Goal: Task Accomplishment & Management: Complete application form

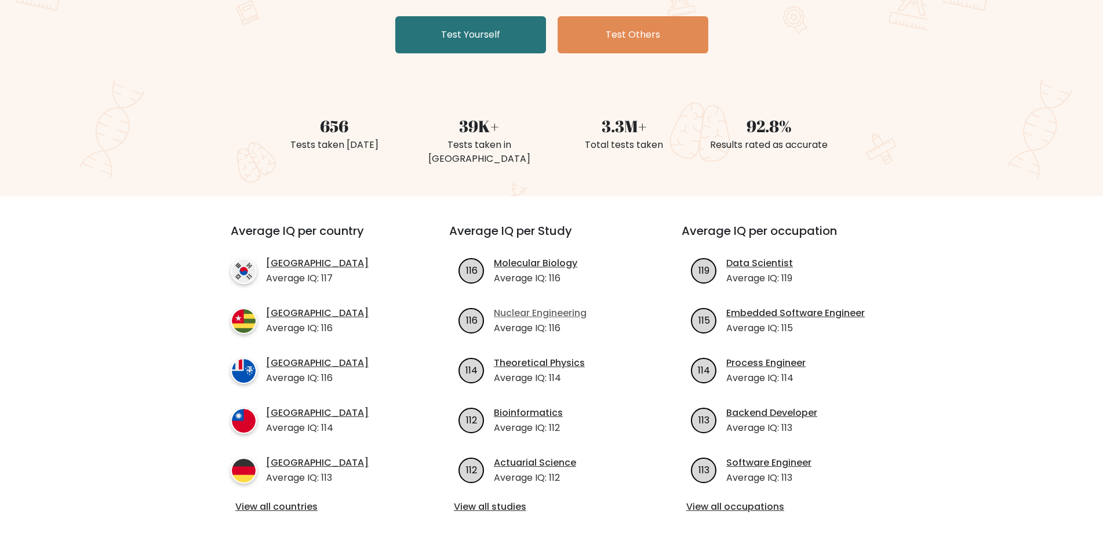
scroll to position [348, 0]
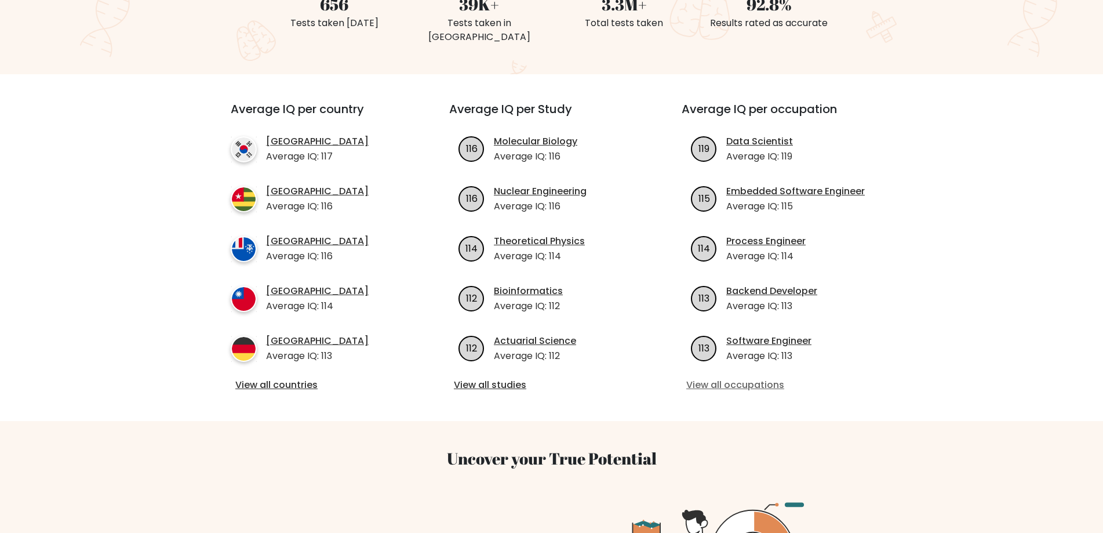
click at [747, 378] on link "View all occupations" at bounding box center [784, 385] width 195 height 14
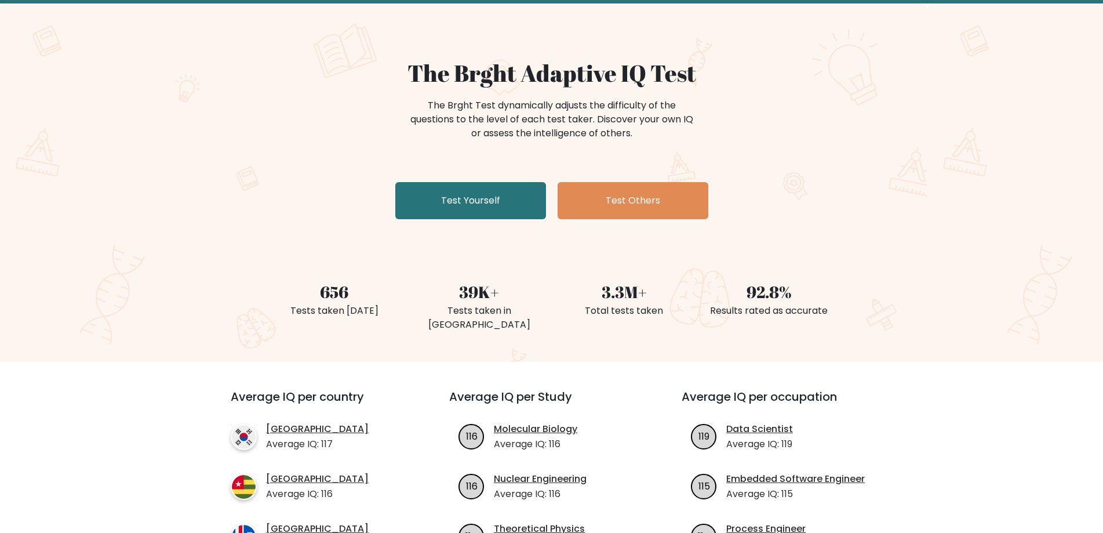
scroll to position [58, 0]
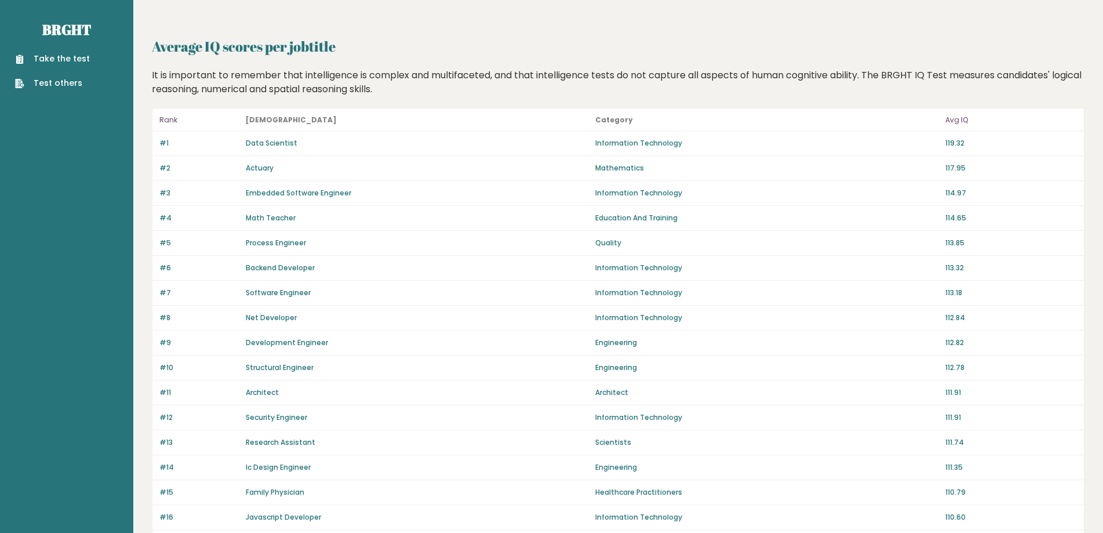
click at [70, 61] on link "Take the test" at bounding box center [52, 59] width 75 height 12
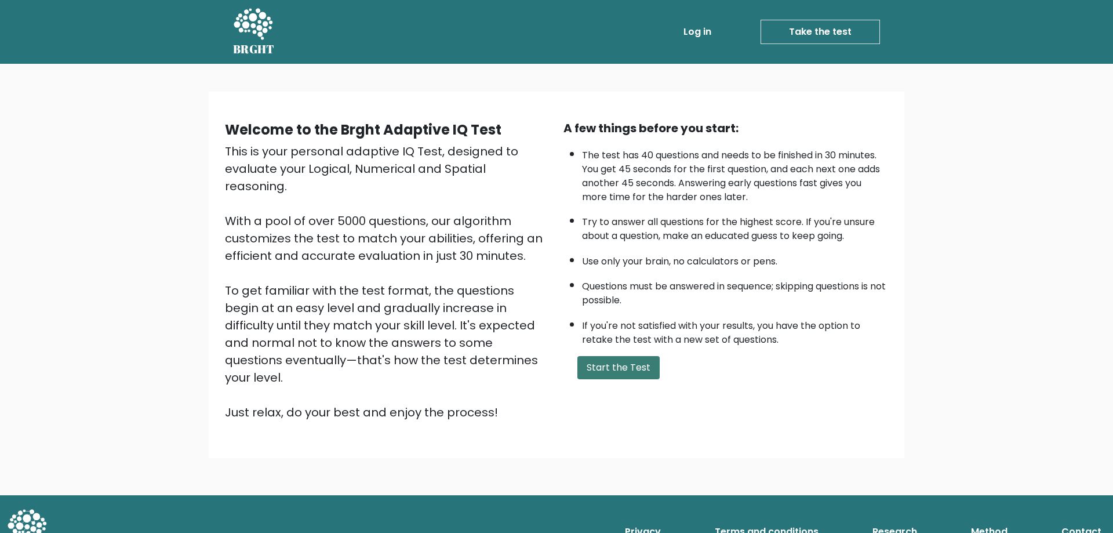
click at [622, 371] on button "Start the Test" at bounding box center [619, 367] width 82 height 23
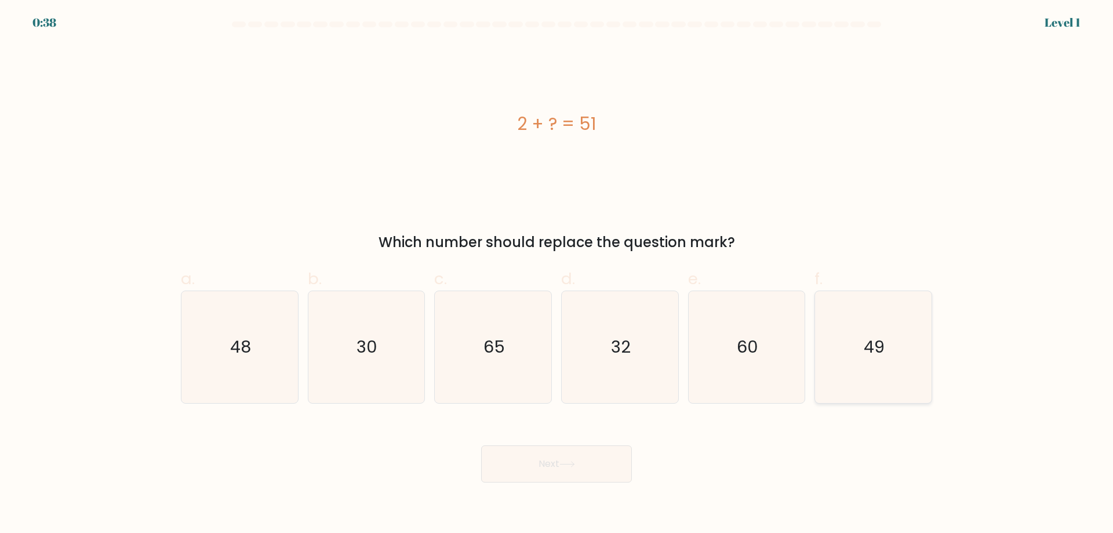
click at [896, 353] on icon "49" at bounding box center [874, 347] width 112 height 112
click at [557, 274] on input "f. 49" at bounding box center [557, 271] width 1 height 8
radio input "true"
click at [582, 463] on button "Next" at bounding box center [556, 463] width 151 height 37
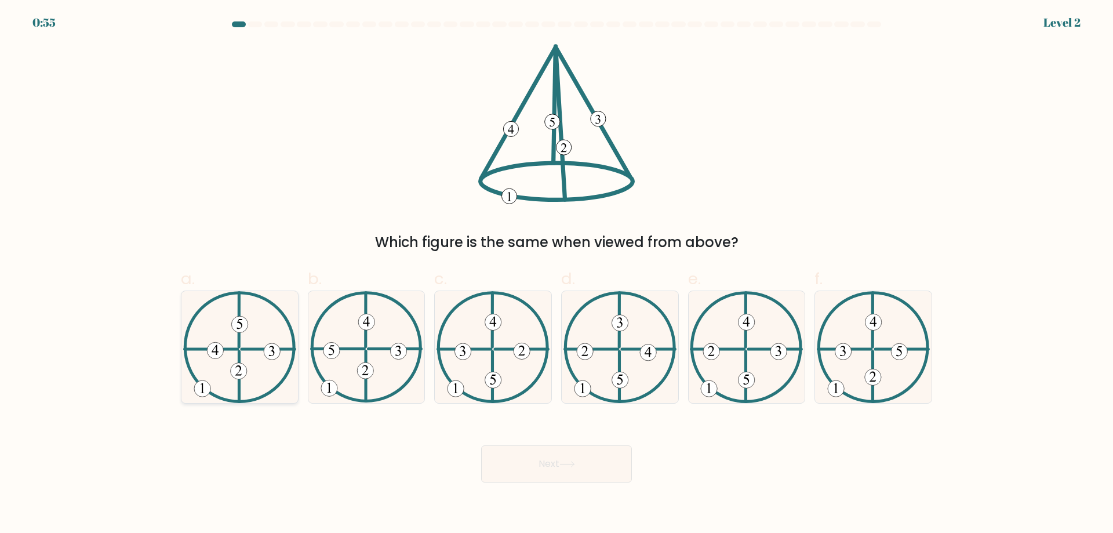
click at [244, 368] on 734 at bounding box center [238, 371] width 16 height 16
click at [557, 274] on input "a." at bounding box center [557, 271] width 1 height 8
radio input "true"
click at [517, 459] on button "Next" at bounding box center [556, 463] width 151 height 37
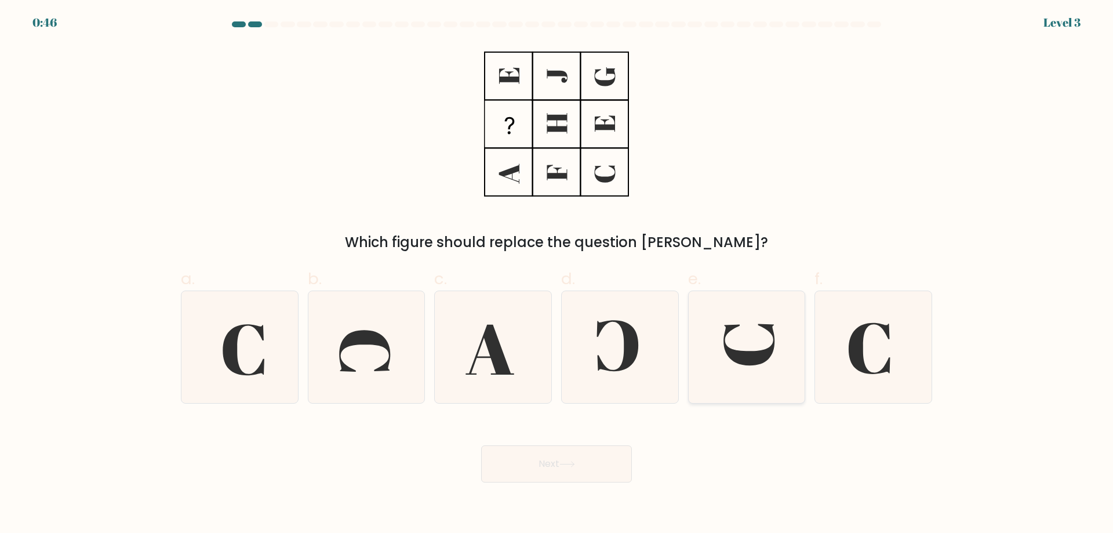
drag, startPoint x: 747, startPoint y: 331, endPoint x: 722, endPoint y: 349, distance: 31.1
click at [722, 349] on icon at bounding box center [747, 347] width 112 height 112
click at [557, 274] on input "e." at bounding box center [557, 271] width 1 height 8
radio input "true"
click at [559, 464] on button "Next" at bounding box center [556, 463] width 151 height 37
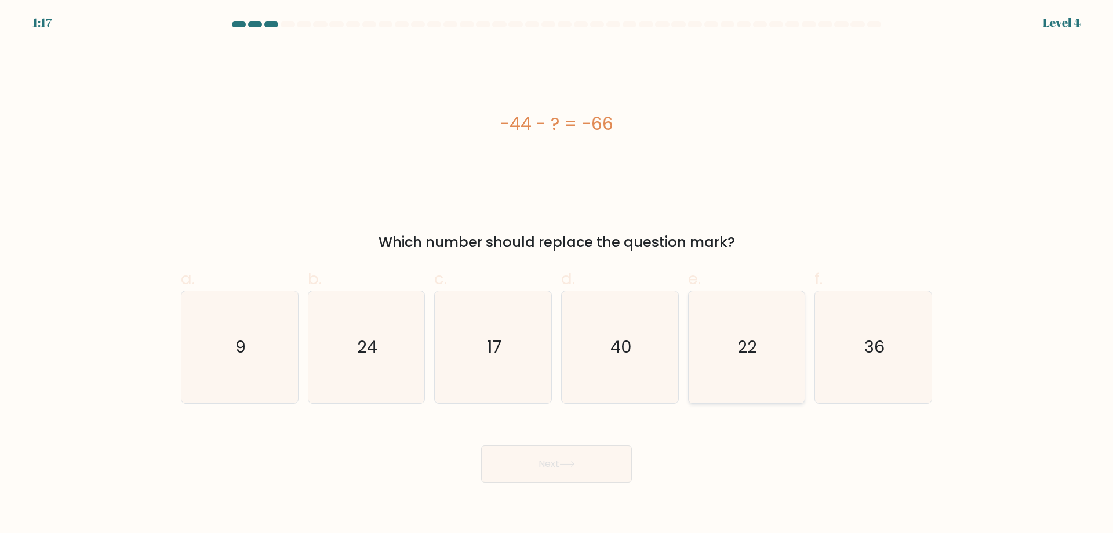
drag, startPoint x: 762, startPoint y: 343, endPoint x: 746, endPoint y: 347, distance: 16.7
click at [761, 341] on icon "22" at bounding box center [747, 347] width 112 height 112
click at [557, 274] on input "e. 22" at bounding box center [557, 271] width 1 height 8
radio input "true"
click at [611, 468] on button "Next" at bounding box center [556, 463] width 151 height 37
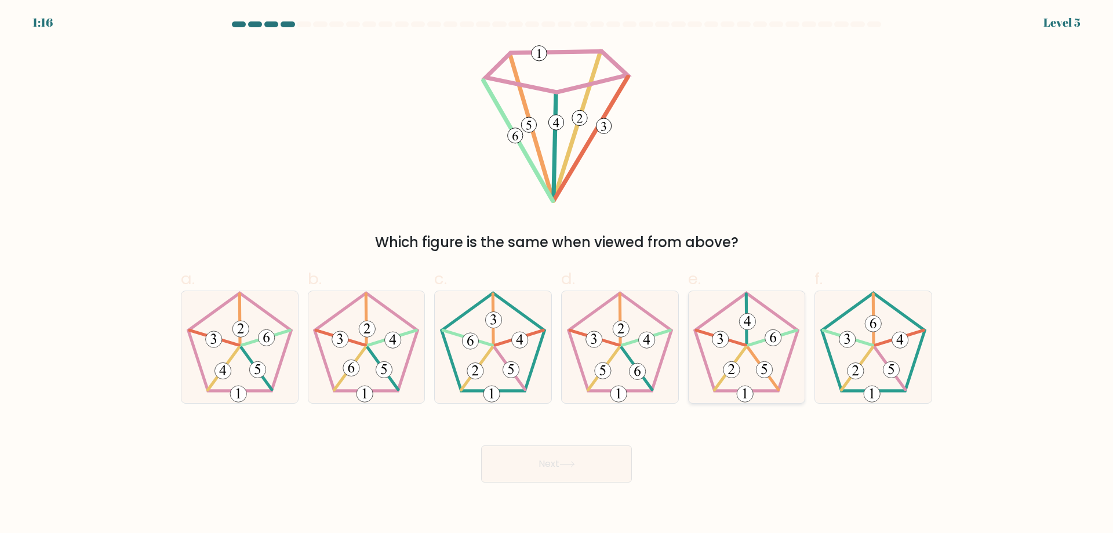
click at [749, 328] on 769 at bounding box center [748, 321] width 16 height 16
click at [557, 274] on input "e." at bounding box center [557, 271] width 1 height 8
radio input "true"
click at [554, 466] on button "Next" at bounding box center [556, 463] width 151 height 37
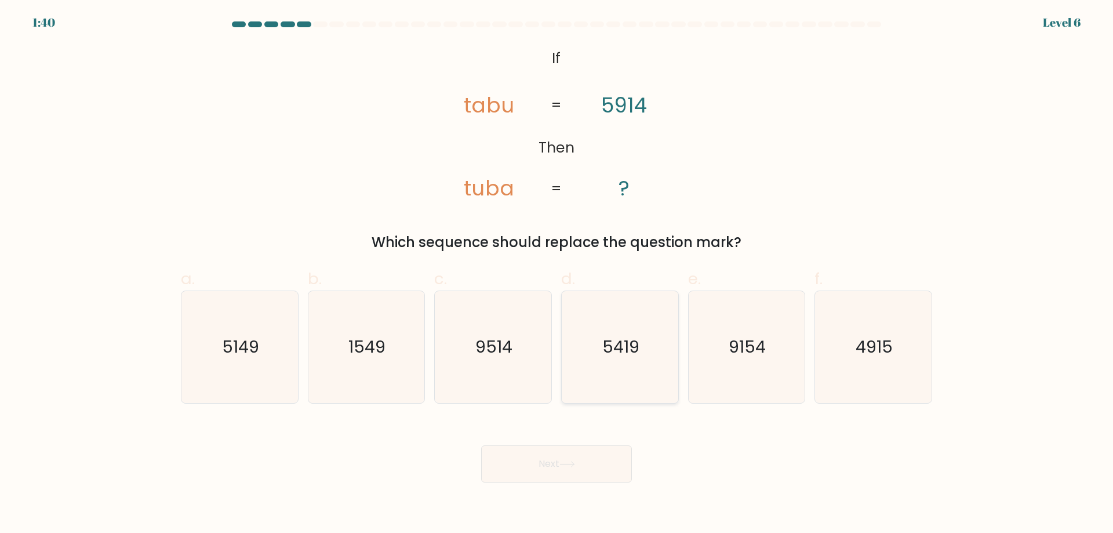
click at [624, 359] on icon "5419" at bounding box center [620, 347] width 112 height 112
click at [557, 274] on input "d. 5419" at bounding box center [557, 271] width 1 height 8
radio input "true"
click at [579, 455] on button "Next" at bounding box center [556, 463] width 151 height 37
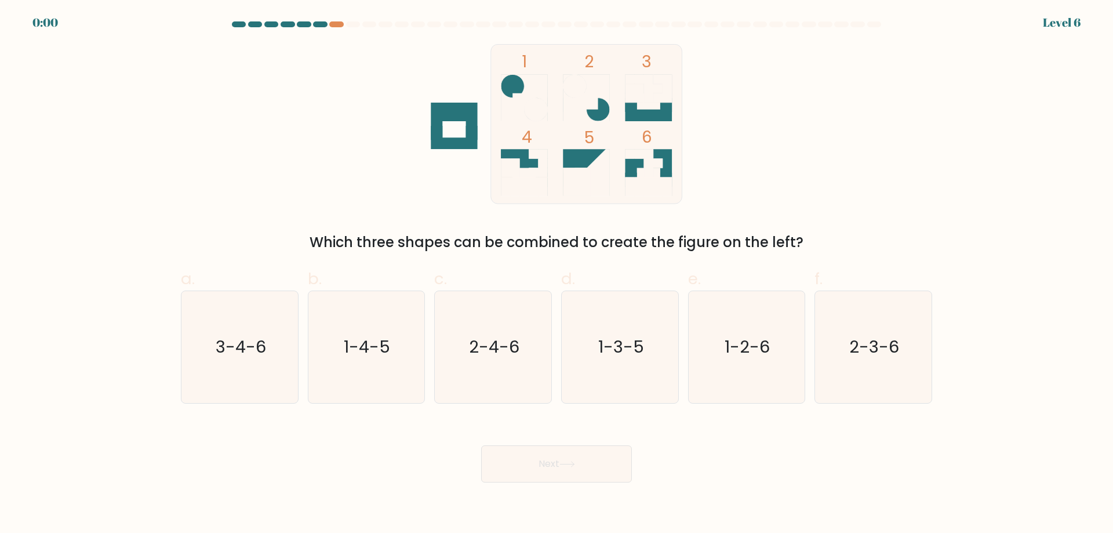
click at [632, 102] on icon at bounding box center [648, 88] width 47 height 28
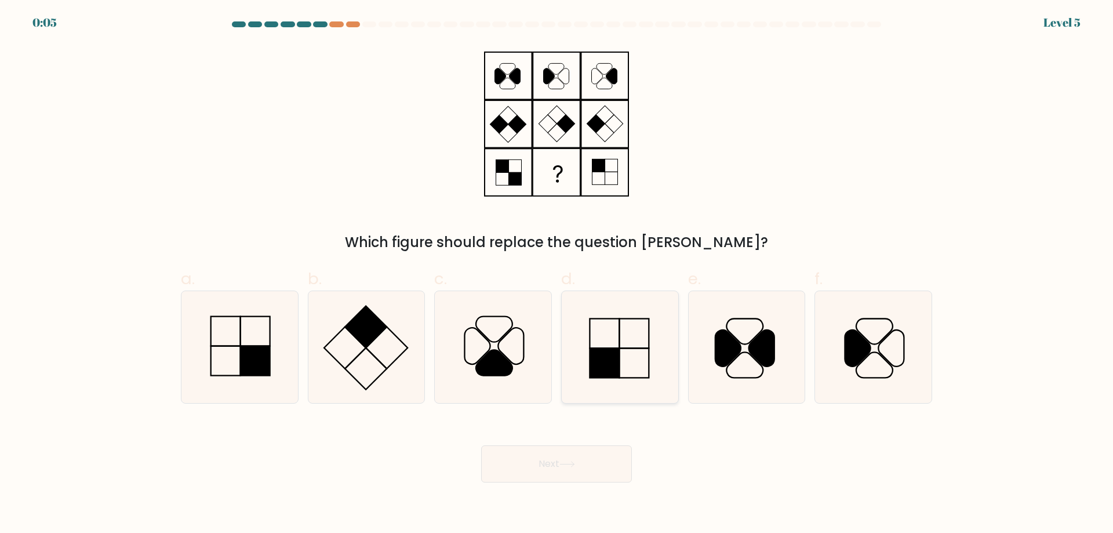
drag, startPoint x: 616, startPoint y: 355, endPoint x: 612, endPoint y: 344, distance: 11.7
click at [612, 344] on icon at bounding box center [620, 347] width 112 height 112
click at [557, 274] on input "d." at bounding box center [557, 271] width 1 height 8
radio input "true"
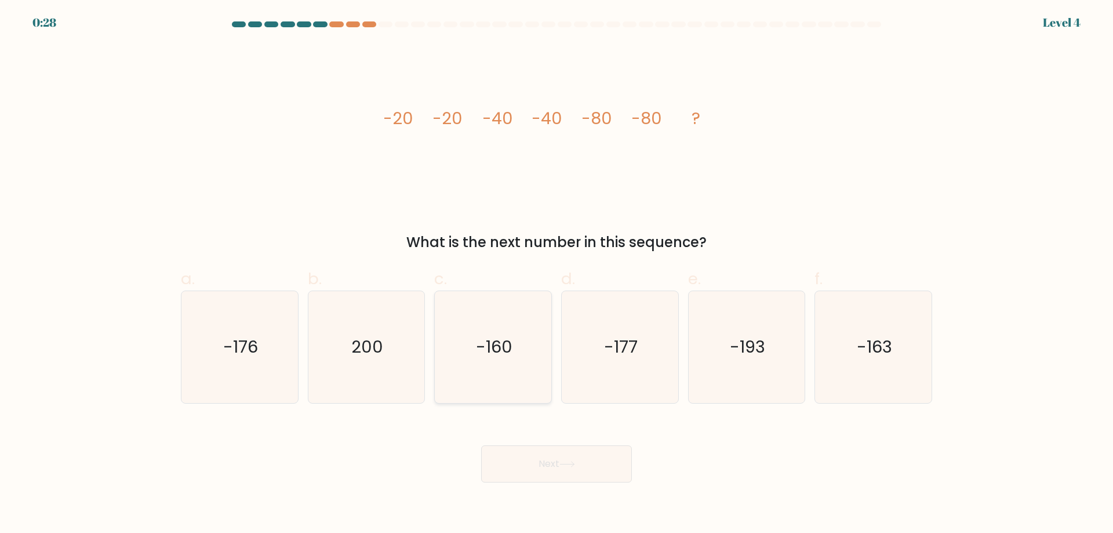
click at [489, 347] on text "-160" at bounding box center [494, 346] width 37 height 23
click at [557, 274] on input "c. -160" at bounding box center [557, 271] width 1 height 8
radio input "true"
click at [549, 460] on button "Next" at bounding box center [556, 463] width 151 height 37
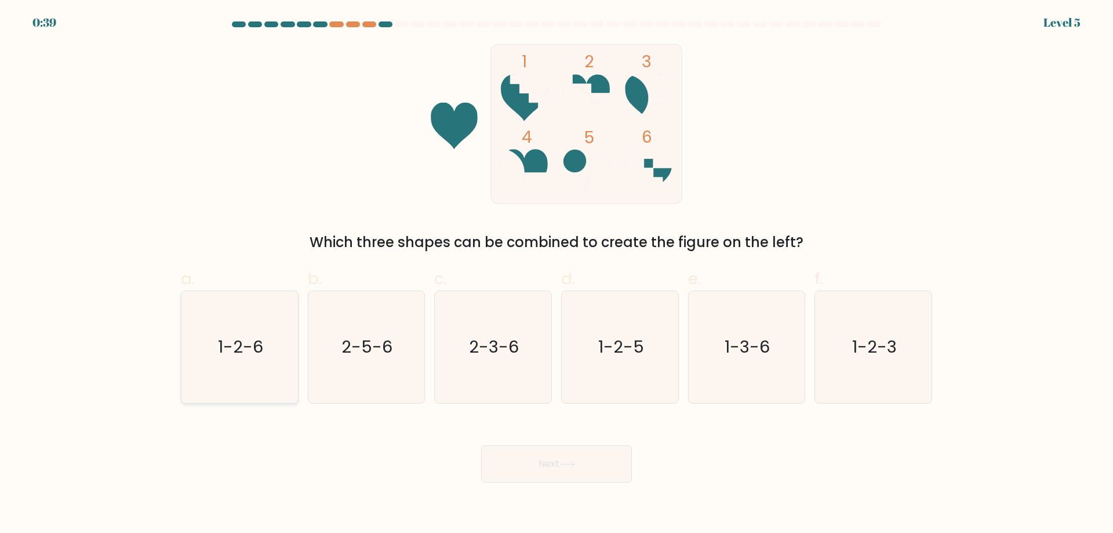
click at [237, 353] on text "1-2-6" at bounding box center [240, 346] width 45 height 23
click at [557, 274] on input "a. 1-2-6" at bounding box center [557, 271] width 1 height 8
radio input "true"
click at [544, 463] on button "Next" at bounding box center [556, 463] width 151 height 37
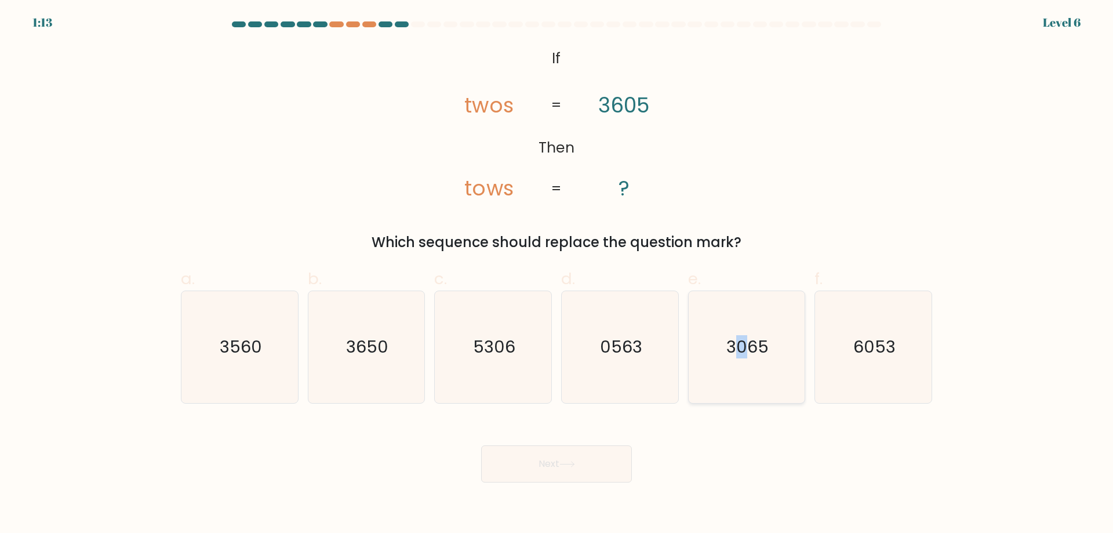
click at [742, 358] on text "3065" at bounding box center [748, 346] width 42 height 23
click at [733, 346] on icon "3065" at bounding box center [747, 347] width 112 height 112
click at [779, 304] on icon "3065" at bounding box center [747, 347] width 112 height 112
click at [557, 274] on input "e. 3065" at bounding box center [557, 271] width 1 height 8
radio input "true"
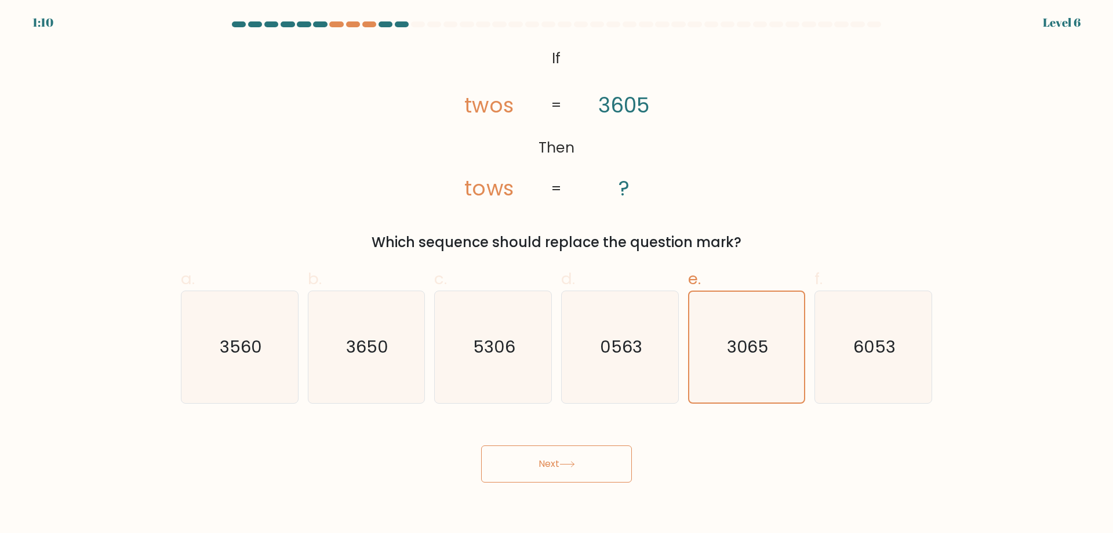
click at [609, 466] on button "Next" at bounding box center [556, 463] width 151 height 37
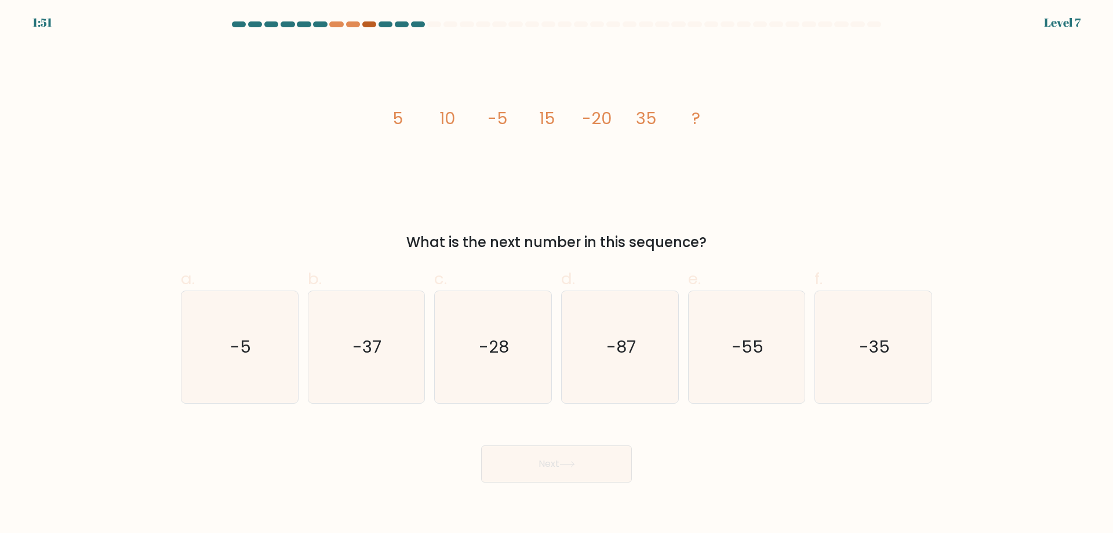
click at [366, 26] on div at bounding box center [369, 24] width 14 height 6
click at [417, 24] on div at bounding box center [418, 24] width 14 height 6
click at [767, 366] on icon "-55" at bounding box center [747, 347] width 112 height 112
click at [557, 274] on input "e. -55" at bounding box center [557, 271] width 1 height 8
radio input "true"
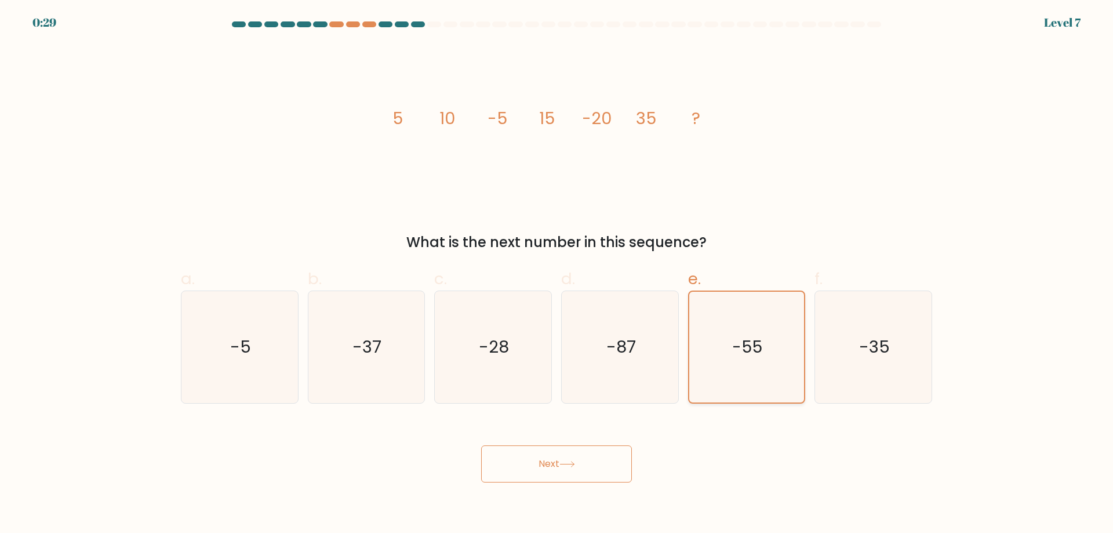
click at [767, 366] on icon "-55" at bounding box center [746, 347] width 111 height 111
click at [557, 274] on input "e. -55" at bounding box center [557, 271] width 1 height 8
click at [589, 474] on button "Next" at bounding box center [556, 463] width 151 height 37
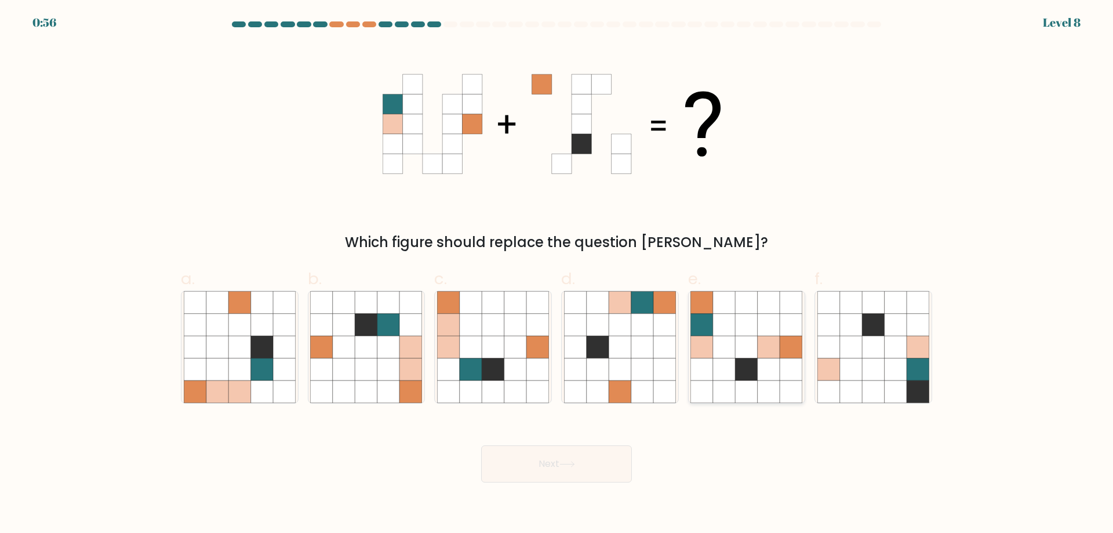
click at [750, 328] on icon at bounding box center [747, 325] width 22 height 22
click at [557, 274] on input "e." at bounding box center [557, 271] width 1 height 8
radio input "true"
click at [750, 328] on icon at bounding box center [747, 325] width 22 height 22
click at [557, 274] on input "e." at bounding box center [557, 271] width 1 height 8
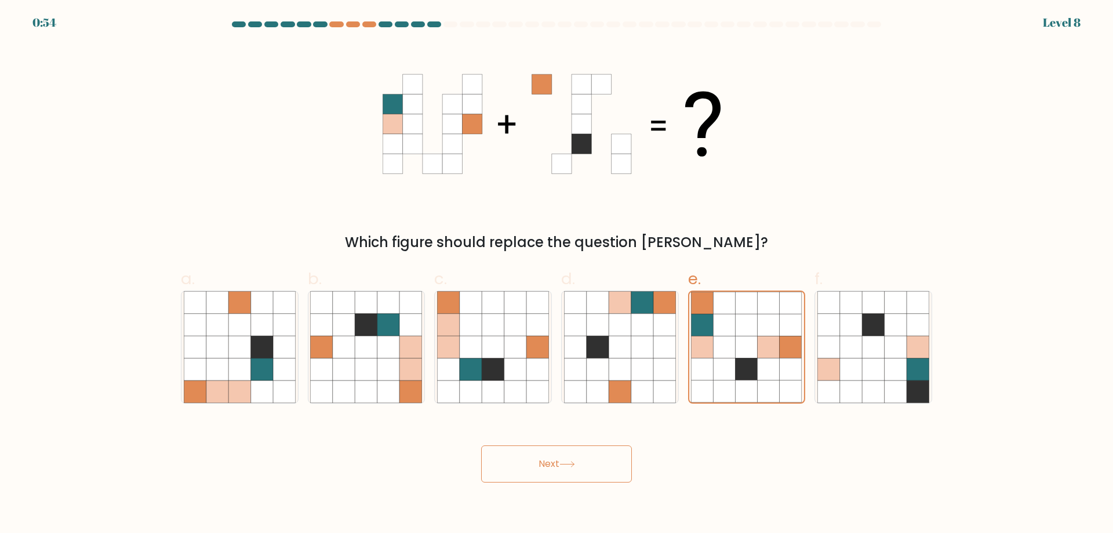
click at [574, 464] on icon at bounding box center [568, 464] width 16 height 6
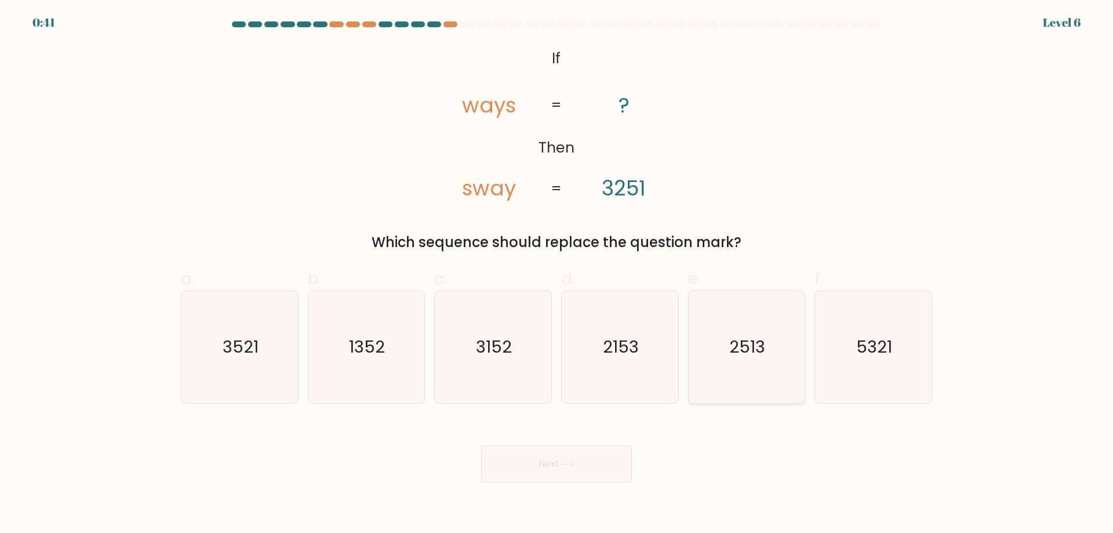
click at [742, 337] on text "2513" at bounding box center [748, 346] width 36 height 23
click at [557, 274] on input "e. 2513" at bounding box center [557, 271] width 1 height 8
radio input "true"
click at [542, 460] on button "Next" at bounding box center [556, 463] width 151 height 37
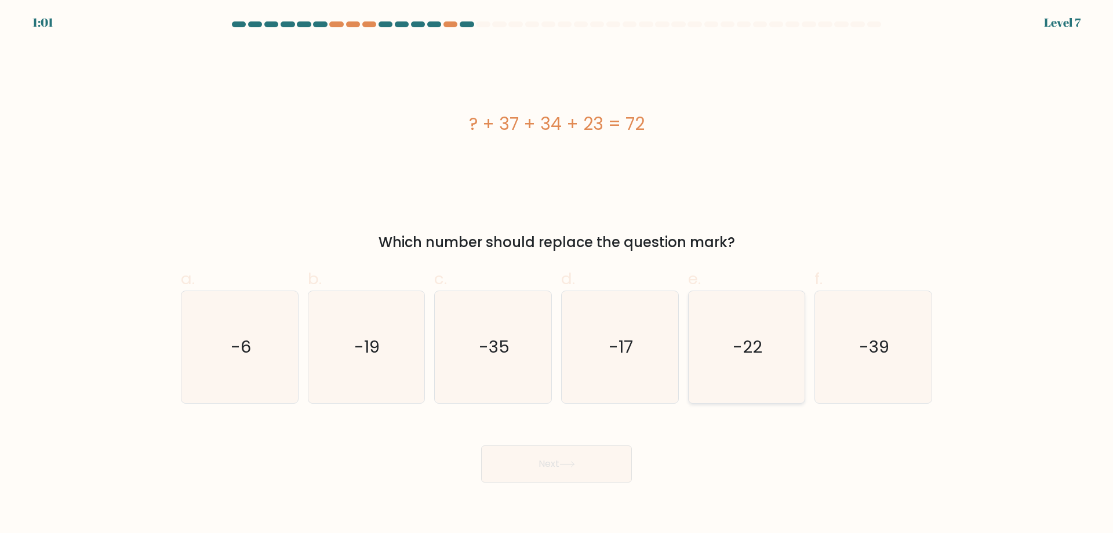
click at [757, 364] on icon "-22" at bounding box center [747, 347] width 112 height 112
click at [557, 274] on input "e. -22" at bounding box center [557, 271] width 1 height 8
radio input "true"
click at [568, 469] on button "Next" at bounding box center [556, 463] width 151 height 37
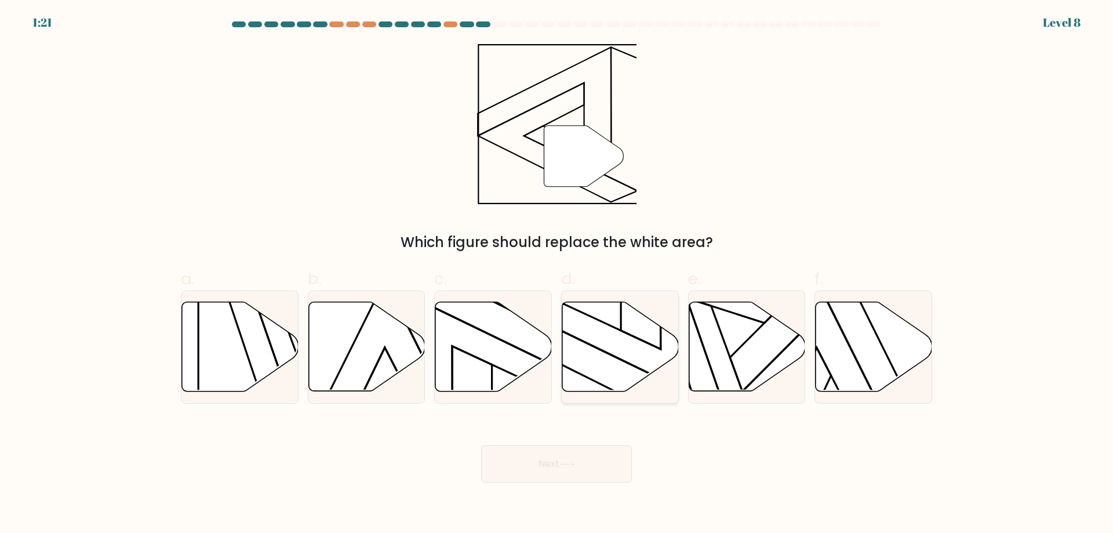
click at [615, 331] on icon at bounding box center [620, 346] width 117 height 89
click at [557, 274] on input "d." at bounding box center [557, 271] width 1 height 8
radio input "true"
click at [595, 476] on button "Next" at bounding box center [556, 463] width 151 height 37
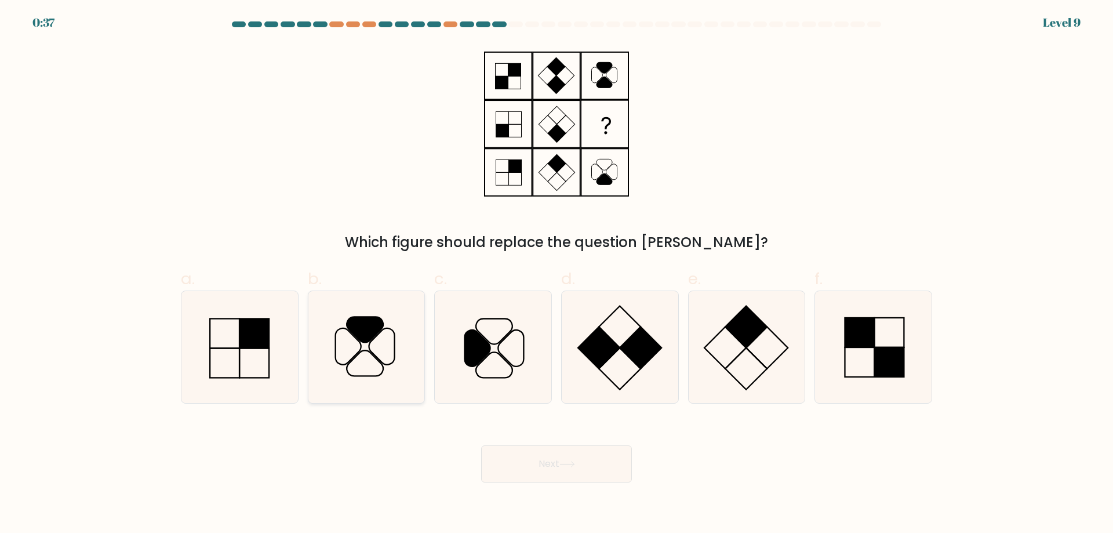
click at [365, 344] on icon at bounding box center [366, 347] width 112 height 112
click at [557, 274] on input "b." at bounding box center [557, 271] width 1 height 8
radio input "true"
click at [597, 459] on button "Next" at bounding box center [556, 463] width 151 height 37
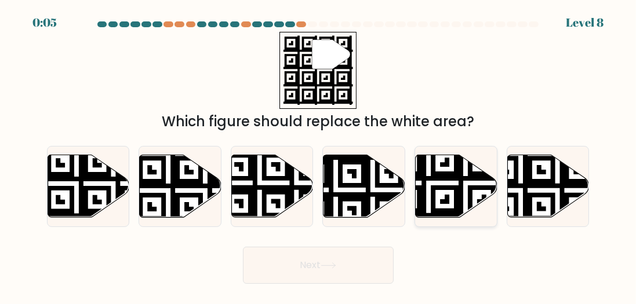
click at [459, 178] on icon at bounding box center [429, 220] width 148 height 148
click at [319, 155] on input "e." at bounding box center [318, 153] width 1 height 3
radio input "true"
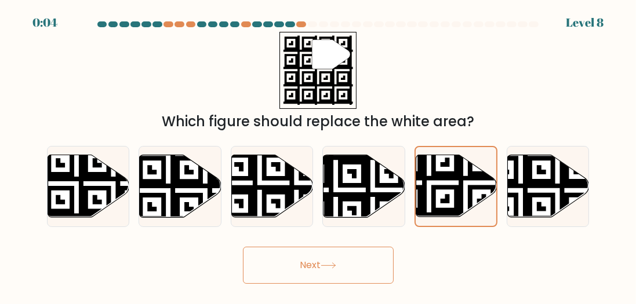
click at [322, 263] on button "Next" at bounding box center [318, 265] width 151 height 37
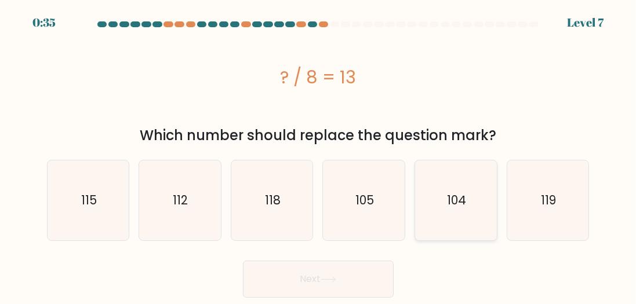
click at [440, 198] on icon "104" at bounding box center [456, 201] width 80 height 80
click at [319, 155] on input "e. 104" at bounding box center [318, 153] width 1 height 3
radio input "true"
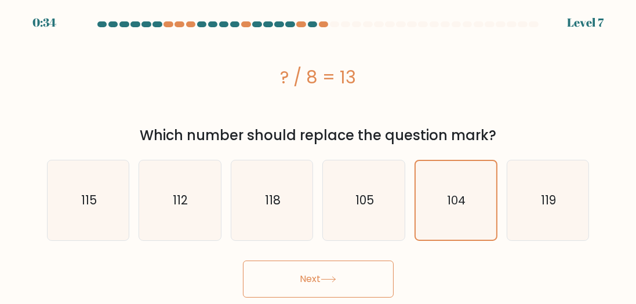
click at [343, 271] on button "Next" at bounding box center [318, 279] width 151 height 37
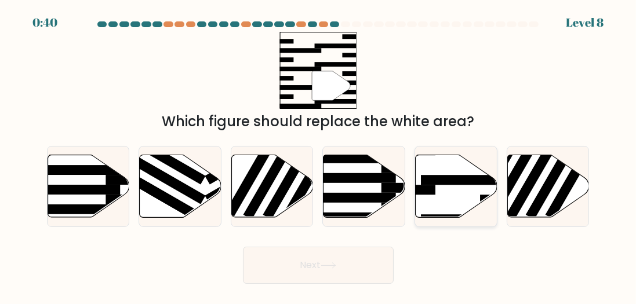
click at [440, 170] on icon at bounding box center [457, 186] width 82 height 63
click at [319, 155] on input "e." at bounding box center [318, 153] width 1 height 3
radio input "true"
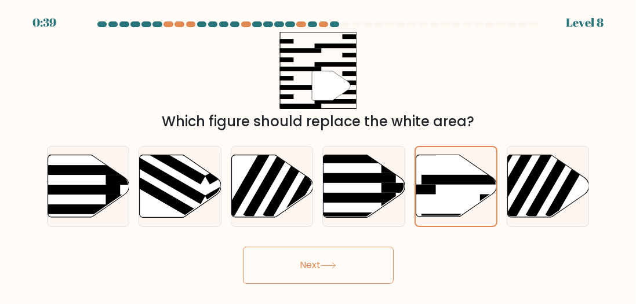
click at [349, 263] on button "Next" at bounding box center [318, 265] width 151 height 37
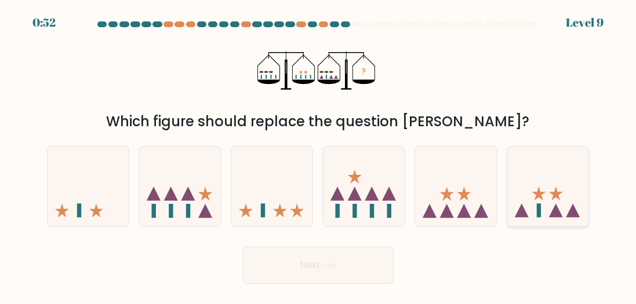
click at [543, 187] on icon at bounding box center [548, 186] width 82 height 68
click at [319, 155] on input "f." at bounding box center [318, 153] width 1 height 3
radio input "true"
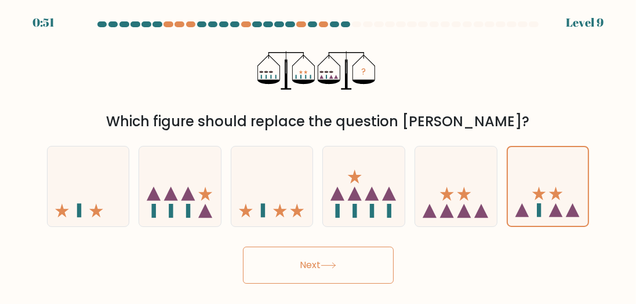
click at [332, 275] on button "Next" at bounding box center [318, 265] width 151 height 37
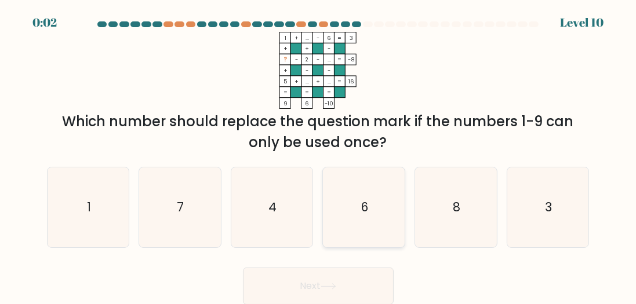
click at [351, 194] on icon "6" at bounding box center [364, 208] width 80 height 80
click at [319, 155] on input "d. 6" at bounding box center [318, 153] width 1 height 3
radio input "true"
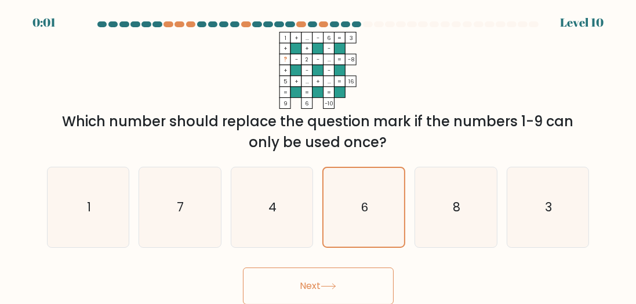
click at [322, 272] on button "Next" at bounding box center [318, 286] width 151 height 37
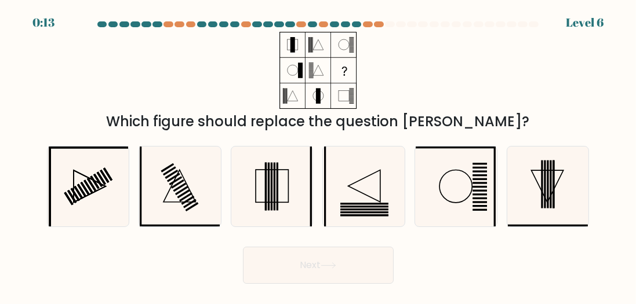
click at [295, 256] on button "Next" at bounding box center [318, 265] width 151 height 37
click at [282, 205] on icon at bounding box center [272, 187] width 80 height 80
click at [318, 155] on input "c." at bounding box center [318, 153] width 1 height 3
radio input "true"
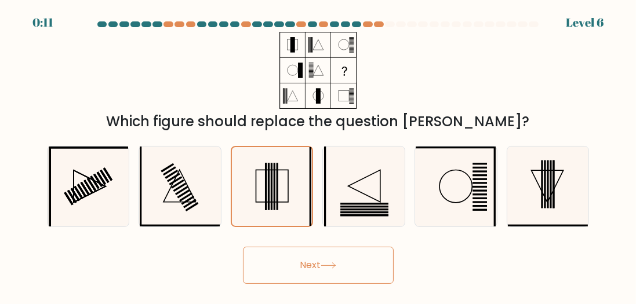
click at [325, 264] on icon at bounding box center [329, 266] width 16 height 6
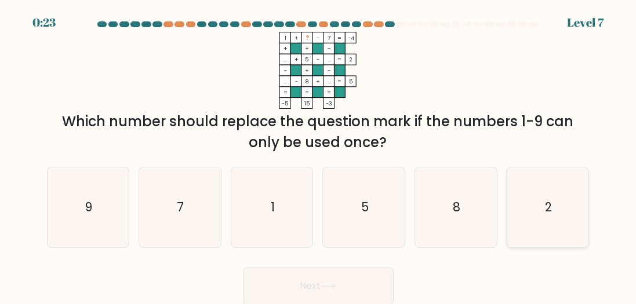
click at [529, 216] on icon "2" at bounding box center [548, 208] width 80 height 80
click at [319, 155] on input "f. 2" at bounding box center [318, 153] width 1 height 3
radio input "true"
click at [311, 289] on button "Next" at bounding box center [318, 286] width 151 height 37
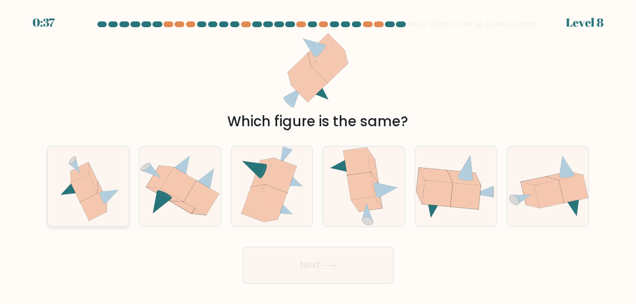
click at [90, 181] on icon at bounding box center [84, 188] width 27 height 28
click at [318, 155] on input "a." at bounding box center [318, 153] width 1 height 3
radio input "true"
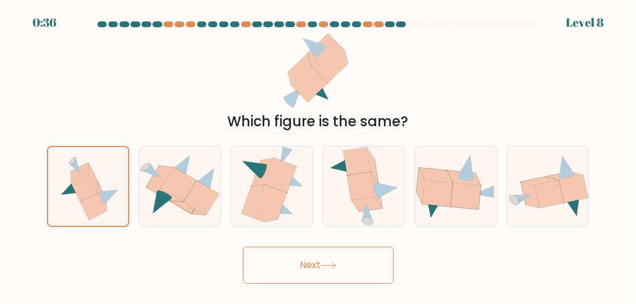
click at [321, 269] on button "Next" at bounding box center [318, 265] width 151 height 37
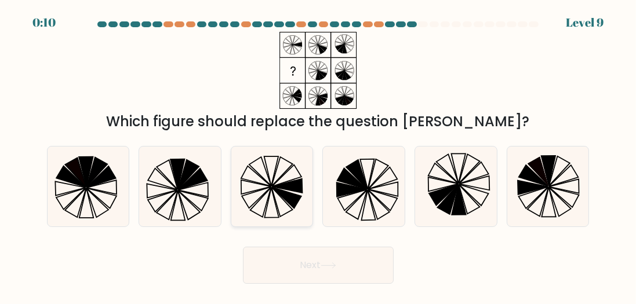
click at [264, 177] on icon at bounding box center [272, 187] width 80 height 80
click at [318, 155] on input "c." at bounding box center [318, 153] width 1 height 3
radio input "true"
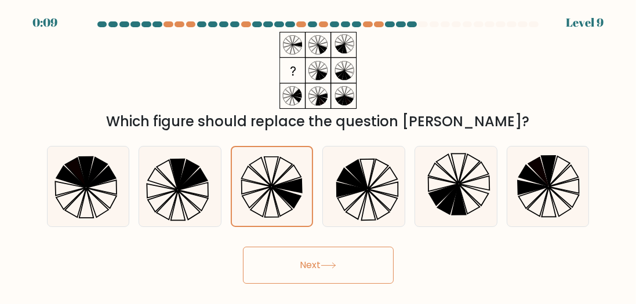
click at [336, 266] on icon at bounding box center [329, 266] width 16 height 6
click at [333, 263] on icon at bounding box center [329, 266] width 16 height 6
click at [276, 188] on icon at bounding box center [286, 197] width 29 height 21
click at [318, 155] on input "c." at bounding box center [318, 153] width 1 height 3
click at [306, 265] on button "Next" at bounding box center [318, 265] width 151 height 37
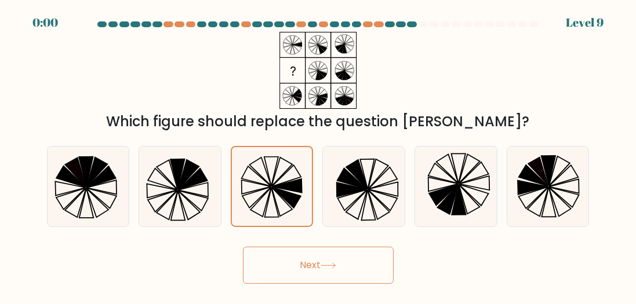
click at [321, 268] on button "Next" at bounding box center [318, 265] width 151 height 37
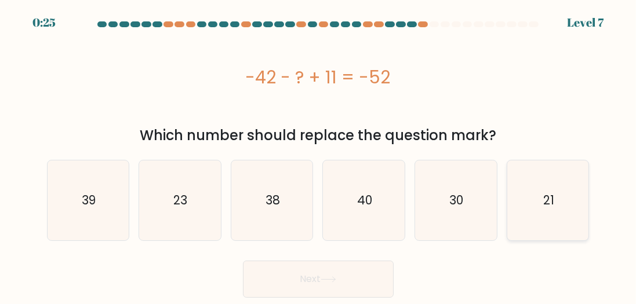
click at [558, 198] on icon "21" at bounding box center [548, 201] width 80 height 80
click at [319, 155] on input "f. 21" at bounding box center [318, 153] width 1 height 3
radio input "true"
click at [285, 288] on button "Next" at bounding box center [318, 279] width 151 height 37
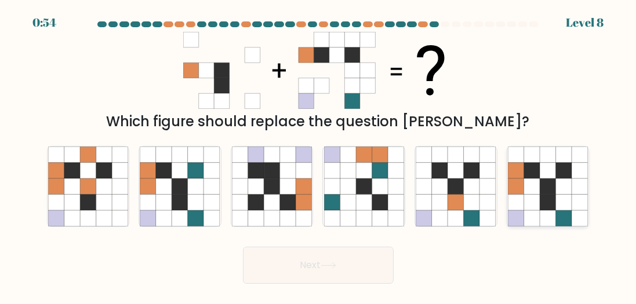
click at [537, 187] on icon at bounding box center [532, 187] width 16 height 16
click at [319, 155] on input "f." at bounding box center [318, 153] width 1 height 3
radio input "true"
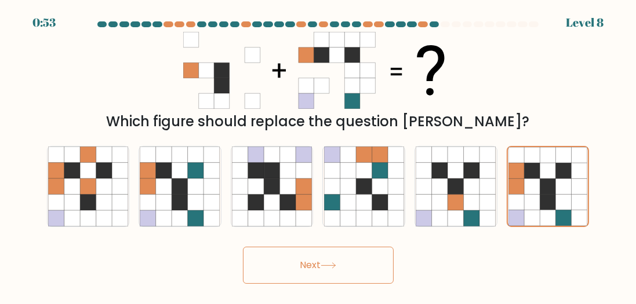
click at [342, 270] on button "Next" at bounding box center [318, 265] width 151 height 37
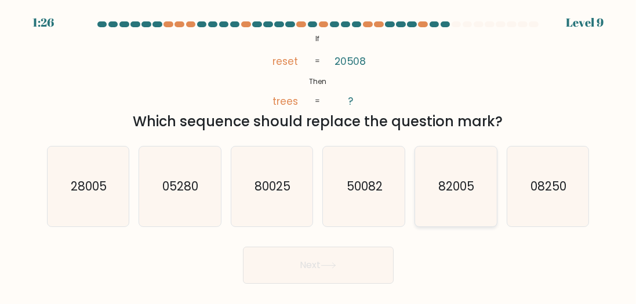
click at [462, 187] on text "82005" at bounding box center [457, 186] width 36 height 17
click at [319, 155] on input "e. 82005" at bounding box center [318, 153] width 1 height 3
radio input "true"
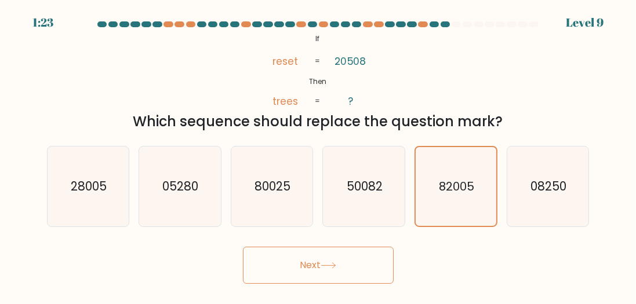
click at [340, 257] on button "Next" at bounding box center [318, 265] width 151 height 37
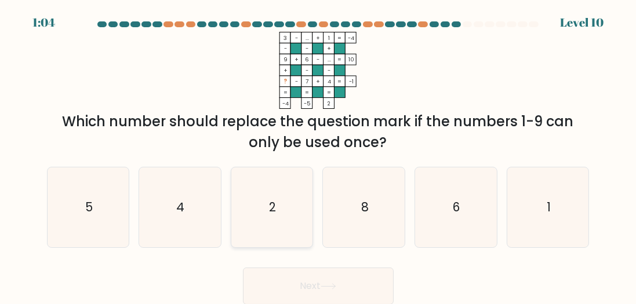
click at [296, 204] on icon "2" at bounding box center [272, 208] width 80 height 80
click at [318, 155] on input "c. 2" at bounding box center [318, 153] width 1 height 3
radio input "true"
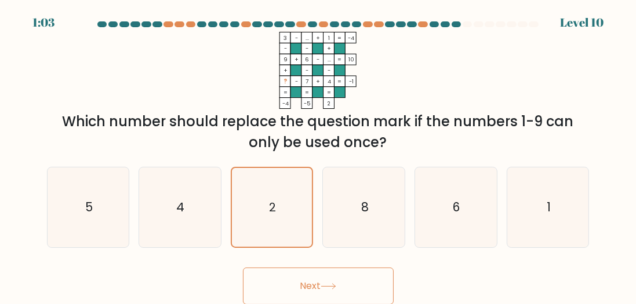
click at [307, 295] on button "Next" at bounding box center [318, 286] width 151 height 37
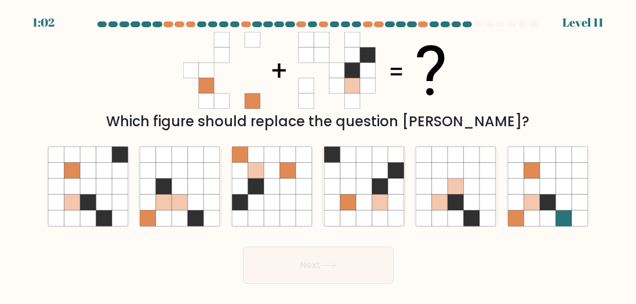
click at [299, 290] on body "1:02 Level 11" at bounding box center [318, 152] width 636 height 304
click at [281, 191] on icon at bounding box center [288, 187] width 16 height 16
click at [318, 155] on input "c." at bounding box center [318, 153] width 1 height 3
radio input "true"
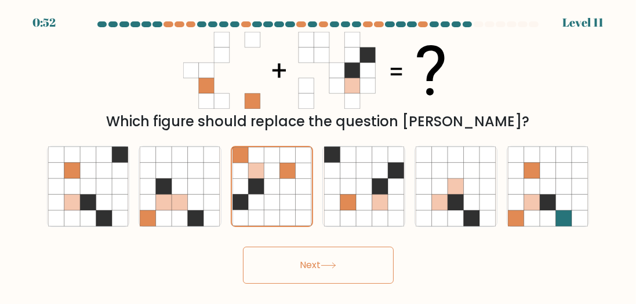
click at [278, 267] on button "Next" at bounding box center [318, 265] width 151 height 37
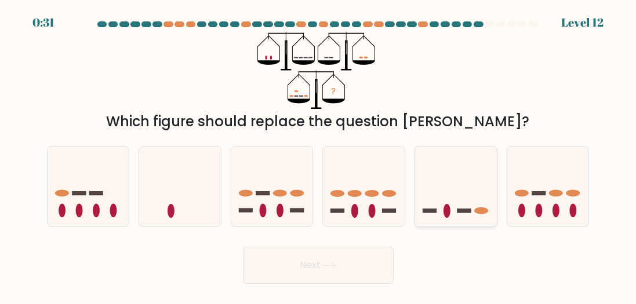
click at [457, 173] on icon at bounding box center [456, 186] width 82 height 68
click at [319, 155] on input "e." at bounding box center [318, 153] width 1 height 3
radio input "true"
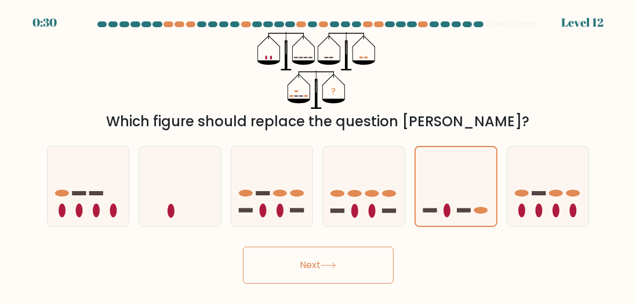
click at [366, 264] on button "Next" at bounding box center [318, 265] width 151 height 37
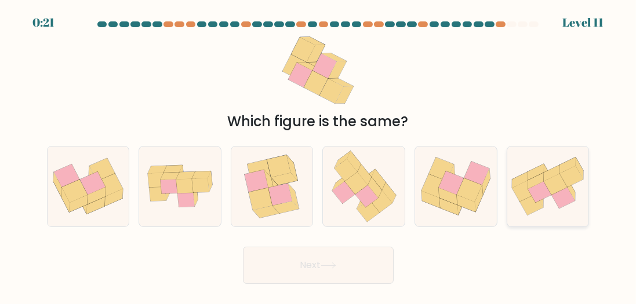
click at [546, 188] on icon at bounding box center [540, 191] width 24 height 21
click at [319, 155] on input "f." at bounding box center [318, 153] width 1 height 3
radio input "true"
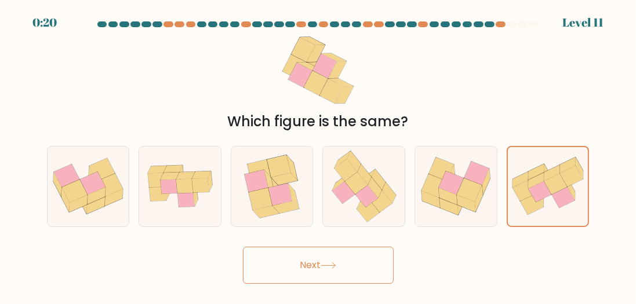
click at [311, 268] on button "Next" at bounding box center [318, 265] width 151 height 37
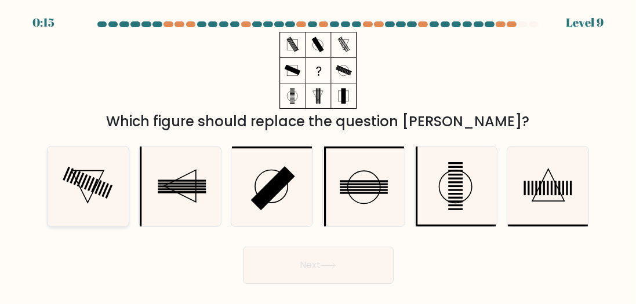
drag, startPoint x: 60, startPoint y: 186, endPoint x: 60, endPoint y: 202, distance: 16.2
click at [60, 202] on icon at bounding box center [88, 187] width 80 height 80
click at [318, 155] on input "a." at bounding box center [318, 153] width 1 height 3
radio input "true"
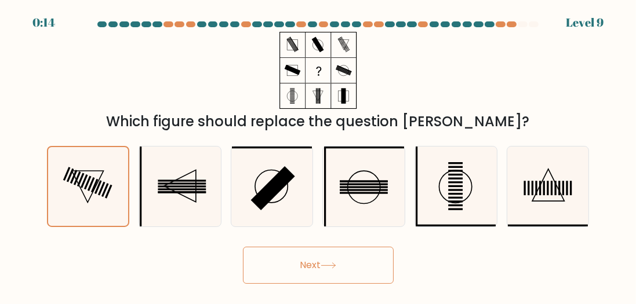
click at [321, 266] on button "Next" at bounding box center [318, 265] width 151 height 37
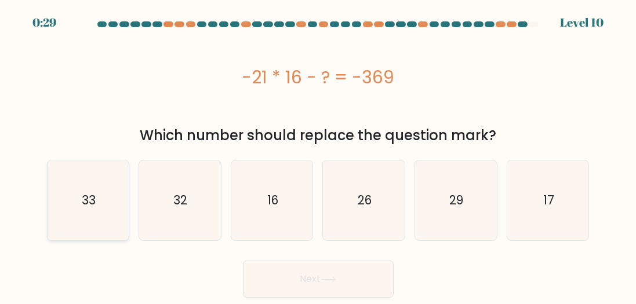
click at [94, 193] on text "33" at bounding box center [89, 200] width 14 height 17
click at [318, 155] on input "a. 33" at bounding box center [318, 153] width 1 height 3
radio input "true"
click at [288, 281] on button "Next" at bounding box center [318, 279] width 151 height 37
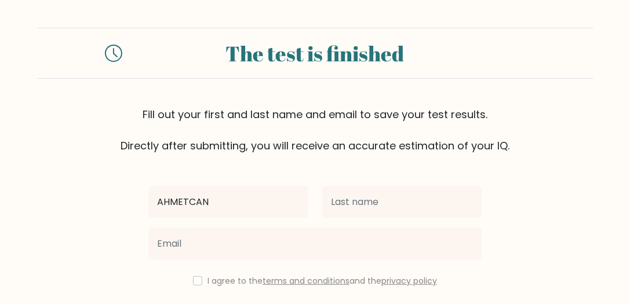
type input "AHMETCAN"
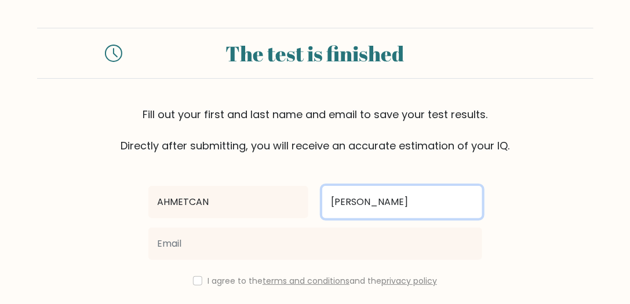
type input "MADEN"
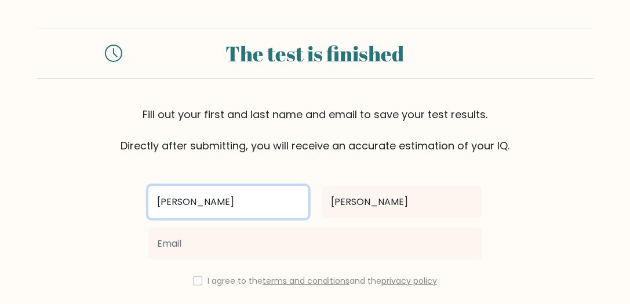
type input "AHMET CAN"
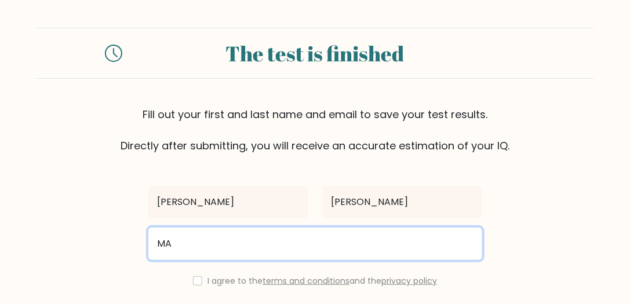
type input "M"
type input "ahmetcanmaden51@gmail.com"
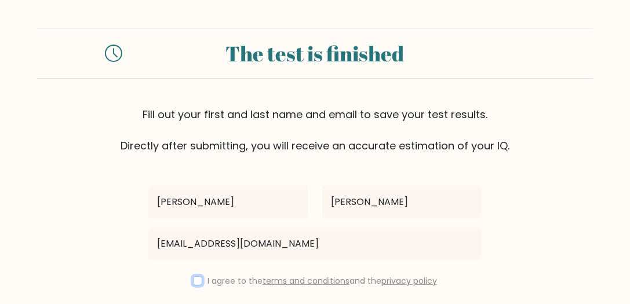
click at [198, 279] on input "checkbox" at bounding box center [197, 281] width 9 height 9
checkbox input "true"
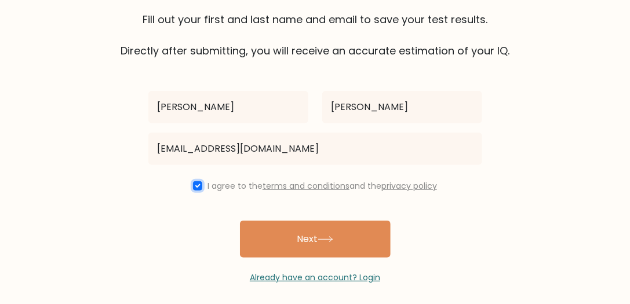
scroll to position [101, 0]
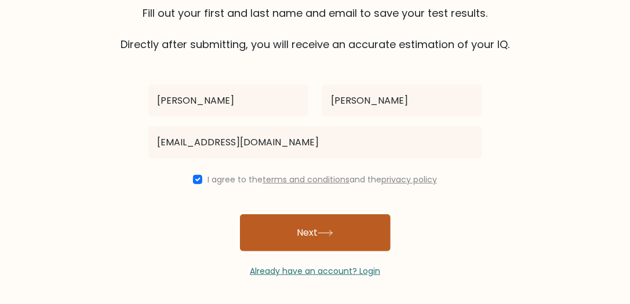
click at [308, 226] on button "Next" at bounding box center [315, 233] width 151 height 37
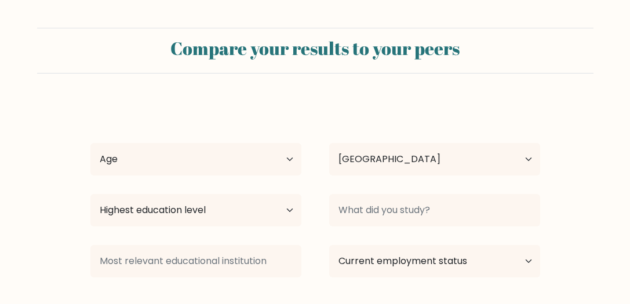
select select "TR"
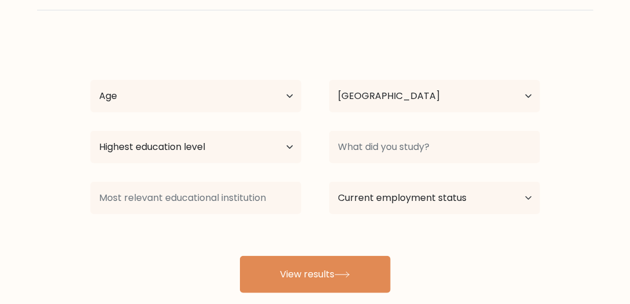
scroll to position [66, 0]
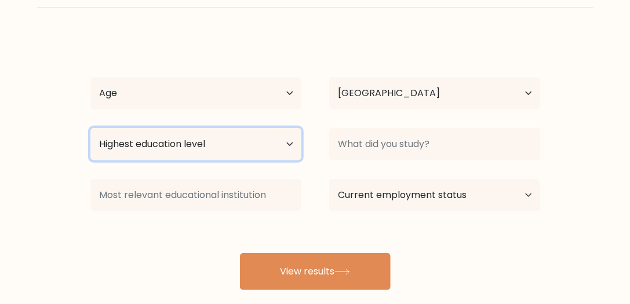
click at [255, 142] on select "Highest education level No schooling Primary Lower Secondary Upper Secondary Oc…" at bounding box center [195, 144] width 211 height 32
select select "bachelors_degree"
click at [90, 128] on select "Highest education level No schooling Primary Lower Secondary Upper Secondary Oc…" at bounding box center [195, 144] width 211 height 32
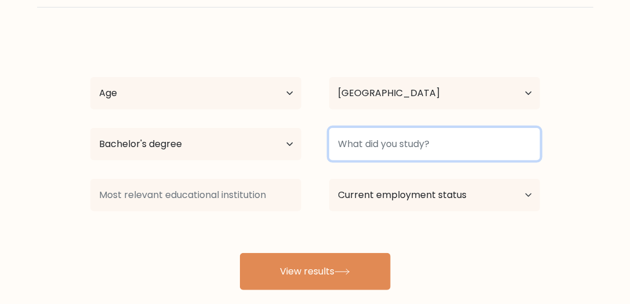
click at [374, 147] on input at bounding box center [434, 144] width 211 height 32
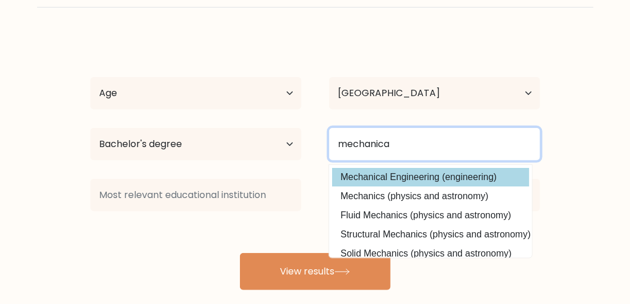
type input "mechanica"
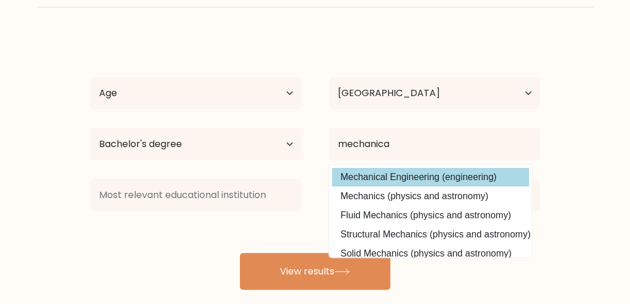
click at [429, 177] on div "AHMET CAN MADEN Age Under 18 years old 18-24 years old 25-34 years old 35-44 ye…" at bounding box center [315, 162] width 464 height 255
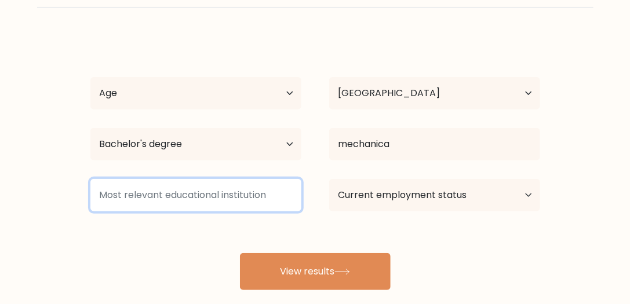
click at [238, 188] on input at bounding box center [195, 195] width 211 height 32
drag, startPoint x: 250, startPoint y: 194, endPoint x: 85, endPoint y: 193, distance: 165.8
click at [83, 194] on div "E" at bounding box center [196, 196] width 239 height 42
type input "E"
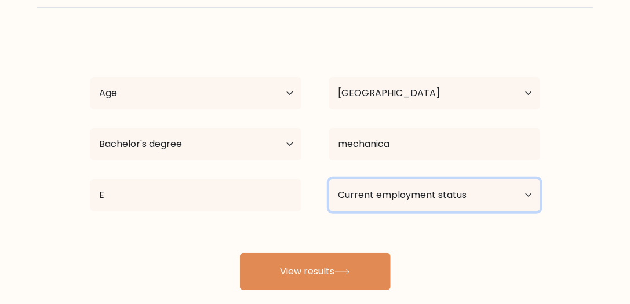
click at [376, 192] on select "Current employment status Employed Student Retired Other / prefer not to answer" at bounding box center [434, 195] width 211 height 32
select select "employed"
click at [329, 179] on select "Current employment status Employed Student Retired Other / prefer not to answer" at bounding box center [434, 195] width 211 height 32
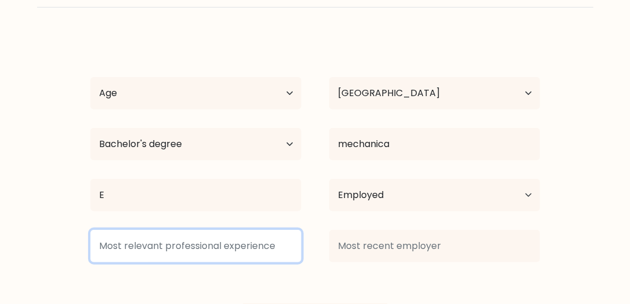
click at [249, 241] on input at bounding box center [195, 246] width 211 height 32
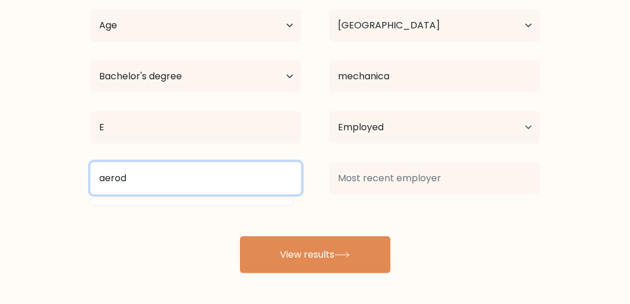
scroll to position [135, 0]
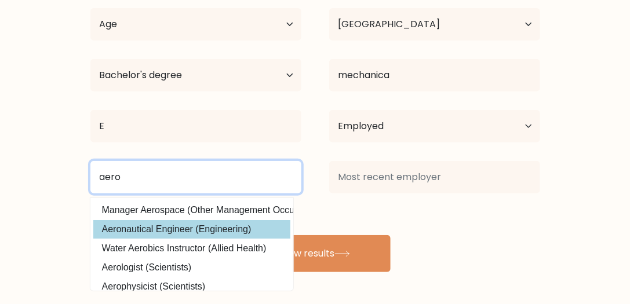
type input "aero"
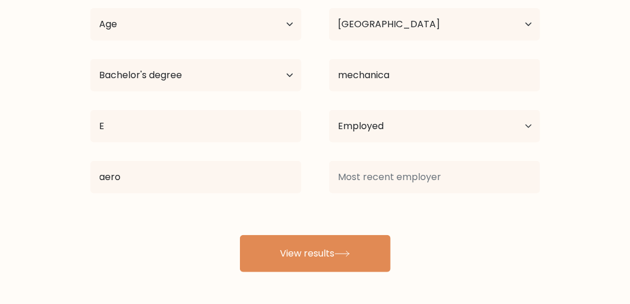
click at [216, 230] on div "AHMET CAN MADEN Age Under 18 years old 18-24 years old 25-34 years old 35-44 ye…" at bounding box center [315, 119] width 464 height 306
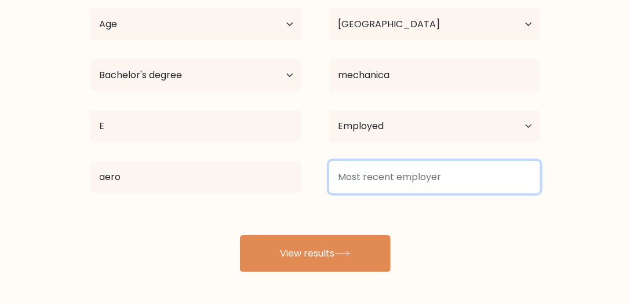
click at [390, 172] on input at bounding box center [434, 177] width 211 height 32
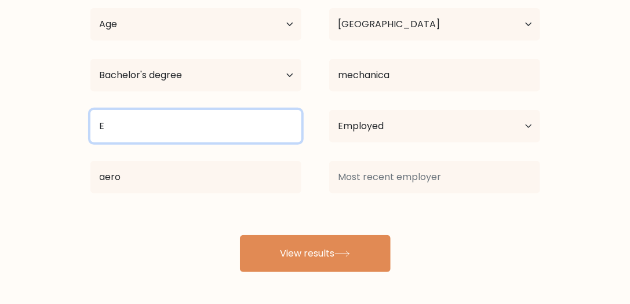
click at [205, 128] on input "E" at bounding box center [195, 126] width 211 height 32
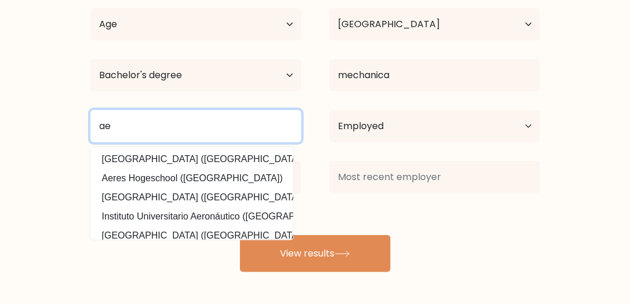
type input "a"
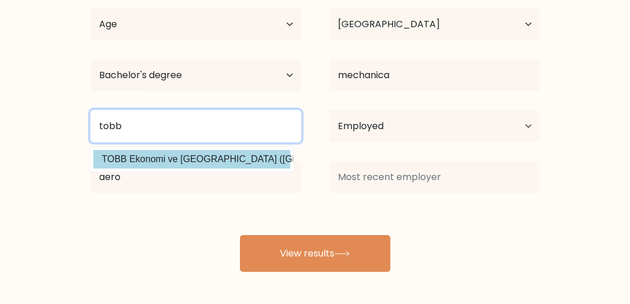
type input "tobb"
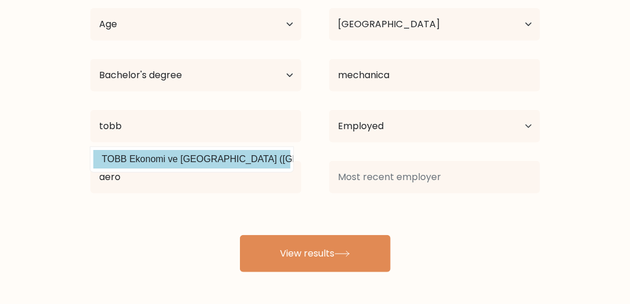
click at [217, 158] on div "AHMET CAN MADEN Age Under 18 years old 18-24 years old 25-34 years old 35-44 ye…" at bounding box center [315, 119] width 464 height 306
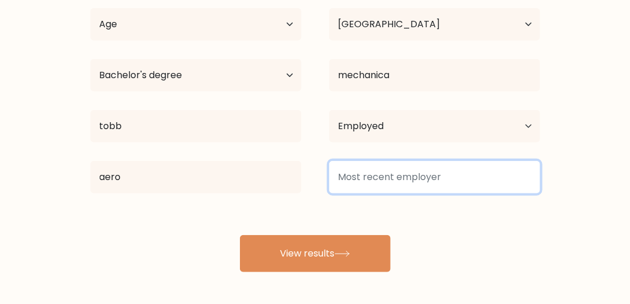
click at [462, 190] on input at bounding box center [434, 177] width 211 height 32
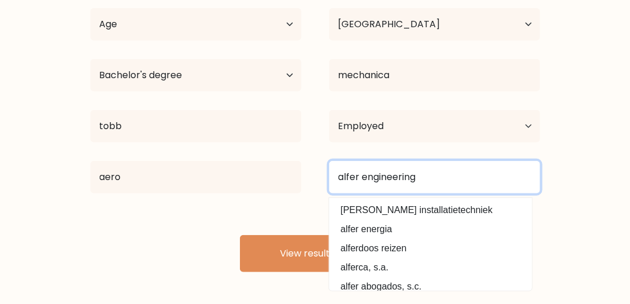
type input "alfer engineering"
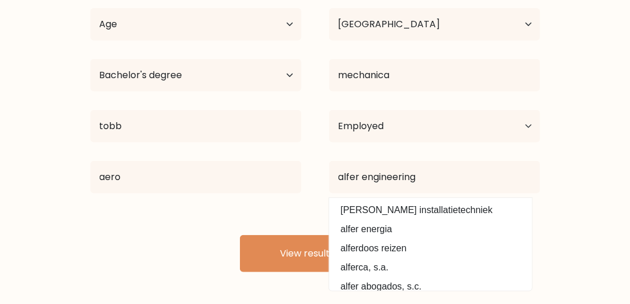
click at [595, 183] on form "Compare your results to your peers AHMET CAN MADEN Age Under 18 years old 18-24…" at bounding box center [315, 83] width 630 height 380
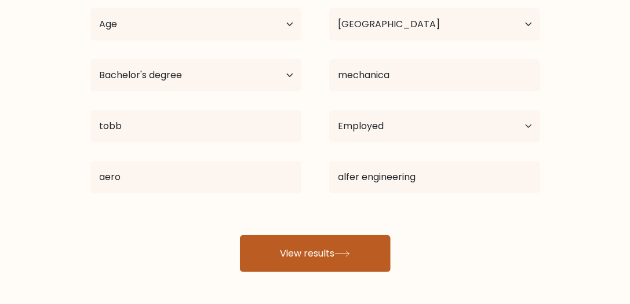
click at [311, 246] on button "View results" at bounding box center [315, 253] width 151 height 37
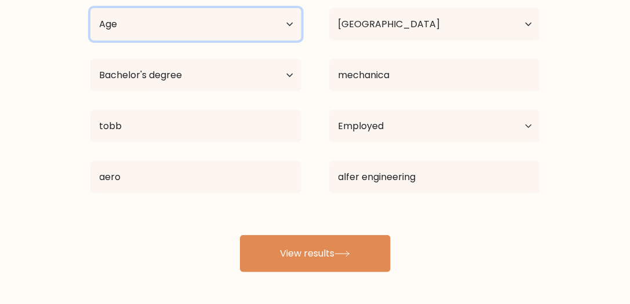
click at [177, 16] on select "Age Under 18 years old 18-24 years old 25-34 years old 35-44 years old 45-54 ye…" at bounding box center [195, 24] width 211 height 32
select select "25_34"
click at [90, 8] on select "Age Under 18 years old 18-24 years old 25-34 years old 35-44 years old 45-54 ye…" at bounding box center [195, 24] width 211 height 32
click at [202, 24] on select "Age Under 18 years old 18-24 years old 25-34 years old 35-44 years old 45-54 ye…" at bounding box center [195, 24] width 211 height 32
click at [201, 24] on select "Age Under 18 years old 18-24 years old 25-34 years old 35-44 years old 45-54 ye…" at bounding box center [195, 24] width 211 height 32
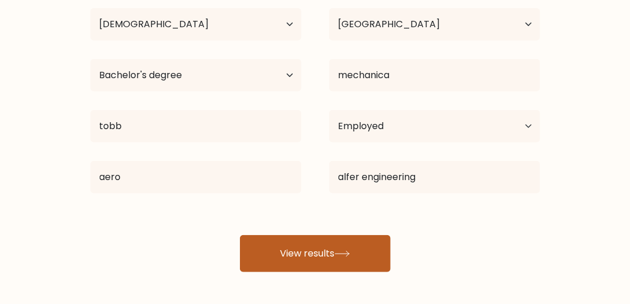
click at [303, 259] on button "View results" at bounding box center [315, 253] width 151 height 37
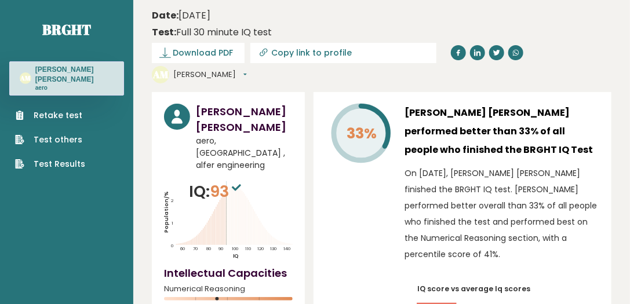
click at [68, 158] on link "Test Results" at bounding box center [50, 164] width 70 height 12
click at [76, 110] on link "Retake test" at bounding box center [50, 116] width 70 height 12
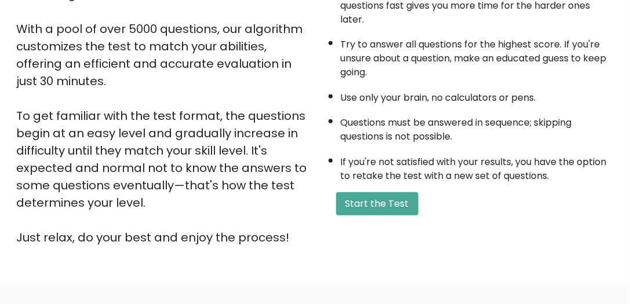
scroll to position [198, 0]
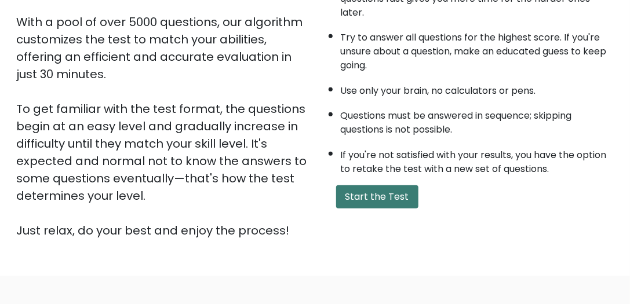
click at [380, 191] on button "Start the Test" at bounding box center [377, 197] width 82 height 23
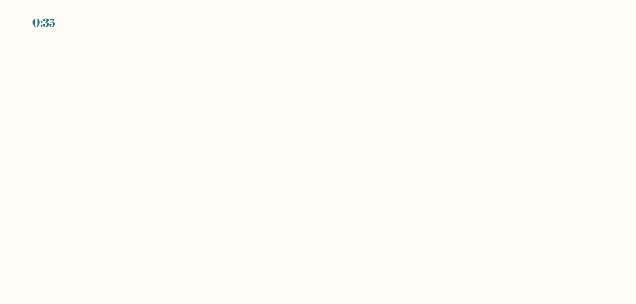
click at [233, 113] on body "0:35" at bounding box center [318, 152] width 636 height 304
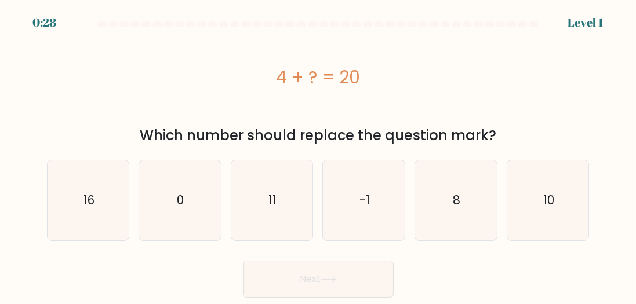
drag, startPoint x: 98, startPoint y: 216, endPoint x: 292, endPoint y: 262, distance: 199.7
click at [98, 215] on icon "16" at bounding box center [88, 201] width 80 height 80
click at [318, 155] on input "a. 16" at bounding box center [318, 153] width 1 height 3
radio input "true"
click at [324, 266] on button "Next" at bounding box center [318, 279] width 151 height 37
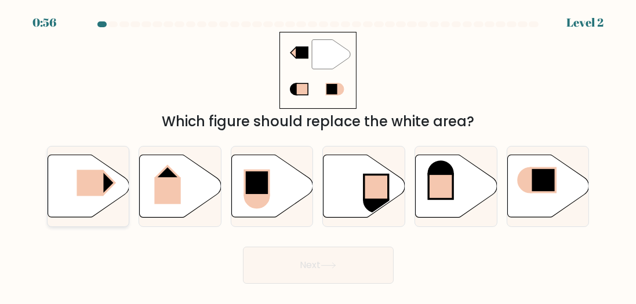
click at [100, 189] on rect at bounding box center [90, 183] width 27 height 26
click at [318, 155] on input "a." at bounding box center [318, 153] width 1 height 3
radio input "true"
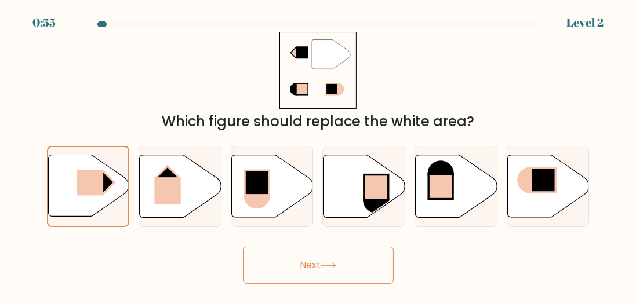
click at [336, 262] on button "Next" at bounding box center [318, 265] width 151 height 37
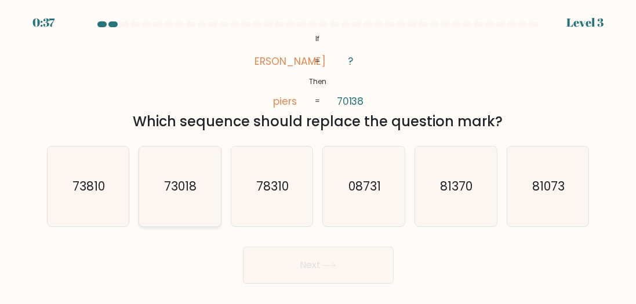
click at [197, 176] on icon "73018" at bounding box center [180, 187] width 80 height 80
click at [318, 155] on input "b. 73018" at bounding box center [318, 153] width 1 height 3
radio input "true"
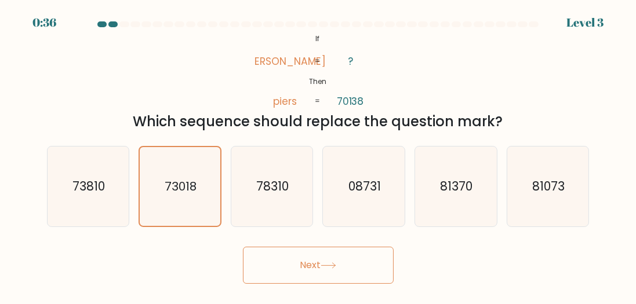
drag, startPoint x: 274, startPoint y: 246, endPoint x: 277, endPoint y: 251, distance: 6.0
click at [275, 248] on div "Next" at bounding box center [318, 262] width 557 height 43
click at [277, 254] on button "Next" at bounding box center [318, 265] width 151 height 37
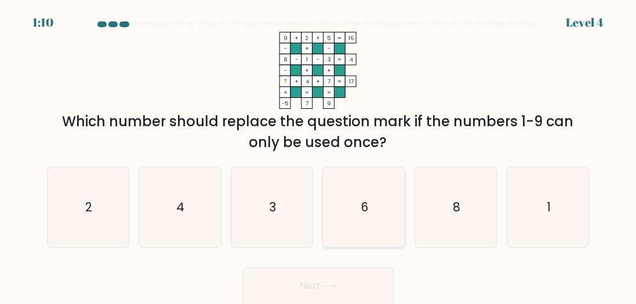
click at [351, 212] on icon "6" at bounding box center [364, 208] width 80 height 80
click at [319, 155] on input "d. 6" at bounding box center [318, 153] width 1 height 3
radio input "true"
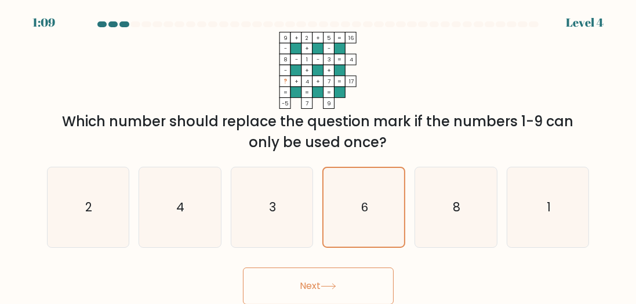
click at [341, 288] on button "Next" at bounding box center [318, 286] width 151 height 37
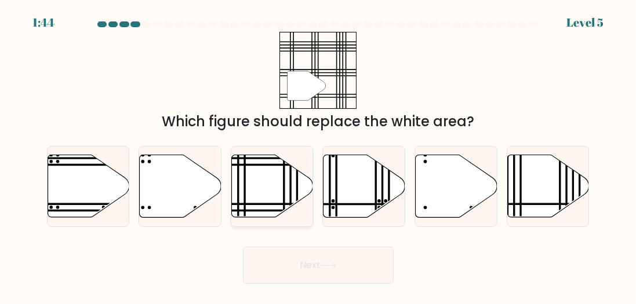
click at [281, 181] on icon at bounding box center [272, 186] width 82 height 63
click at [318, 155] on input "c." at bounding box center [318, 153] width 1 height 3
radio input "true"
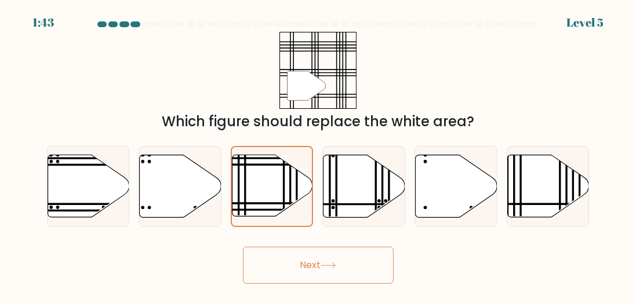
click at [344, 263] on button "Next" at bounding box center [318, 265] width 151 height 37
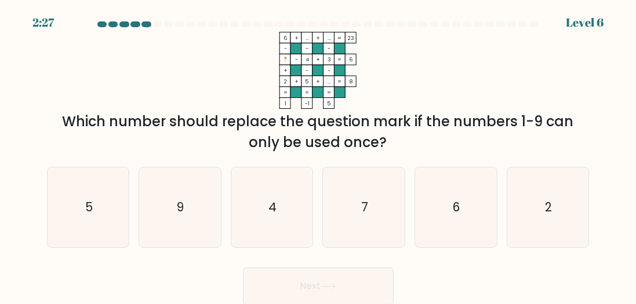
drag, startPoint x: 344, startPoint y: 263, endPoint x: 390, endPoint y: 72, distance: 195.5
click at [390, 72] on icon "6 + ... + ... 23 - - - ? - 4 + 3 6 + - - 2 + 5 + ... = 8 = = = = 1 -1 5 =" at bounding box center [318, 70] width 348 height 77
click at [365, 191] on icon "7" at bounding box center [364, 208] width 80 height 80
click at [319, 155] on input "d. 7" at bounding box center [318, 153] width 1 height 3
radio input "true"
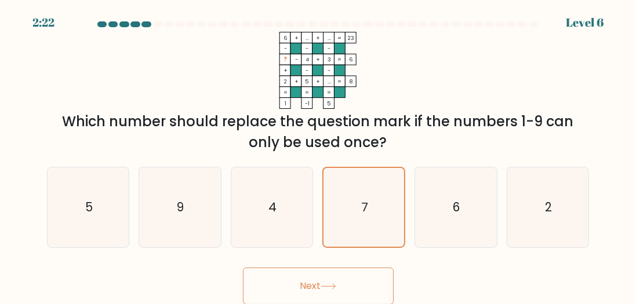
click at [336, 281] on button "Next" at bounding box center [318, 286] width 151 height 37
click at [329, 286] on icon at bounding box center [328, 286] width 14 height 5
click at [433, 278] on div "Next" at bounding box center [318, 283] width 557 height 43
click at [350, 288] on button "Next" at bounding box center [318, 286] width 151 height 37
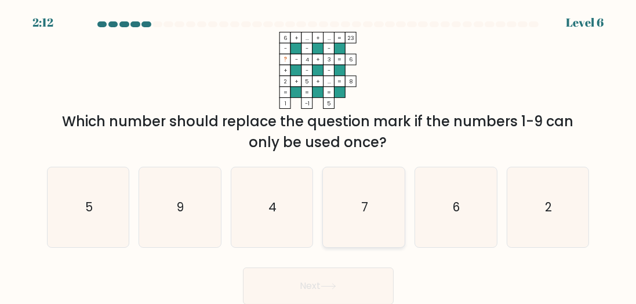
click at [346, 203] on icon "7" at bounding box center [364, 208] width 80 height 80
click at [319, 155] on input "d. 7" at bounding box center [318, 153] width 1 height 3
radio input "true"
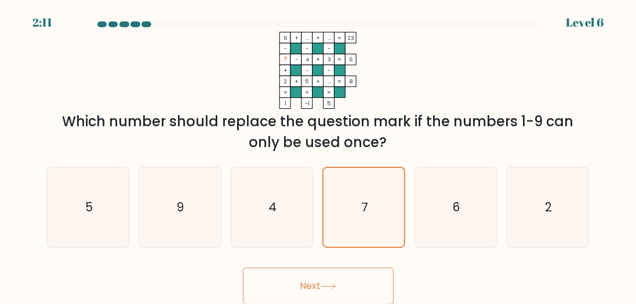
click at [328, 286] on icon at bounding box center [329, 287] width 16 height 6
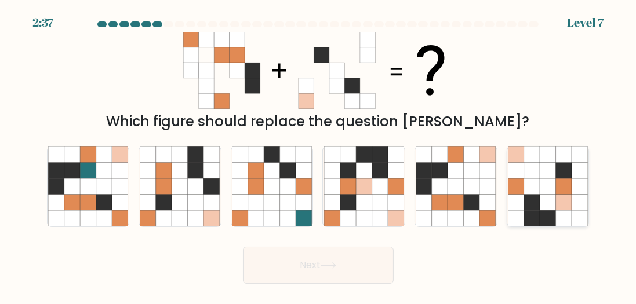
click at [539, 183] on icon at bounding box center [532, 187] width 16 height 16
click at [319, 155] on input "f." at bounding box center [318, 153] width 1 height 3
radio input "true"
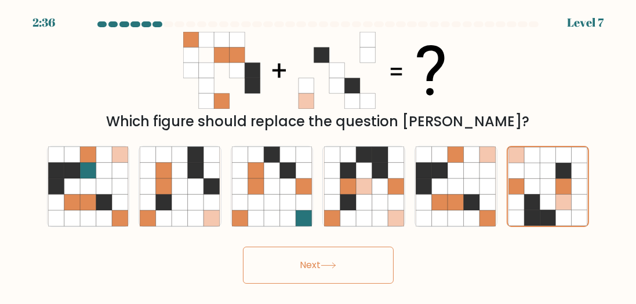
click at [295, 275] on button "Next" at bounding box center [318, 265] width 151 height 37
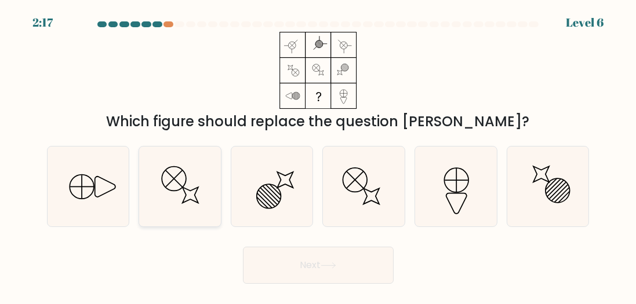
drag, startPoint x: 107, startPoint y: 189, endPoint x: 152, endPoint y: 202, distance: 47.7
click at [107, 189] on icon at bounding box center [88, 187] width 80 height 80
click at [318, 155] on input "a." at bounding box center [318, 153] width 1 height 3
radio input "true"
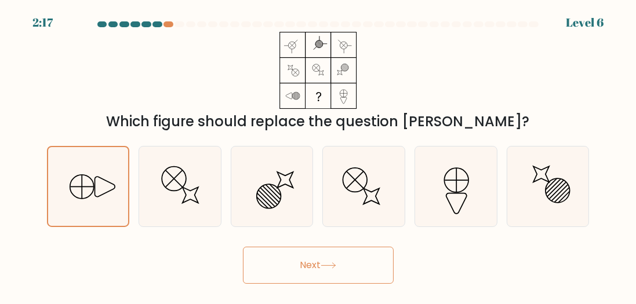
click at [323, 274] on button "Next" at bounding box center [318, 265] width 151 height 37
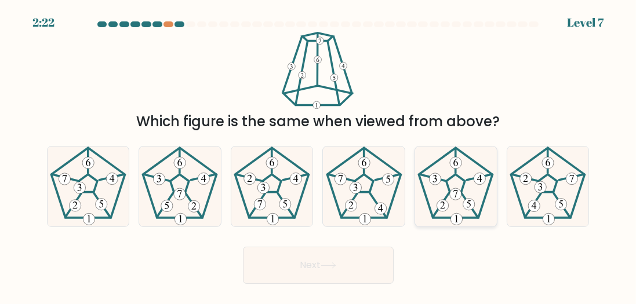
click at [459, 193] on 180 at bounding box center [456, 194] width 12 height 12
click at [319, 155] on input "e." at bounding box center [318, 153] width 1 height 3
radio input "true"
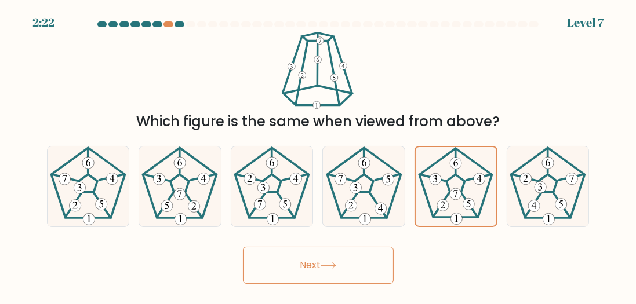
click at [368, 260] on button "Next" at bounding box center [318, 265] width 151 height 37
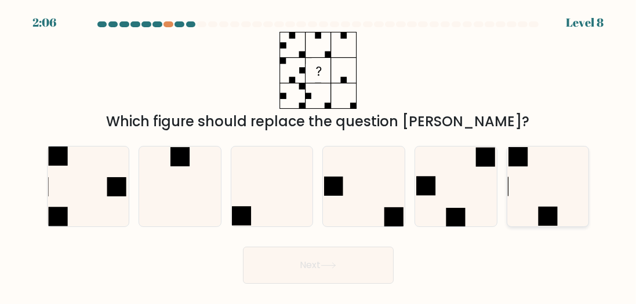
click at [534, 182] on icon at bounding box center [548, 187] width 80 height 80
click at [319, 155] on input "f." at bounding box center [318, 153] width 1 height 3
radio input "true"
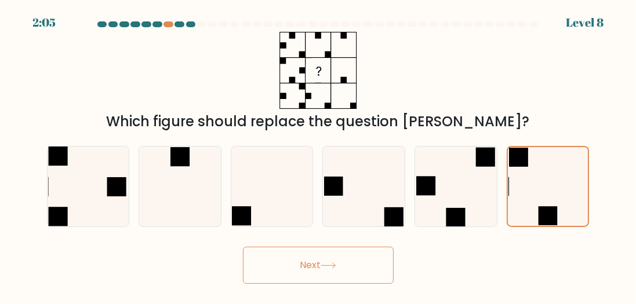
click at [299, 280] on button "Next" at bounding box center [318, 265] width 151 height 37
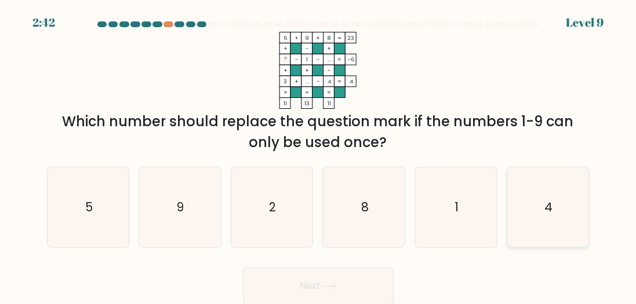
click at [536, 198] on icon "4" at bounding box center [548, 208] width 80 height 80
click at [319, 155] on input "f. 4" at bounding box center [318, 153] width 1 height 3
radio input "true"
click at [354, 273] on button "Next" at bounding box center [318, 286] width 151 height 37
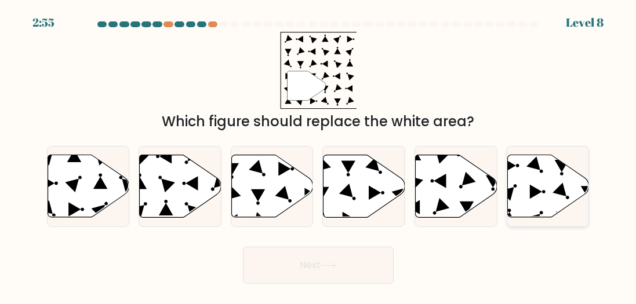
click at [527, 170] on icon at bounding box center [548, 186] width 82 height 63
click at [319, 155] on input "f." at bounding box center [318, 153] width 1 height 3
radio input "true"
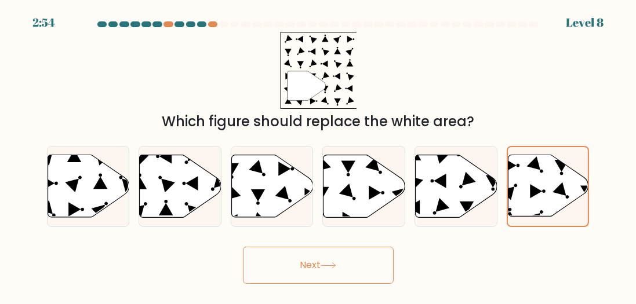
click at [314, 267] on button "Next" at bounding box center [318, 265] width 151 height 37
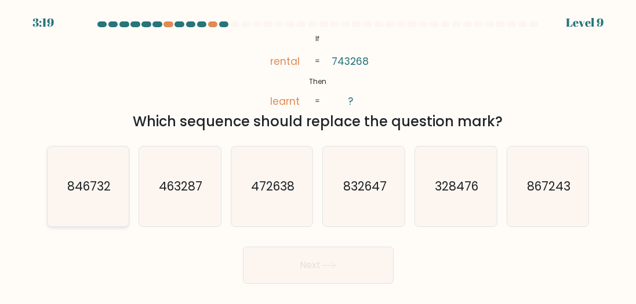
drag, startPoint x: 90, startPoint y: 203, endPoint x: 90, endPoint y: 210, distance: 7.0
click at [90, 210] on icon "846732" at bounding box center [88, 187] width 80 height 80
click at [318, 155] on input "a. 846732" at bounding box center [318, 153] width 1 height 3
radio input "true"
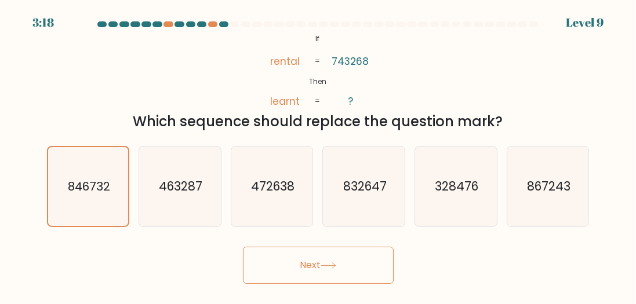
click at [297, 262] on button "Next" at bounding box center [318, 265] width 151 height 37
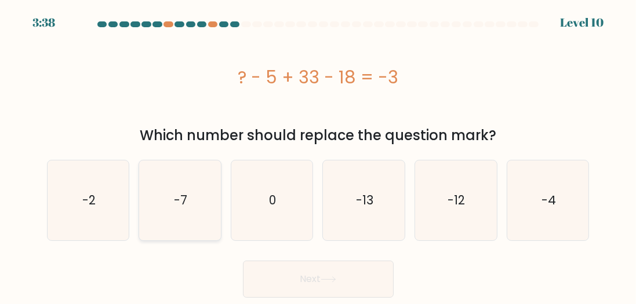
click at [207, 188] on icon "-7" at bounding box center [180, 201] width 80 height 80
click at [318, 155] on input "b. -7" at bounding box center [318, 153] width 1 height 3
radio input "true"
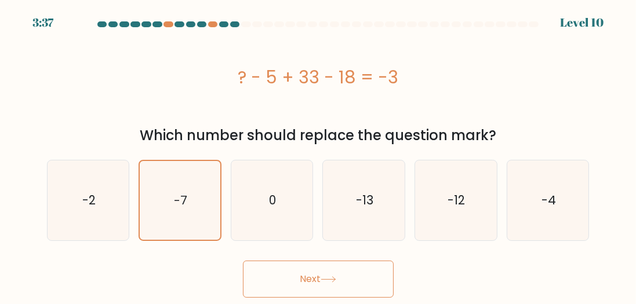
click at [279, 270] on button "Next" at bounding box center [318, 279] width 151 height 37
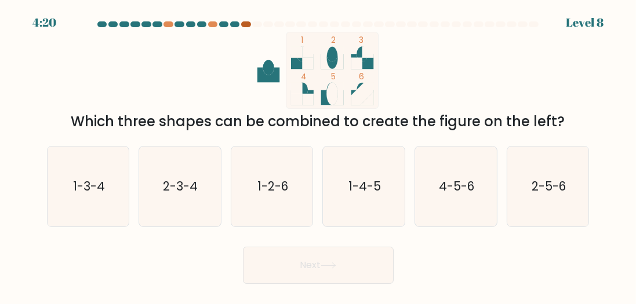
click at [246, 25] on div at bounding box center [246, 24] width 10 height 6
click at [99, 183] on text "1-3-4" at bounding box center [89, 186] width 32 height 17
click at [318, 155] on input "a. 1-3-4" at bounding box center [318, 153] width 1 height 3
radio input "true"
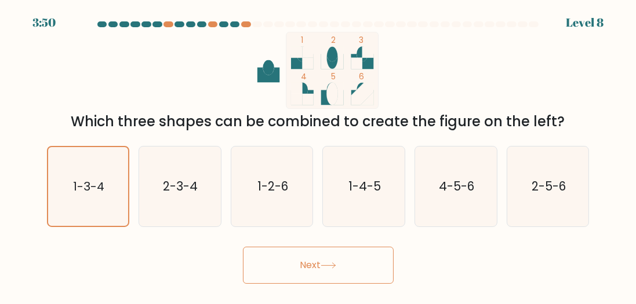
click at [291, 268] on button "Next" at bounding box center [318, 265] width 151 height 37
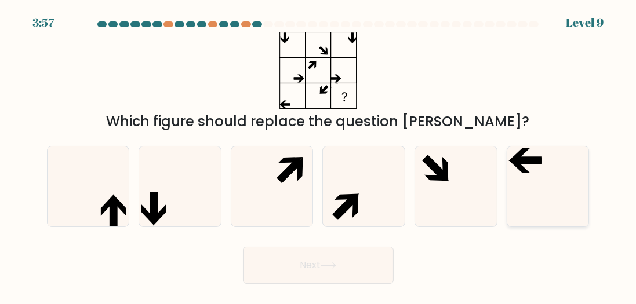
click at [521, 158] on icon at bounding box center [528, 160] width 28 height 7
click at [319, 155] on input "f." at bounding box center [318, 153] width 1 height 3
radio input "true"
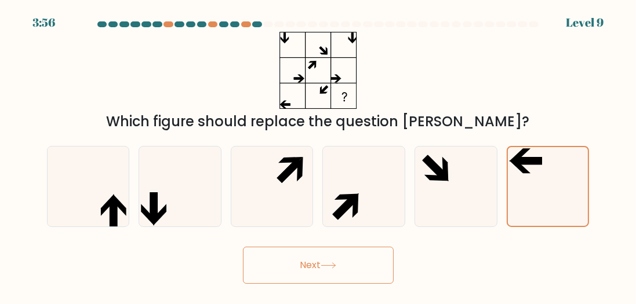
click at [297, 274] on button "Next" at bounding box center [318, 265] width 151 height 37
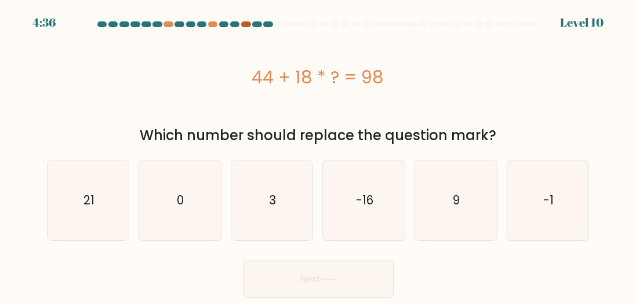
click at [246, 26] on div at bounding box center [246, 24] width 10 height 6
click at [297, 193] on icon "3" at bounding box center [272, 201] width 80 height 80
click at [318, 155] on input "c. 3" at bounding box center [318, 153] width 1 height 3
radio input "true"
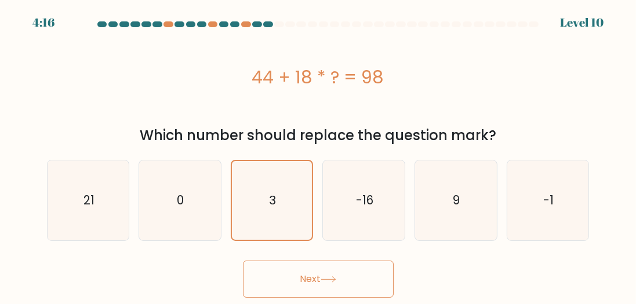
click at [321, 293] on button "Next" at bounding box center [318, 279] width 151 height 37
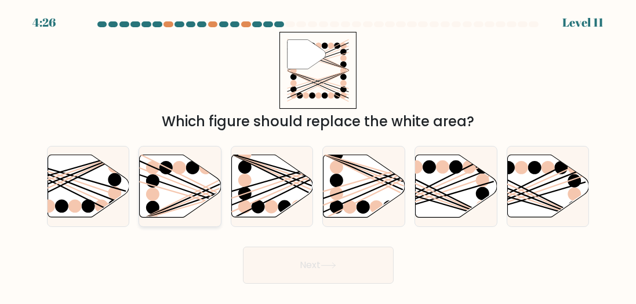
click at [193, 194] on g at bounding box center [205, 220] width 163 height 163
click at [318, 155] on input "b." at bounding box center [318, 153] width 1 height 3
radio input "true"
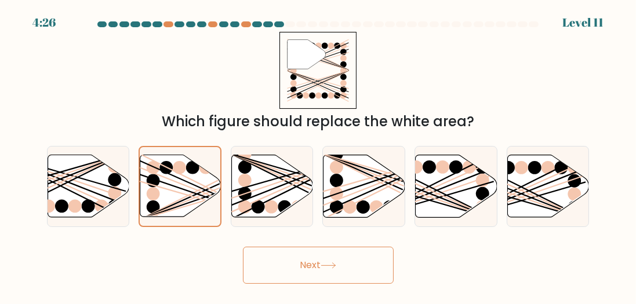
click at [353, 258] on button "Next" at bounding box center [318, 265] width 151 height 37
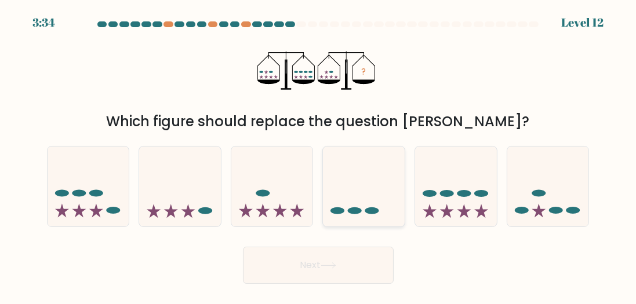
click at [367, 181] on icon at bounding box center [364, 186] width 82 height 68
click at [319, 155] on input "d." at bounding box center [318, 153] width 1 height 3
radio input "true"
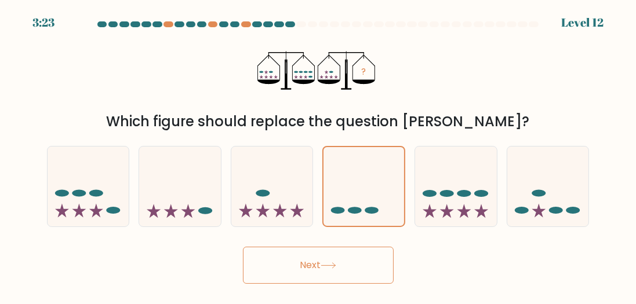
click at [336, 267] on icon at bounding box center [329, 266] width 16 height 6
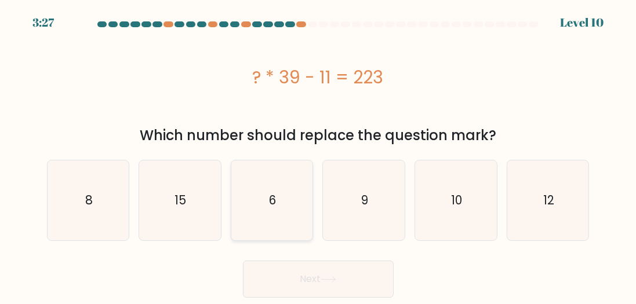
click at [286, 193] on icon "6" at bounding box center [272, 201] width 80 height 80
click at [318, 155] on input "c. 6" at bounding box center [318, 153] width 1 height 3
radio input "true"
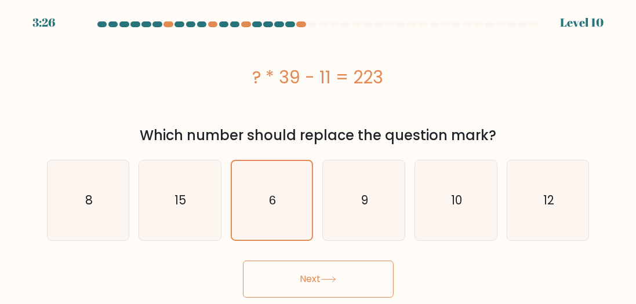
click at [300, 272] on button "Next" at bounding box center [318, 279] width 151 height 37
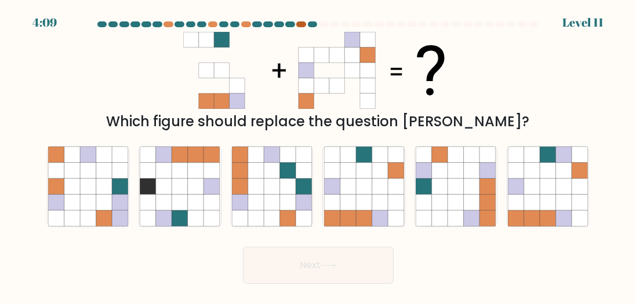
click at [299, 24] on div at bounding box center [301, 24] width 10 height 6
click at [416, 175] on icon at bounding box center [424, 170] width 16 height 16
click at [319, 155] on input "e." at bounding box center [318, 153] width 1 height 3
radio input "true"
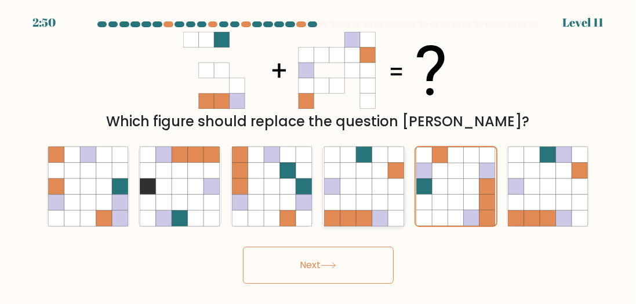
click at [387, 177] on icon at bounding box center [380, 170] width 16 height 16
click at [319, 155] on input "d." at bounding box center [318, 153] width 1 height 3
radio input "true"
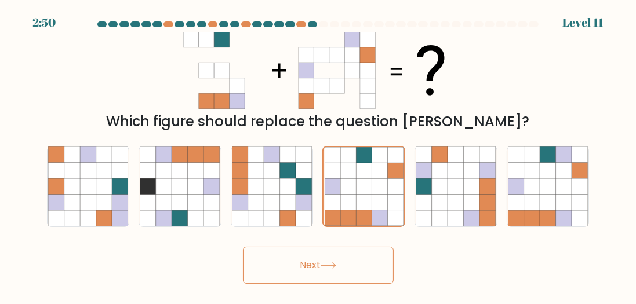
click at [325, 260] on button "Next" at bounding box center [318, 265] width 151 height 37
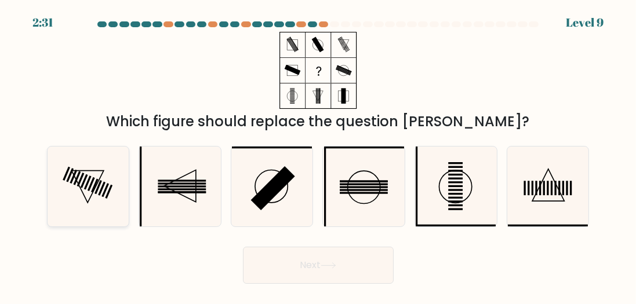
click at [114, 175] on icon at bounding box center [88, 187] width 80 height 80
click at [318, 155] on input "a." at bounding box center [318, 153] width 1 height 3
radio input "true"
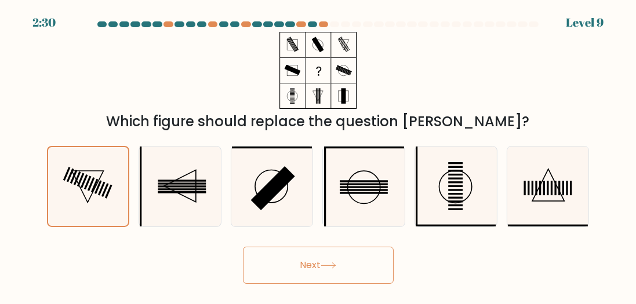
click at [293, 263] on button "Next" at bounding box center [318, 265] width 151 height 37
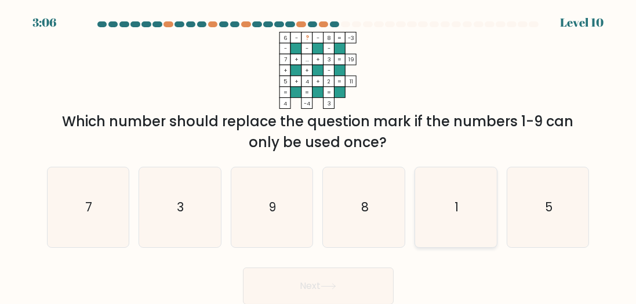
click at [441, 210] on icon "1" at bounding box center [456, 208] width 80 height 80
click at [319, 155] on input "e. 1" at bounding box center [318, 153] width 1 height 3
radio input "true"
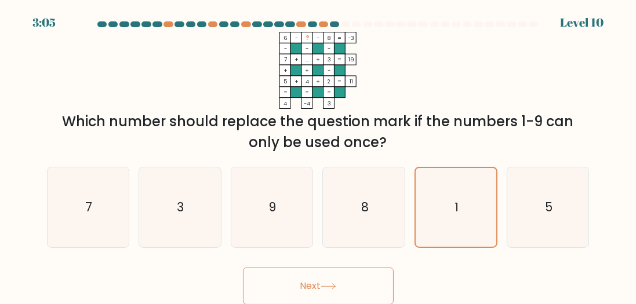
click at [344, 279] on button "Next" at bounding box center [318, 286] width 151 height 37
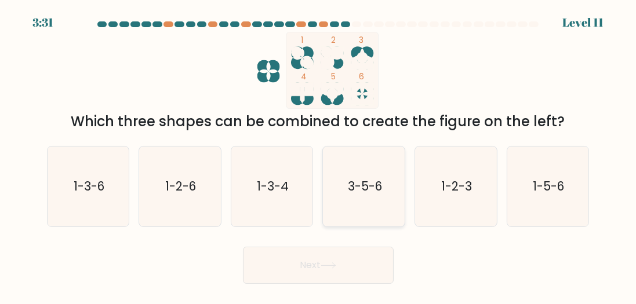
click at [371, 186] on text "3-5-6" at bounding box center [365, 186] width 34 height 17
click at [319, 155] on input "d. 3-5-6" at bounding box center [318, 153] width 1 height 3
radio input "true"
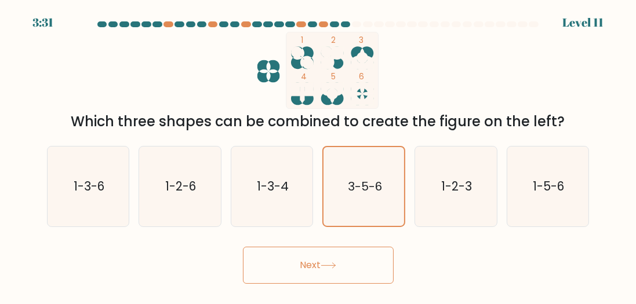
click at [322, 274] on button "Next" at bounding box center [318, 265] width 151 height 37
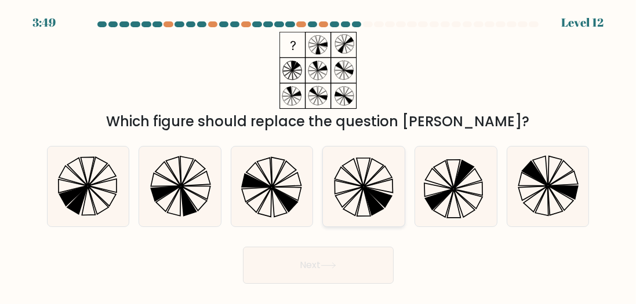
click at [369, 179] on icon at bounding box center [364, 187] width 80 height 80
click at [319, 155] on input "d." at bounding box center [318, 153] width 1 height 3
radio input "true"
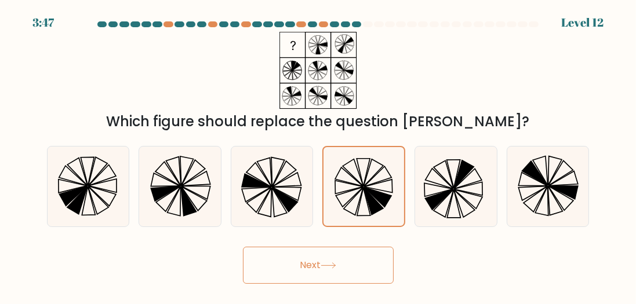
click at [348, 267] on button "Next" at bounding box center [318, 265] width 151 height 37
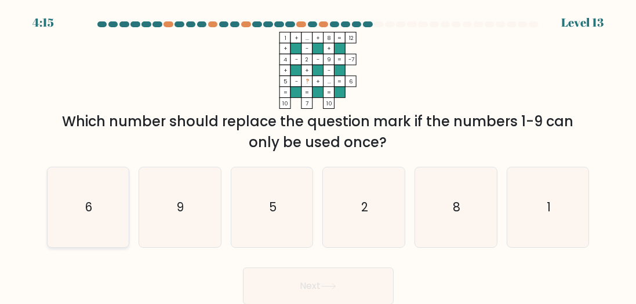
click at [121, 214] on icon "6" at bounding box center [88, 208] width 80 height 80
click at [318, 155] on input "a. 6" at bounding box center [318, 153] width 1 height 3
radio input "true"
click at [319, 285] on button "Next" at bounding box center [318, 286] width 151 height 37
click at [310, 291] on button "Next" at bounding box center [318, 286] width 151 height 37
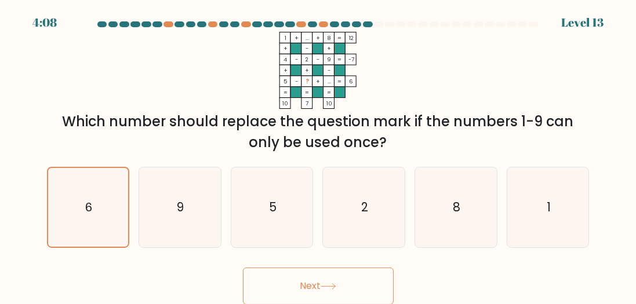
click at [325, 282] on button "Next" at bounding box center [318, 286] width 151 height 37
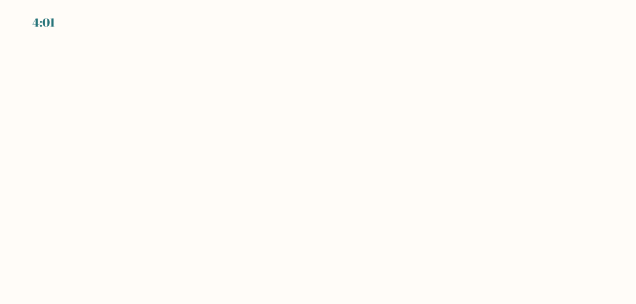
click at [312, 130] on body "4:01" at bounding box center [318, 152] width 636 height 304
click at [500, 223] on body "3:55" at bounding box center [318, 152] width 636 height 304
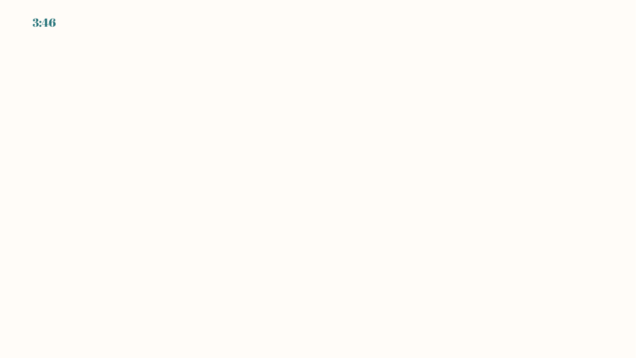
drag, startPoint x: 212, startPoint y: 124, endPoint x: 197, endPoint y: 144, distance: 25.3
click at [197, 144] on body "3:46" at bounding box center [318, 179] width 636 height 358
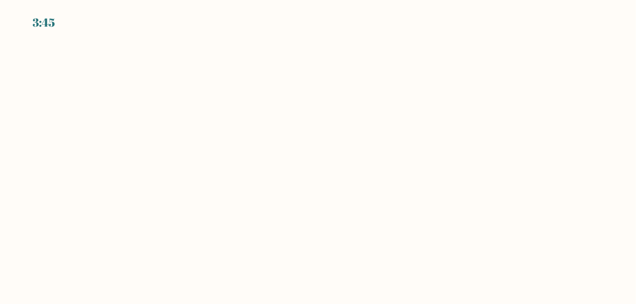
drag, startPoint x: 180, startPoint y: 235, endPoint x: 160, endPoint y: 229, distance: 21.1
click at [160, 229] on body "3:45" at bounding box center [318, 152] width 636 height 304
drag, startPoint x: 160, startPoint y: 229, endPoint x: 173, endPoint y: 221, distance: 15.6
click at [173, 221] on body "3:45" at bounding box center [318, 152] width 636 height 304
drag, startPoint x: 173, startPoint y: 221, endPoint x: 174, endPoint y: 212, distance: 9.3
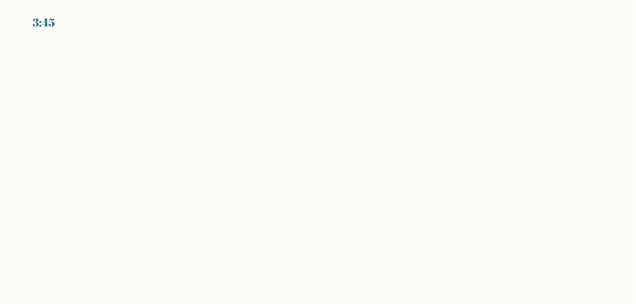
click at [176, 220] on body "3:45" at bounding box center [318, 152] width 636 height 304
drag, startPoint x: 174, startPoint y: 212, endPoint x: 169, endPoint y: 178, distance: 34.0
click at [165, 174] on body "3:45" at bounding box center [318, 152] width 636 height 304
click at [40, 24] on div "3:41" at bounding box center [42, 22] width 21 height 17
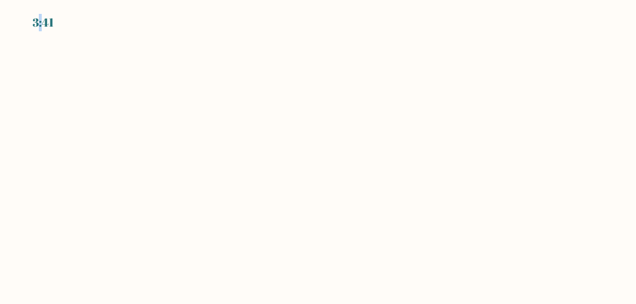
click at [40, 24] on div "3:41" at bounding box center [42, 22] width 21 height 17
click at [40, 24] on div "3:40" at bounding box center [44, 22] width 24 height 17
drag, startPoint x: 241, startPoint y: 72, endPoint x: 256, endPoint y: 79, distance: 16.9
click at [246, 75] on body "3:40" at bounding box center [318, 152] width 636 height 304
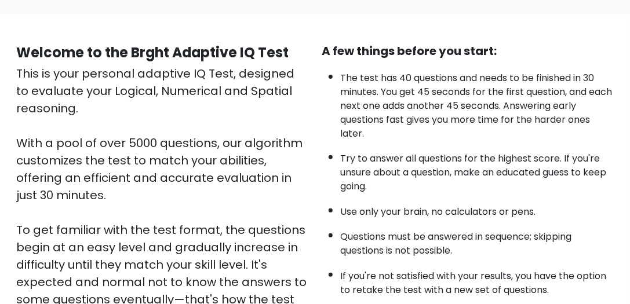
scroll to position [66, 0]
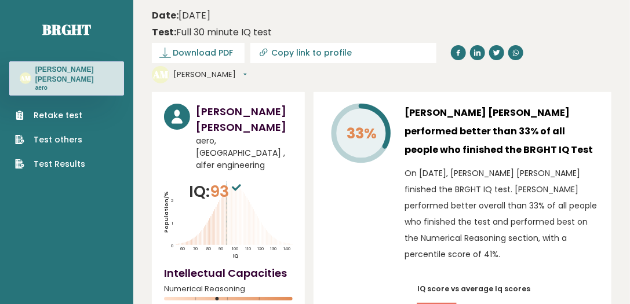
click at [70, 110] on link "Retake test" at bounding box center [50, 116] width 70 height 12
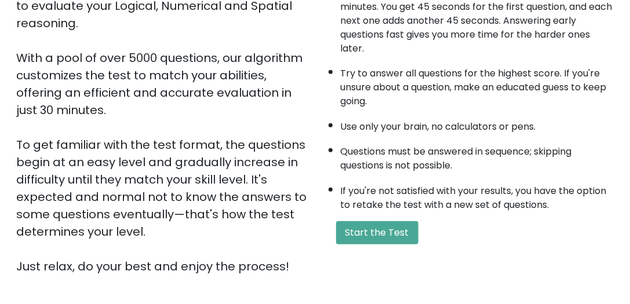
scroll to position [165, 0]
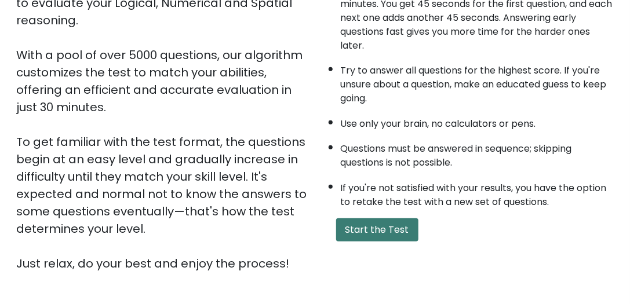
click at [367, 237] on button "Start the Test" at bounding box center [377, 230] width 82 height 23
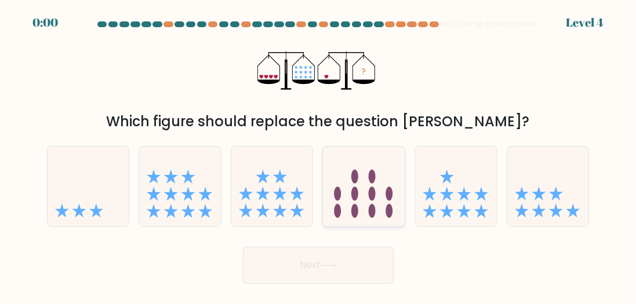
click at [353, 184] on icon at bounding box center [364, 186] width 82 height 68
click at [319, 155] on input "d." at bounding box center [318, 153] width 1 height 3
radio input "true"
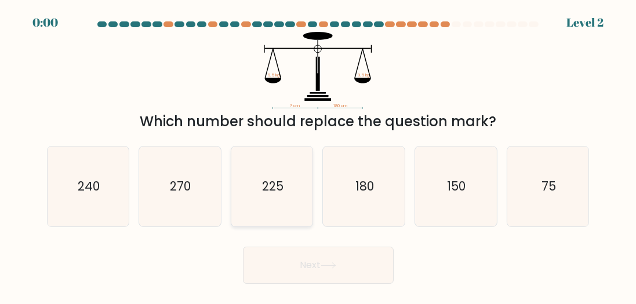
drag, startPoint x: 307, startPoint y: 250, endPoint x: 311, endPoint y: 212, distance: 39.1
click at [309, 249] on button "Next" at bounding box center [318, 265] width 151 height 37
click at [311, 212] on icon "225" at bounding box center [272, 187] width 80 height 80
click at [318, 155] on input "c. 225" at bounding box center [318, 153] width 1 height 3
radio input "true"
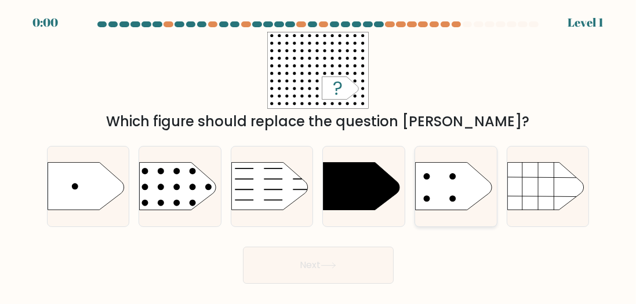
click at [438, 183] on icon at bounding box center [454, 186] width 77 height 48
click at [319, 155] on input "e." at bounding box center [318, 153] width 1 height 3
radio input "true"
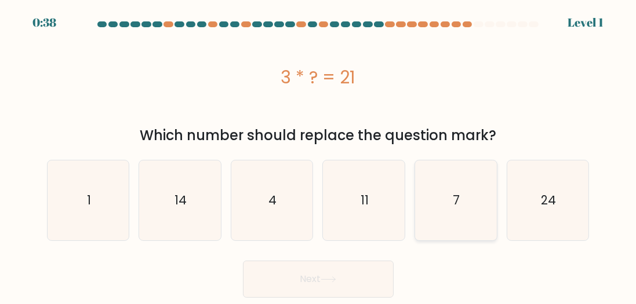
click at [456, 194] on text "7" at bounding box center [456, 200] width 7 height 17
click at [319, 155] on input "e. 7" at bounding box center [318, 153] width 1 height 3
radio input "true"
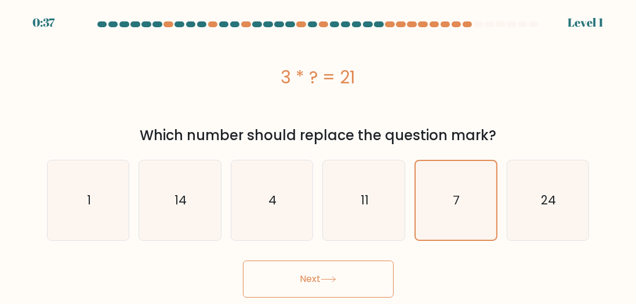
click at [353, 274] on button "Next" at bounding box center [318, 279] width 151 height 37
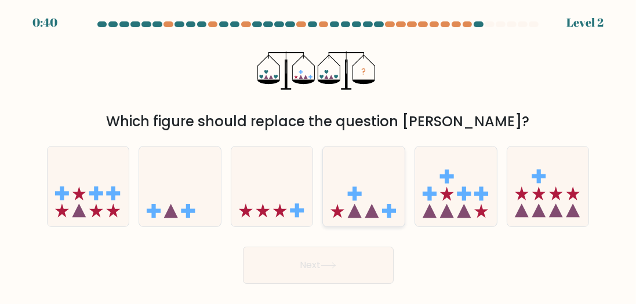
click at [362, 205] on icon at bounding box center [364, 186] width 82 height 68
click at [319, 155] on input "d." at bounding box center [318, 153] width 1 height 3
radio input "true"
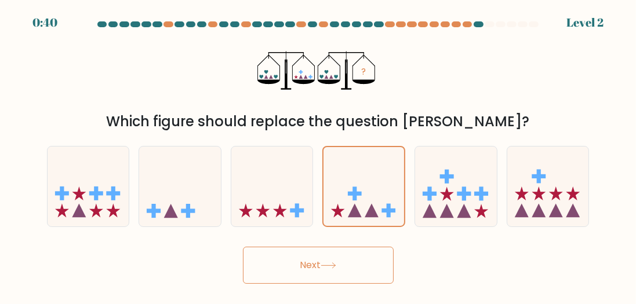
drag, startPoint x: 352, startPoint y: 246, endPoint x: 350, endPoint y: 252, distance: 6.1
click at [351, 250] on div "Next" at bounding box center [318, 262] width 557 height 43
click at [350, 253] on button "Next" at bounding box center [318, 265] width 151 height 37
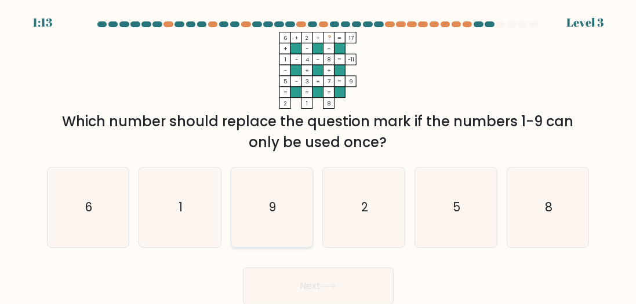
drag, startPoint x: 256, startPoint y: 201, endPoint x: 262, endPoint y: 207, distance: 8.2
click at [256, 201] on icon "9" at bounding box center [272, 208] width 80 height 80
click at [318, 155] on input "c. 9" at bounding box center [318, 153] width 1 height 3
radio input "true"
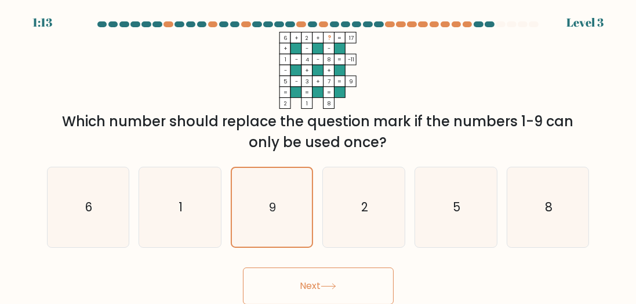
click at [316, 288] on button "Next" at bounding box center [318, 286] width 151 height 37
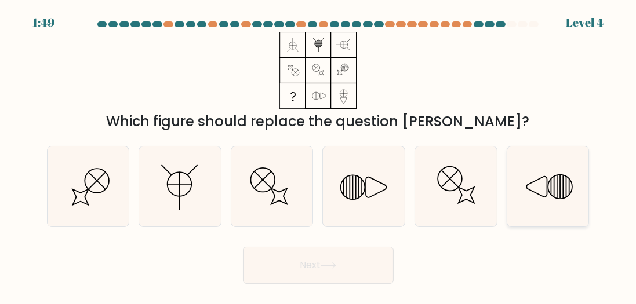
click at [544, 188] on icon at bounding box center [548, 187] width 80 height 80
click at [319, 155] on input "f." at bounding box center [318, 153] width 1 height 3
radio input "true"
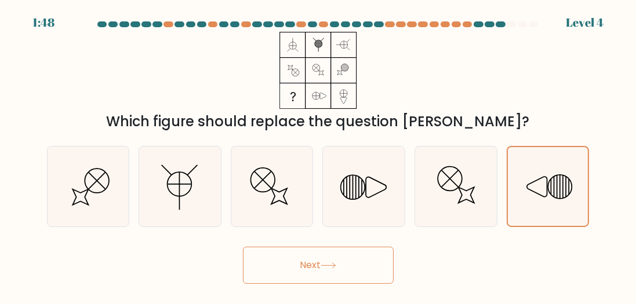
click at [348, 271] on button "Next" at bounding box center [318, 265] width 151 height 37
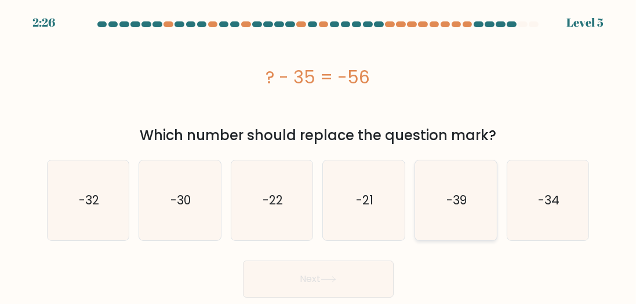
click at [448, 186] on icon "-39" at bounding box center [456, 201] width 80 height 80
click at [319, 155] on input "e. -39" at bounding box center [318, 153] width 1 height 3
radio input "true"
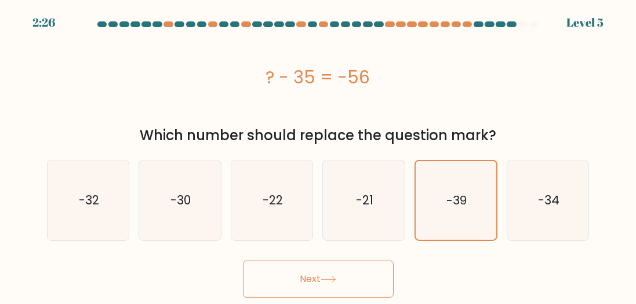
click at [361, 279] on button "Next" at bounding box center [318, 279] width 151 height 37
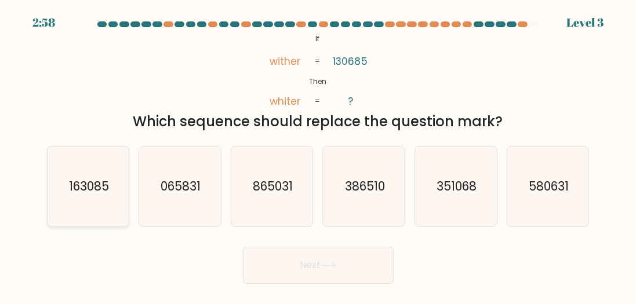
click at [93, 178] on text "163085" at bounding box center [89, 186] width 40 height 17
click at [318, 155] on input "a. 163085" at bounding box center [318, 153] width 1 height 3
radio input "true"
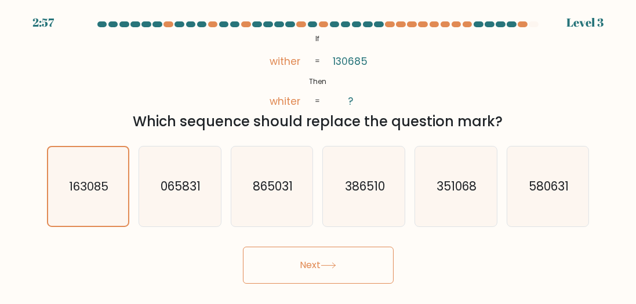
click at [318, 263] on button "Next" at bounding box center [318, 265] width 151 height 37
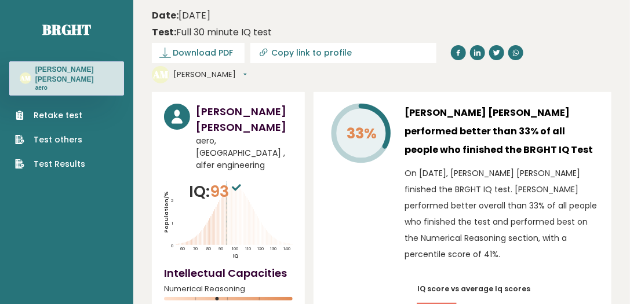
click at [68, 110] on link "Retake test" at bounding box center [50, 116] width 70 height 12
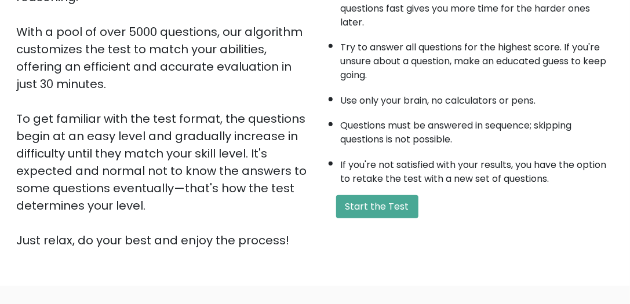
scroll to position [198, 0]
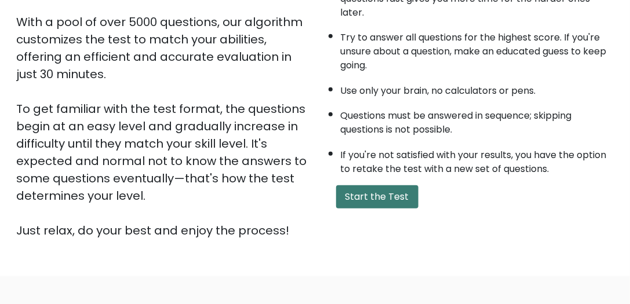
click at [362, 191] on button "Start the Test" at bounding box center [377, 197] width 82 height 23
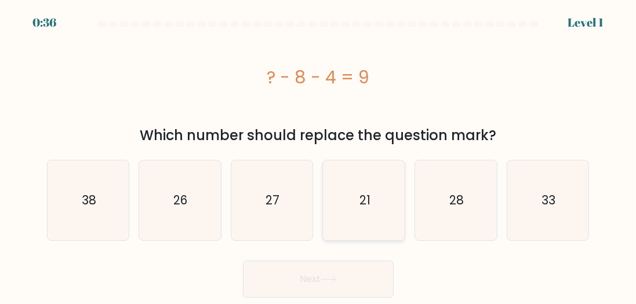
click at [368, 197] on text "21" at bounding box center [365, 200] width 11 height 17
click at [319, 155] on input "d. 21" at bounding box center [318, 153] width 1 height 3
radio input "true"
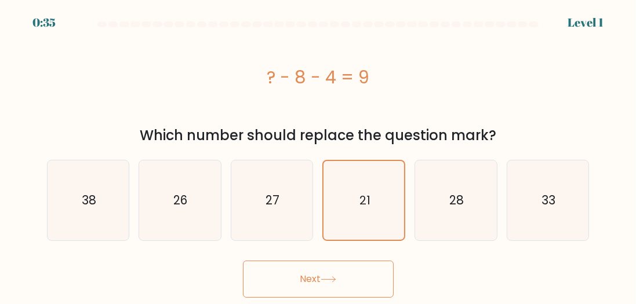
click at [339, 293] on button "Next" at bounding box center [318, 279] width 151 height 37
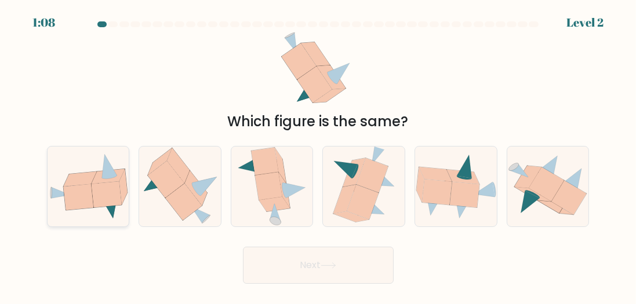
click at [92, 186] on icon at bounding box center [106, 195] width 30 height 26
click at [318, 155] on input "a." at bounding box center [318, 153] width 1 height 3
radio input "true"
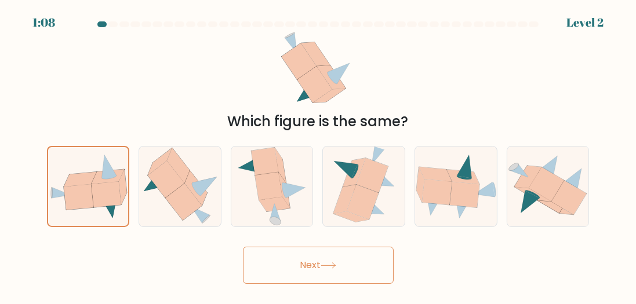
click at [306, 274] on button "Next" at bounding box center [318, 265] width 151 height 37
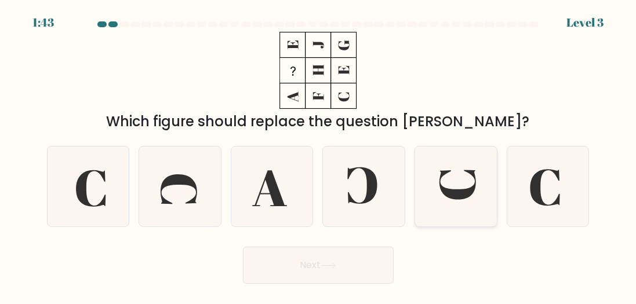
click at [448, 180] on icon at bounding box center [456, 187] width 80 height 80
click at [319, 155] on input "e." at bounding box center [318, 153] width 1 height 3
radio input "true"
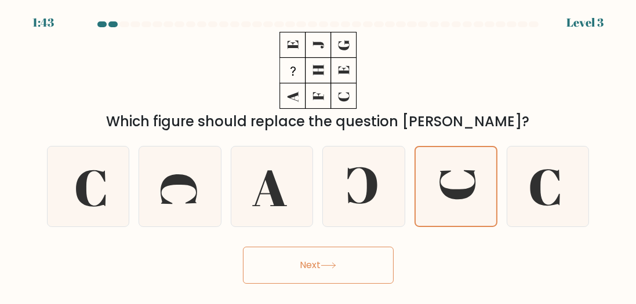
click at [319, 256] on button "Next" at bounding box center [318, 265] width 151 height 37
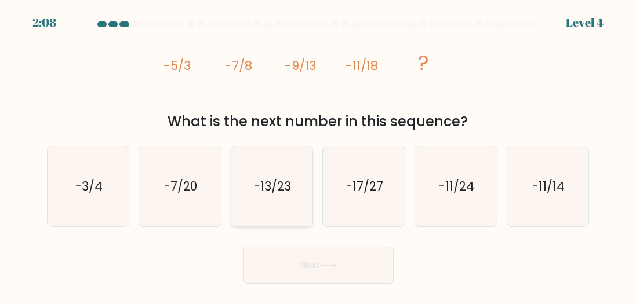
click at [270, 170] on icon "-13/23" at bounding box center [272, 187] width 80 height 80
click at [318, 155] on input "c. -13/23" at bounding box center [318, 153] width 1 height 3
radio input "true"
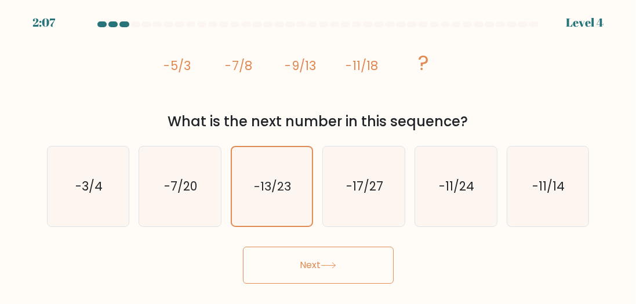
click at [349, 274] on button "Next" at bounding box center [318, 265] width 151 height 37
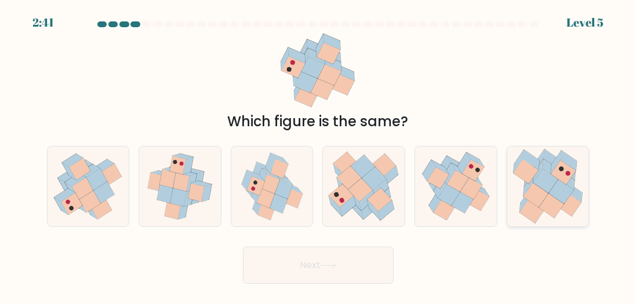
click at [526, 176] on icon at bounding box center [526, 171] width 25 height 24
click at [319, 155] on input "f." at bounding box center [318, 153] width 1 height 3
radio input "true"
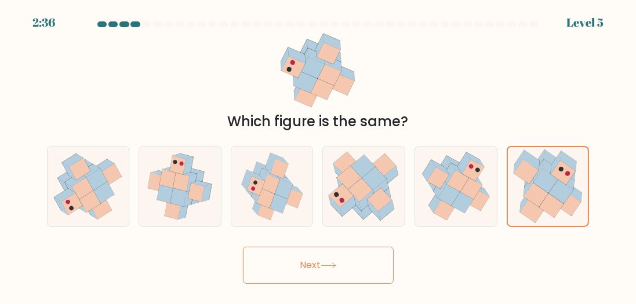
click at [336, 267] on icon at bounding box center [329, 266] width 16 height 6
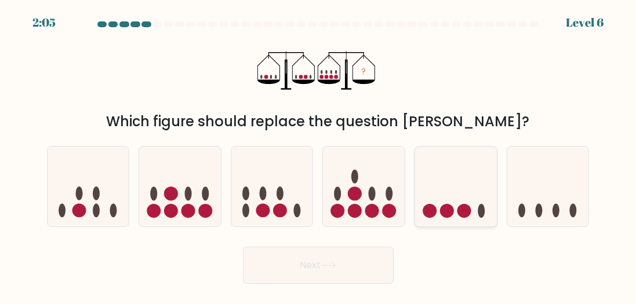
click at [434, 199] on icon at bounding box center [456, 186] width 82 height 68
click at [319, 155] on input "e." at bounding box center [318, 153] width 1 height 3
radio input "true"
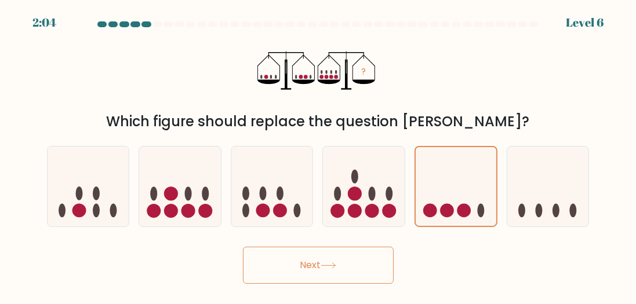
click at [363, 260] on button "Next" at bounding box center [318, 265] width 151 height 37
click at [333, 265] on icon at bounding box center [329, 266] width 16 height 6
click at [327, 266] on icon at bounding box center [329, 266] width 16 height 6
click at [346, 267] on button "Next" at bounding box center [318, 265] width 151 height 37
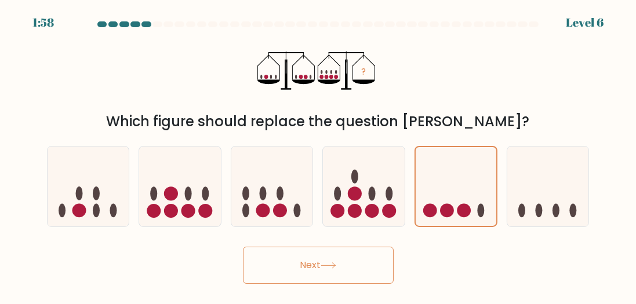
click at [363, 259] on button "Next" at bounding box center [318, 265] width 151 height 37
click at [363, 263] on button "Next" at bounding box center [318, 265] width 151 height 37
click at [362, 93] on icon "?" at bounding box center [317, 70] width 121 height 77
click at [361, 93] on icon "?" at bounding box center [317, 70] width 121 height 77
click at [379, 181] on icon at bounding box center [364, 186] width 82 height 68
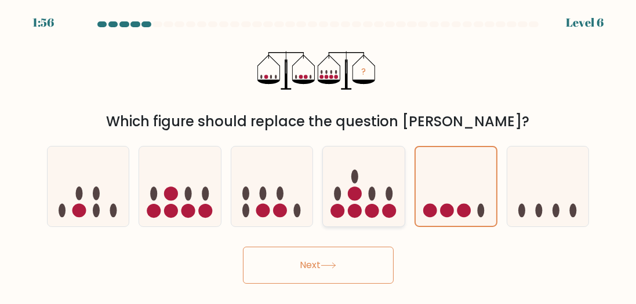
click at [319, 155] on input "d." at bounding box center [318, 153] width 1 height 3
radio input "true"
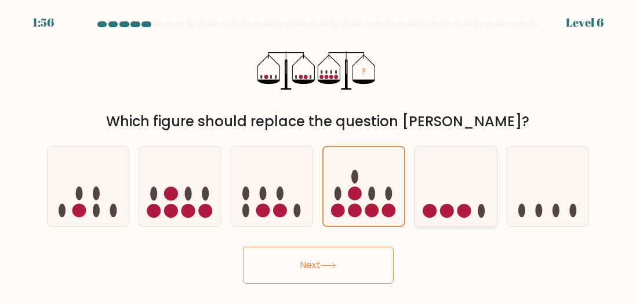
click at [423, 181] on icon at bounding box center [456, 186] width 82 height 68
click at [319, 155] on input "e." at bounding box center [318, 153] width 1 height 3
radio input "true"
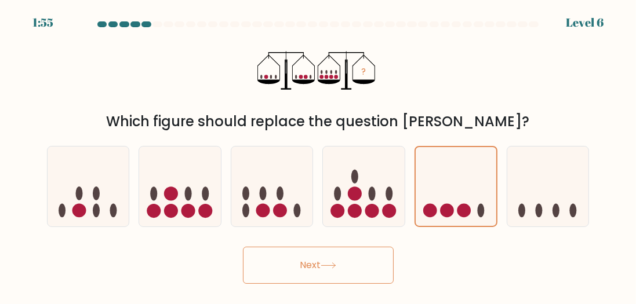
click at [333, 274] on button "Next" at bounding box center [318, 265] width 151 height 37
click at [181, 169] on icon at bounding box center [180, 186] width 82 height 68
click at [318, 155] on input "b." at bounding box center [318, 153] width 1 height 3
radio input "true"
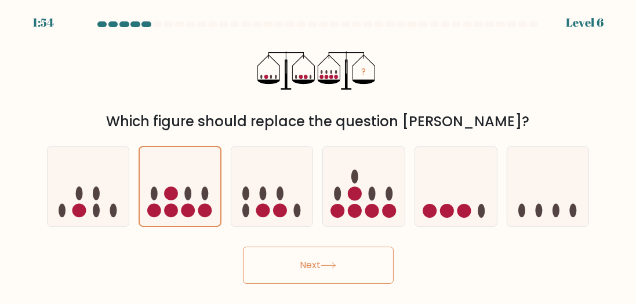
click at [406, 181] on div "d." at bounding box center [364, 186] width 92 height 81
click at [444, 184] on icon at bounding box center [456, 186] width 82 height 68
click at [319, 155] on input "e." at bounding box center [318, 153] width 1 height 3
radio input "true"
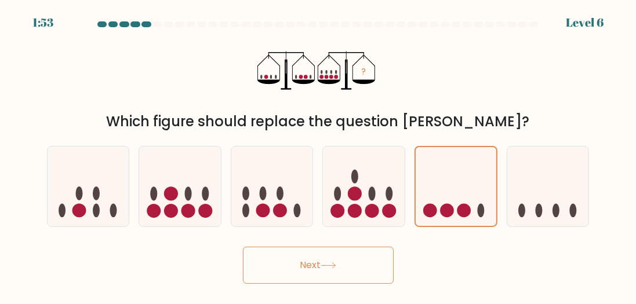
click at [327, 262] on button "Next" at bounding box center [318, 265] width 151 height 37
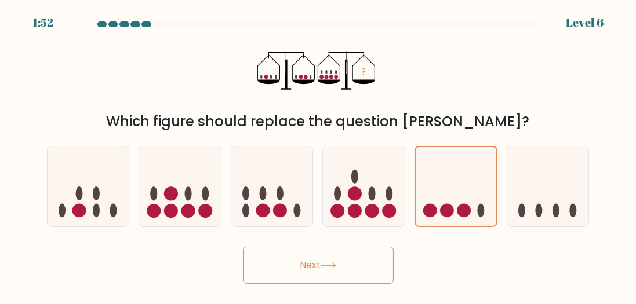
click at [327, 267] on button "Next" at bounding box center [318, 265] width 151 height 37
click at [327, 268] on icon at bounding box center [329, 266] width 16 height 6
click at [243, 247] on button "Next" at bounding box center [318, 265] width 151 height 37
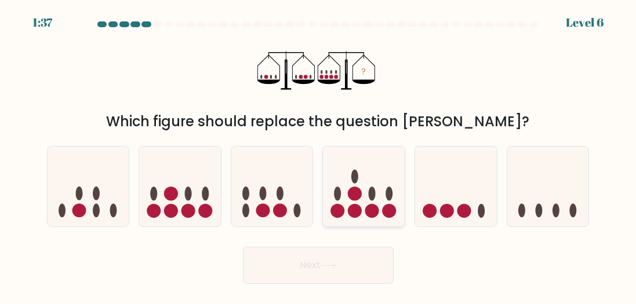
click at [369, 209] on circle at bounding box center [372, 211] width 14 height 14
click at [319, 155] on input "d." at bounding box center [318, 153] width 1 height 3
radio input "true"
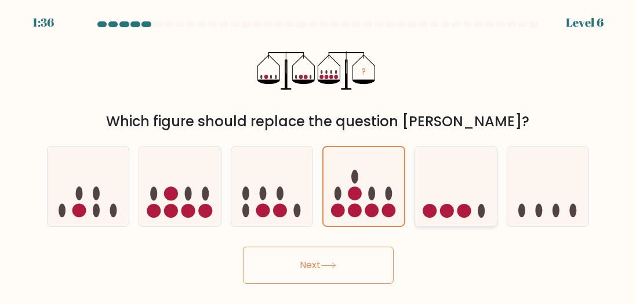
click at [429, 199] on icon at bounding box center [456, 186] width 82 height 68
click at [319, 155] on input "e." at bounding box center [318, 153] width 1 height 3
radio input "true"
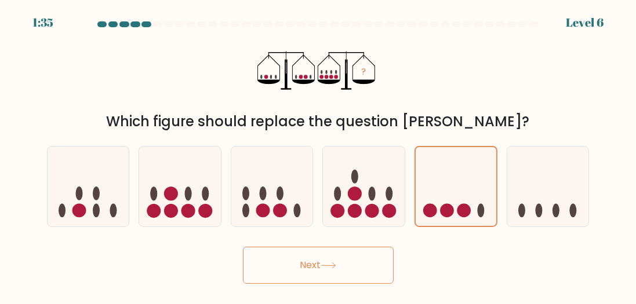
click at [331, 275] on button "Next" at bounding box center [318, 265] width 151 height 37
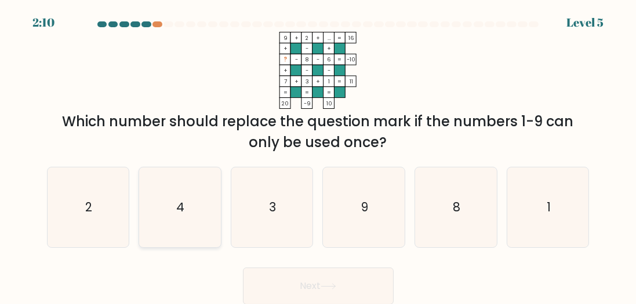
click at [193, 187] on icon "4" at bounding box center [180, 208] width 80 height 80
click at [318, 155] on input "b. 4" at bounding box center [318, 153] width 1 height 3
radio input "true"
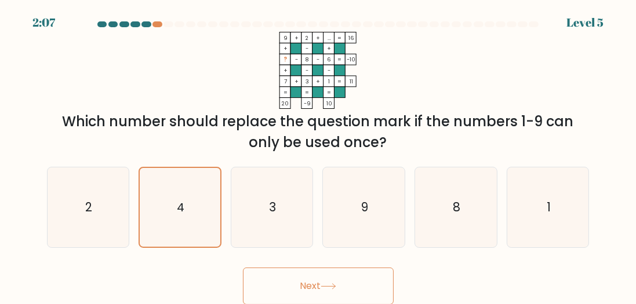
click at [350, 282] on button "Next" at bounding box center [318, 286] width 151 height 37
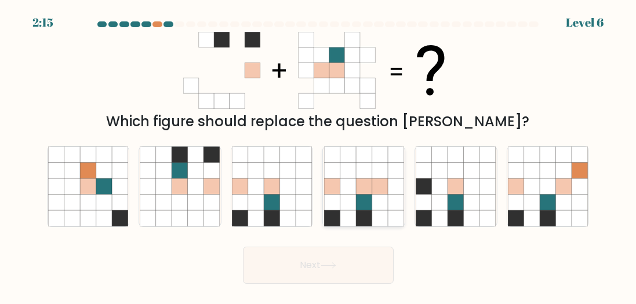
click at [384, 180] on icon at bounding box center [380, 187] width 16 height 16
click at [319, 155] on input "d." at bounding box center [318, 153] width 1 height 3
radio input "true"
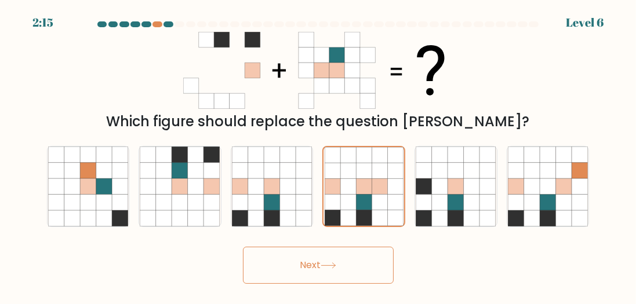
click at [296, 273] on button "Next" at bounding box center [318, 265] width 151 height 37
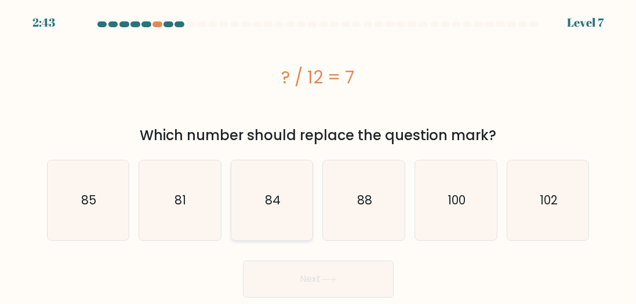
click at [297, 195] on icon "84" at bounding box center [272, 201] width 80 height 80
click at [318, 155] on input "c. 84" at bounding box center [318, 153] width 1 height 3
radio input "true"
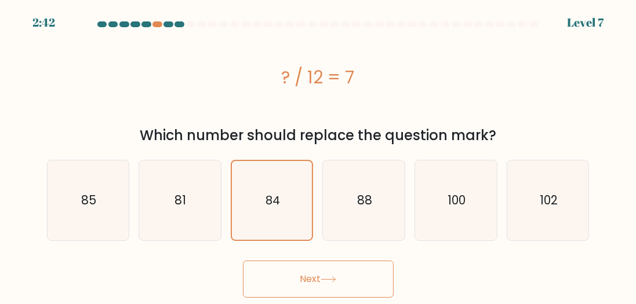
click at [353, 275] on button "Next" at bounding box center [318, 279] width 151 height 37
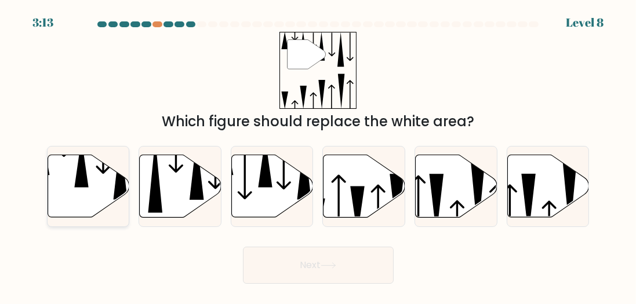
click at [101, 187] on icon at bounding box center [89, 186] width 82 height 63
click at [318, 155] on input "a." at bounding box center [318, 153] width 1 height 3
radio input "true"
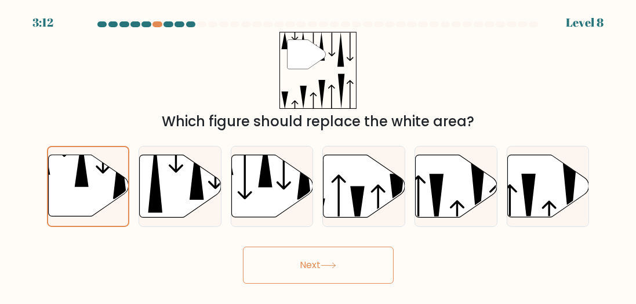
click at [281, 263] on button "Next" at bounding box center [318, 265] width 151 height 37
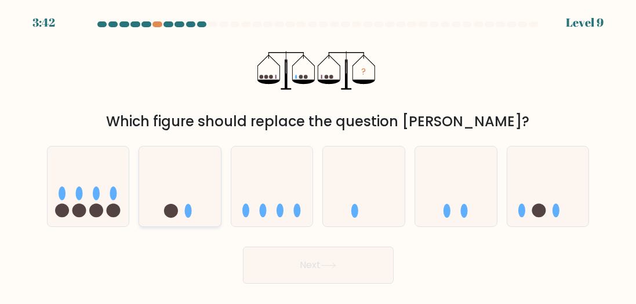
click at [165, 184] on icon at bounding box center [180, 186] width 82 height 68
click at [318, 155] on input "b." at bounding box center [318, 153] width 1 height 3
radio input "true"
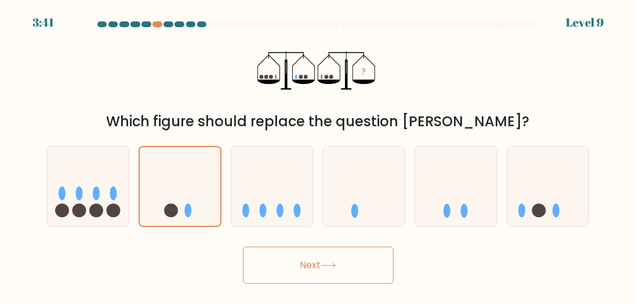
click at [303, 272] on button "Next" at bounding box center [318, 265] width 151 height 37
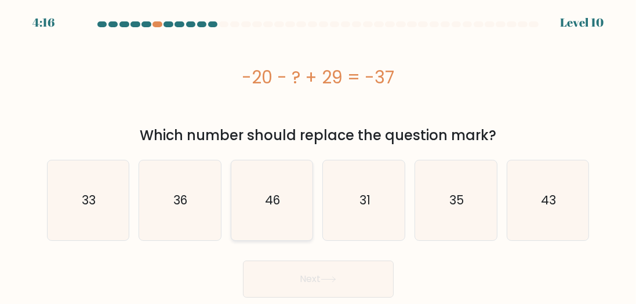
click at [245, 200] on icon "46" at bounding box center [272, 201] width 80 height 80
click at [318, 155] on input "c. 46" at bounding box center [318, 153] width 1 height 3
radio input "true"
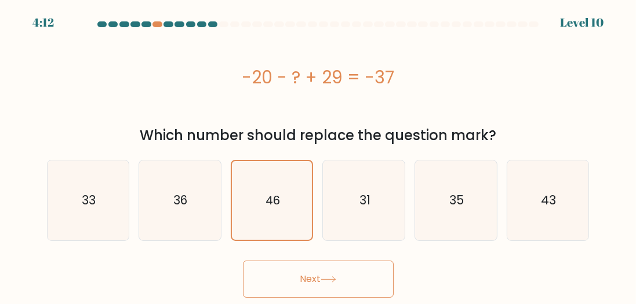
click at [328, 288] on button "Next" at bounding box center [318, 279] width 151 height 37
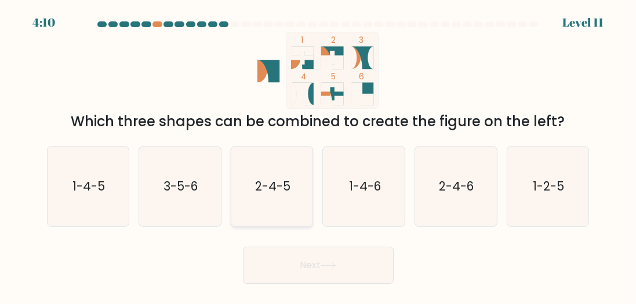
click at [275, 193] on text "2-4-5" at bounding box center [272, 186] width 35 height 17
click at [318, 155] on input "c. 2-4-5" at bounding box center [318, 153] width 1 height 3
radio input "true"
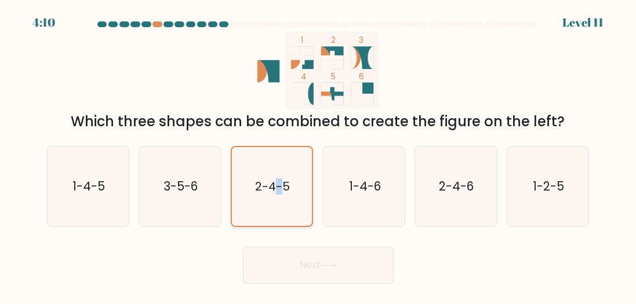
click at [276, 193] on text "2-4-5" at bounding box center [272, 186] width 35 height 16
click at [318, 155] on input "c. 2-4-5" at bounding box center [318, 153] width 1 height 3
click at [368, 180] on text "1-4-6" at bounding box center [365, 186] width 32 height 17
click at [319, 155] on input "d. 1-4-6" at bounding box center [318, 153] width 1 height 3
radio input "true"
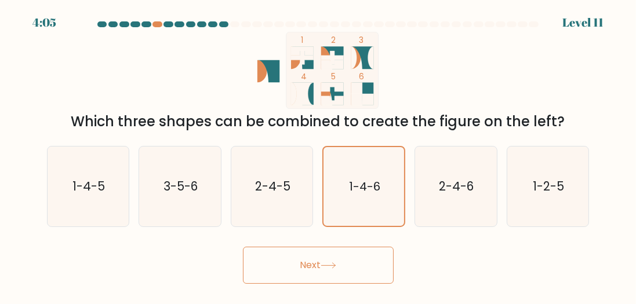
drag, startPoint x: 333, startPoint y: 261, endPoint x: 327, endPoint y: 272, distance: 12.4
click at [327, 272] on button "Next" at bounding box center [318, 265] width 151 height 37
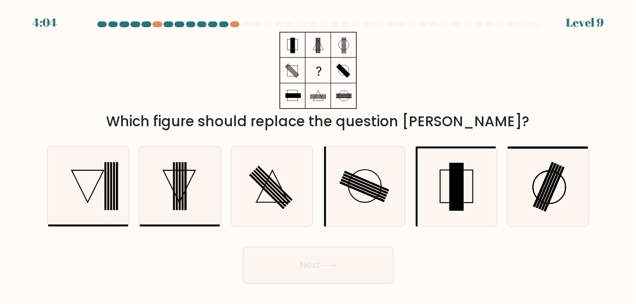
click at [327, 272] on button "Next" at bounding box center [318, 265] width 151 height 37
click at [277, 202] on rect at bounding box center [266, 191] width 35 height 35
click at [318, 155] on input "c." at bounding box center [318, 153] width 1 height 3
radio input "true"
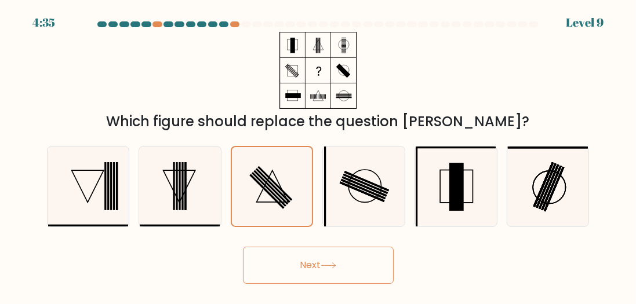
click at [300, 266] on button "Next" at bounding box center [318, 265] width 151 height 37
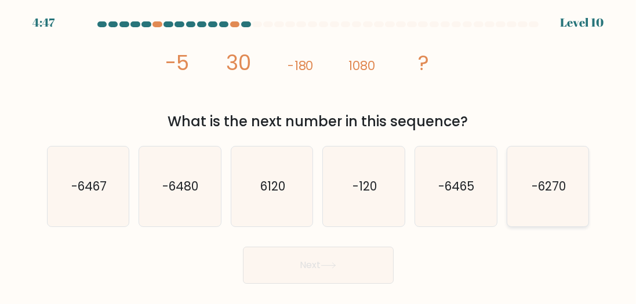
click at [542, 178] on text "-6270" at bounding box center [549, 186] width 34 height 17
click at [319, 155] on input "f. -6270" at bounding box center [318, 153] width 1 height 3
radio input "true"
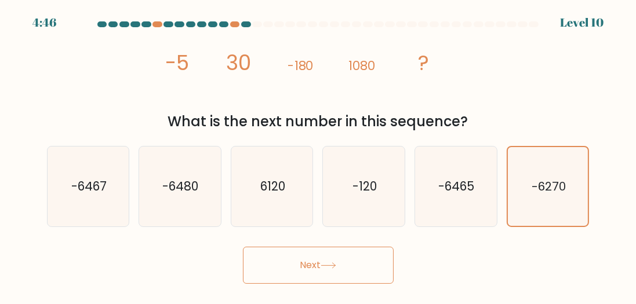
click at [324, 272] on button "Next" at bounding box center [318, 265] width 151 height 37
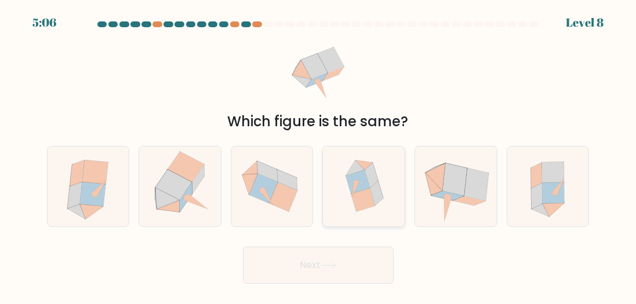
click at [369, 192] on icon at bounding box center [363, 200] width 24 height 24
click at [319, 155] on input "d." at bounding box center [318, 153] width 1 height 3
radio input "true"
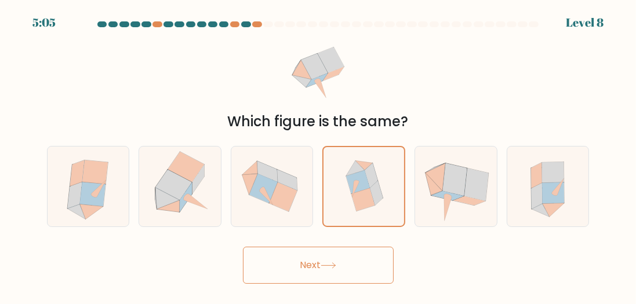
click at [351, 265] on button "Next" at bounding box center [318, 265] width 151 height 37
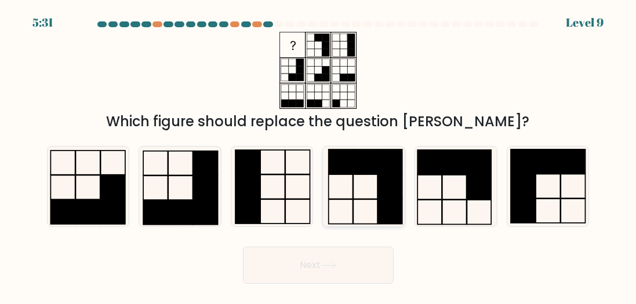
click at [348, 187] on icon at bounding box center [364, 187] width 80 height 80
click at [319, 155] on input "d." at bounding box center [318, 153] width 1 height 3
radio input "true"
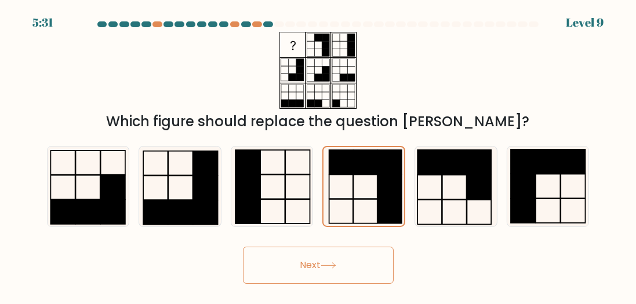
click at [344, 252] on button "Next" at bounding box center [318, 265] width 151 height 37
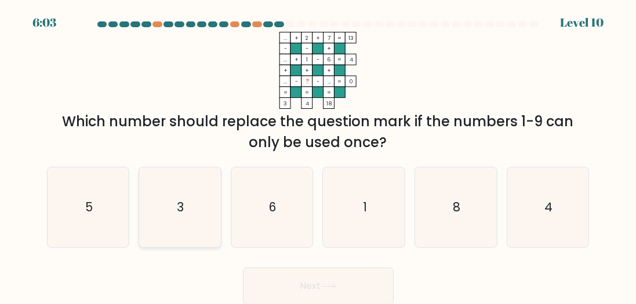
drag, startPoint x: 193, startPoint y: 212, endPoint x: 212, endPoint y: 215, distance: 19.9
click at [193, 211] on icon "3" at bounding box center [180, 208] width 80 height 80
click at [318, 155] on input "b. 3" at bounding box center [318, 153] width 1 height 3
radio input "true"
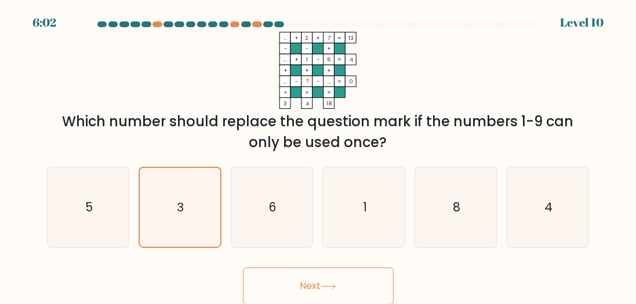
click at [299, 277] on button "Next" at bounding box center [318, 286] width 151 height 37
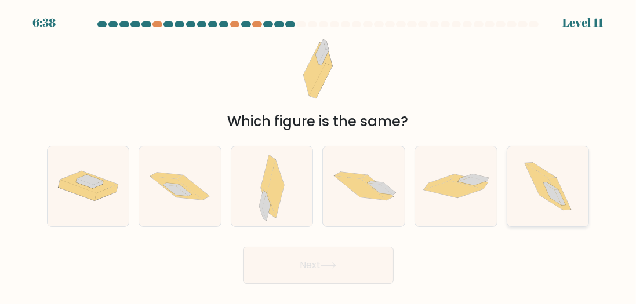
click at [556, 186] on icon at bounding box center [560, 194] width 23 height 32
click at [319, 155] on input "f." at bounding box center [318, 153] width 1 height 3
radio input "true"
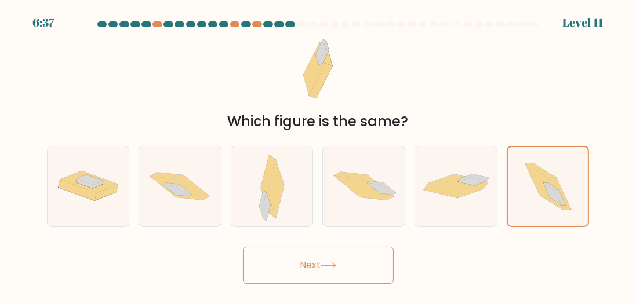
click at [355, 272] on button "Next" at bounding box center [318, 265] width 151 height 37
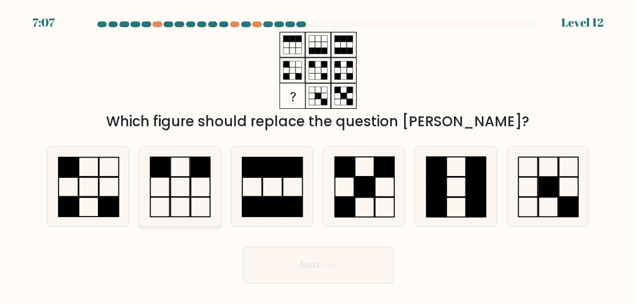
click at [180, 187] on icon at bounding box center [180, 187] width 80 height 80
click at [318, 155] on input "b." at bounding box center [318, 153] width 1 height 3
radio input "true"
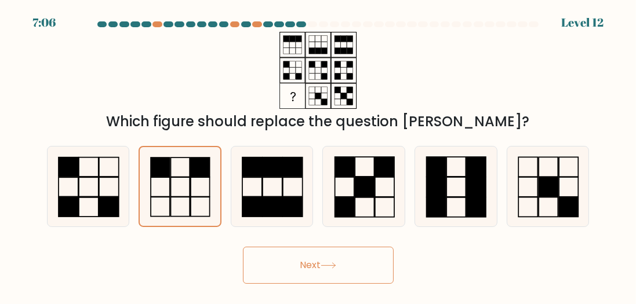
click at [297, 268] on button "Next" at bounding box center [318, 265] width 151 height 37
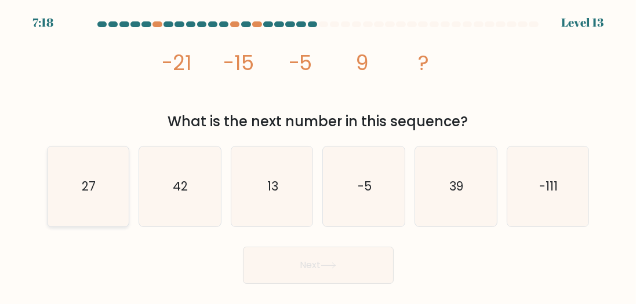
drag, startPoint x: 89, startPoint y: 198, endPoint x: 99, endPoint y: 201, distance: 10.3
click at [92, 199] on icon "27" at bounding box center [88, 187] width 80 height 80
click at [318, 155] on input "a. 27" at bounding box center [318, 153] width 1 height 3
radio input "true"
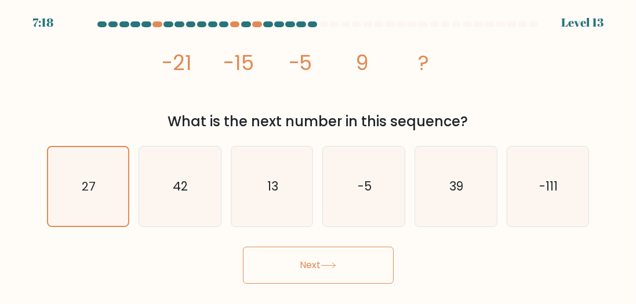
drag, startPoint x: 357, startPoint y: 303, endPoint x: 336, endPoint y: 275, distance: 35.3
click at [346, 288] on body "7:18 Level 13" at bounding box center [318, 152] width 636 height 304
click at [335, 274] on button "Next" at bounding box center [318, 265] width 151 height 37
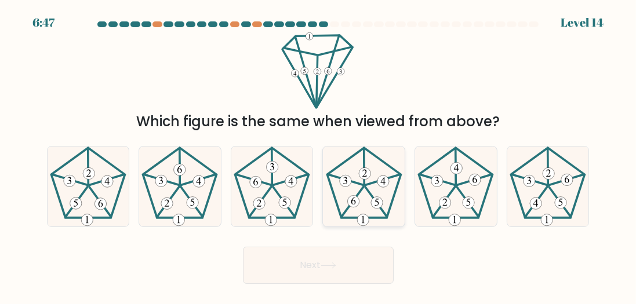
click at [376, 197] on 286 at bounding box center [377, 203] width 12 height 12
click at [319, 155] on input "d." at bounding box center [318, 153] width 1 height 3
radio input "true"
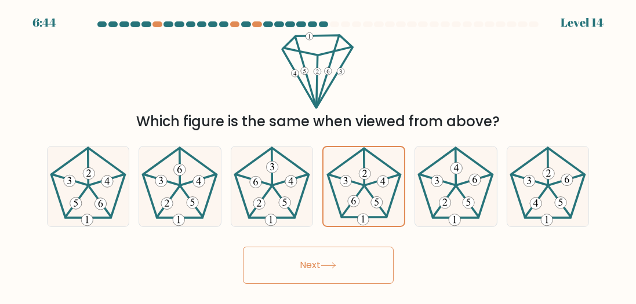
click at [342, 259] on button "Next" at bounding box center [318, 265] width 151 height 37
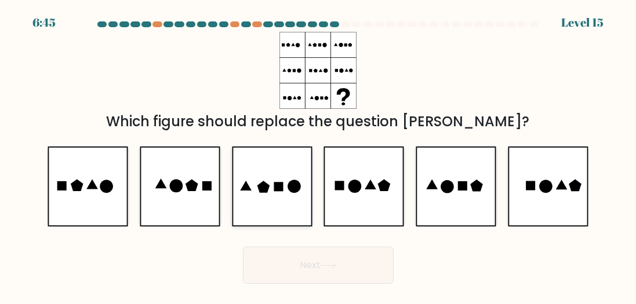
click at [278, 183] on icon at bounding box center [278, 186] width 9 height 9
click at [318, 155] on input "c." at bounding box center [318, 153] width 1 height 3
radio input "true"
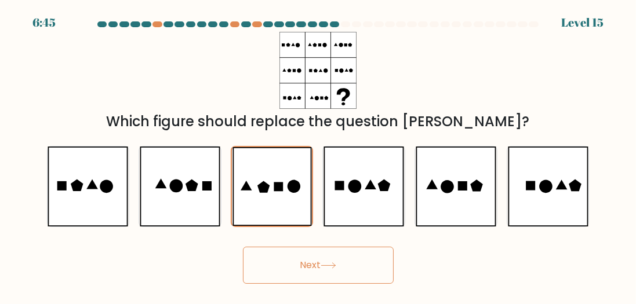
click at [321, 257] on button "Next" at bounding box center [318, 265] width 151 height 37
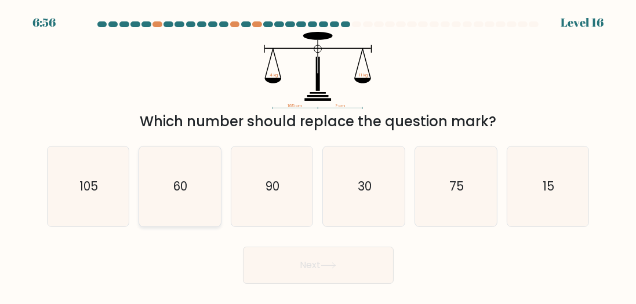
click at [189, 202] on icon "60" at bounding box center [180, 187] width 80 height 80
click at [318, 155] on input "b. 60" at bounding box center [318, 153] width 1 height 3
radio input "true"
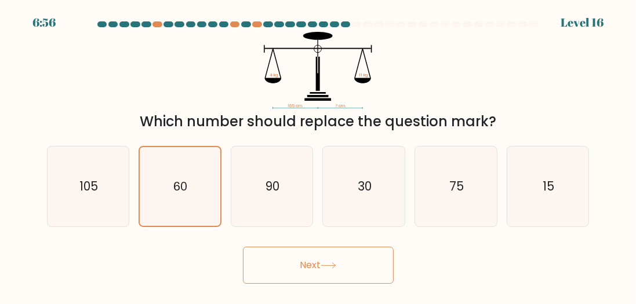
click at [353, 273] on button "Next" at bounding box center [318, 265] width 151 height 37
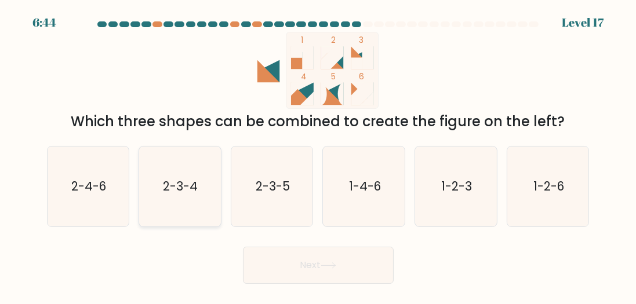
click at [202, 198] on icon "2-3-4" at bounding box center [180, 187] width 80 height 80
click at [318, 155] on input "b. 2-3-4" at bounding box center [318, 153] width 1 height 3
radio input "true"
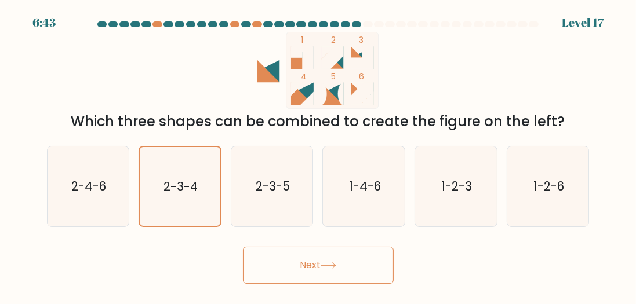
click at [343, 269] on button "Next" at bounding box center [318, 265] width 151 height 37
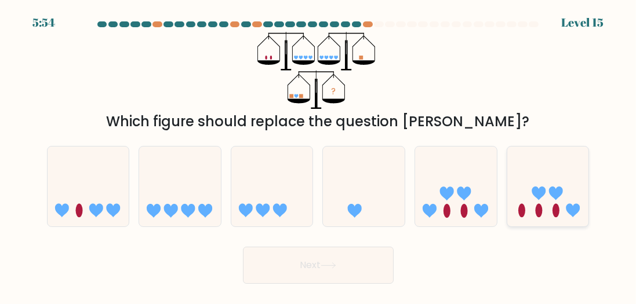
click at [538, 193] on icon at bounding box center [539, 194] width 14 height 14
click at [319, 155] on input "f." at bounding box center [318, 153] width 1 height 3
radio input "true"
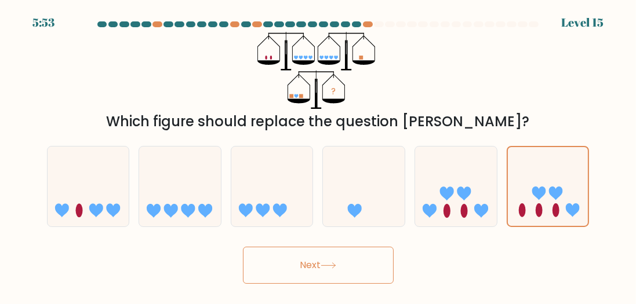
click at [355, 267] on button "Next" at bounding box center [318, 265] width 151 height 37
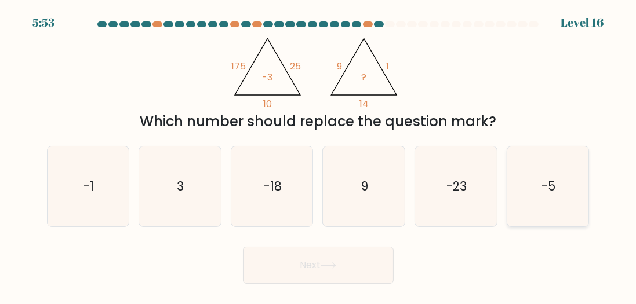
click at [538, 193] on icon "-5" at bounding box center [548, 187] width 80 height 80
click at [319, 155] on input "f. -5" at bounding box center [318, 153] width 1 height 3
radio input "true"
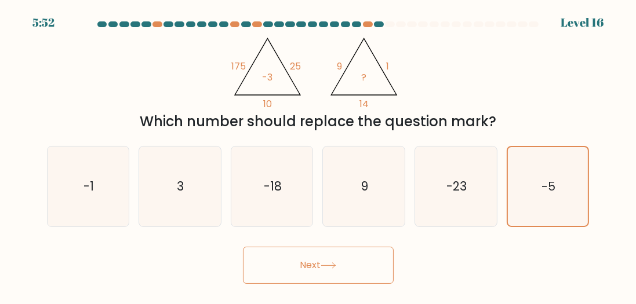
click at [331, 274] on button "Next" at bounding box center [318, 265] width 151 height 37
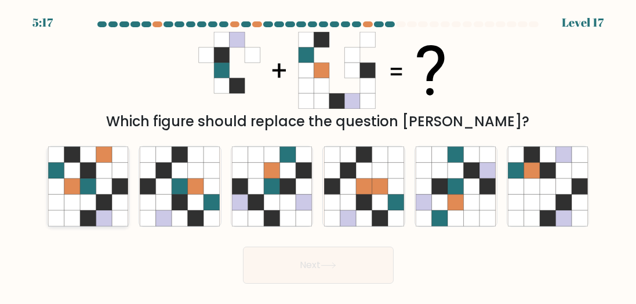
click at [100, 181] on icon at bounding box center [104, 187] width 16 height 16
click at [318, 155] on input "a." at bounding box center [318, 153] width 1 height 3
radio input "true"
click at [306, 275] on button "Next" at bounding box center [318, 265] width 151 height 37
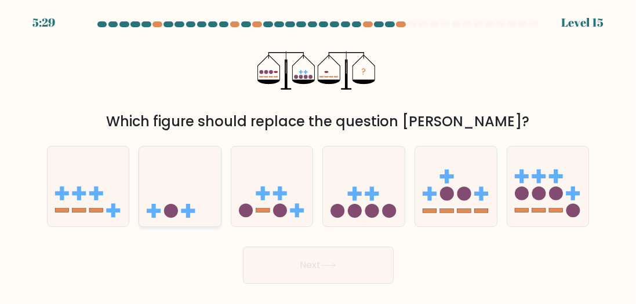
click at [181, 201] on icon at bounding box center [180, 186] width 82 height 68
click at [318, 155] on input "b." at bounding box center [318, 153] width 1 height 3
radio input "true"
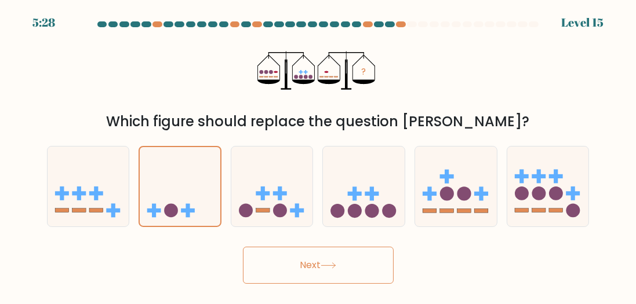
click at [317, 270] on button "Next" at bounding box center [318, 265] width 151 height 37
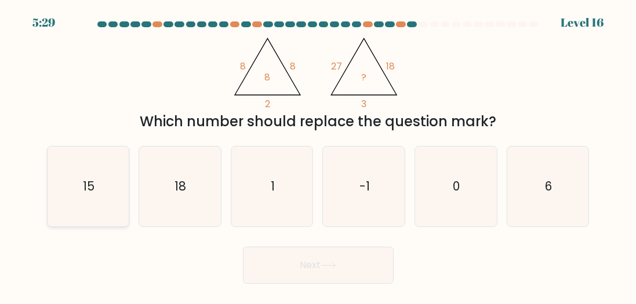
click at [110, 165] on icon "15" at bounding box center [88, 187] width 80 height 80
click at [318, 155] on input "a. 15" at bounding box center [318, 153] width 1 height 3
radio input "true"
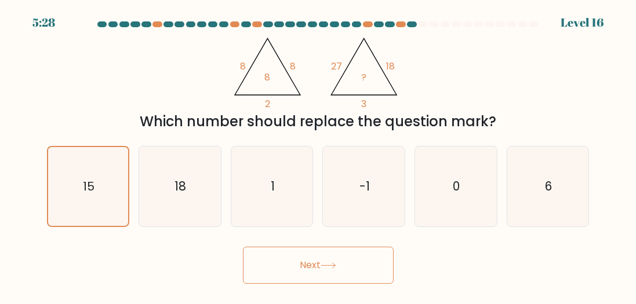
click at [362, 263] on button "Next" at bounding box center [318, 265] width 151 height 37
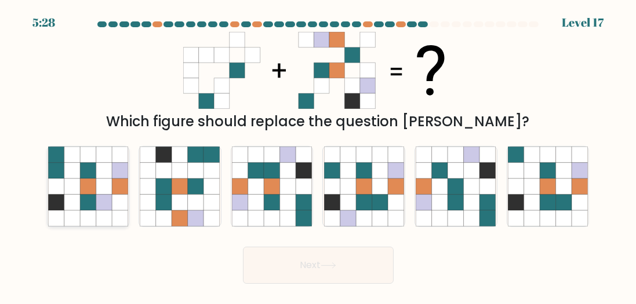
click at [117, 160] on icon at bounding box center [120, 155] width 16 height 16
click at [318, 155] on input "a." at bounding box center [318, 153] width 1 height 3
radio input "true"
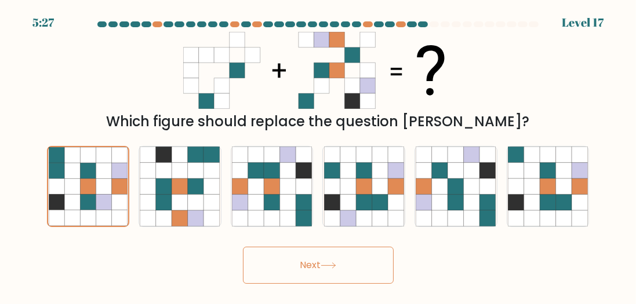
click at [272, 275] on button "Next" at bounding box center [318, 265] width 151 height 37
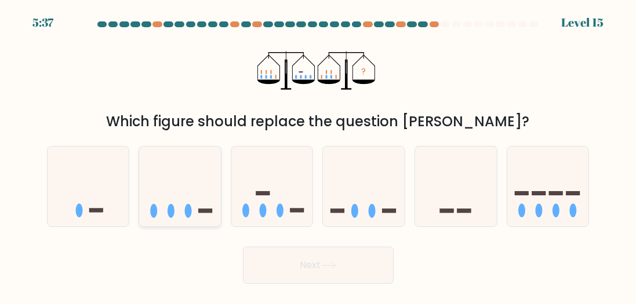
click at [206, 213] on icon at bounding box center [180, 186] width 82 height 68
click at [318, 155] on input "b." at bounding box center [318, 153] width 1 height 3
radio input "true"
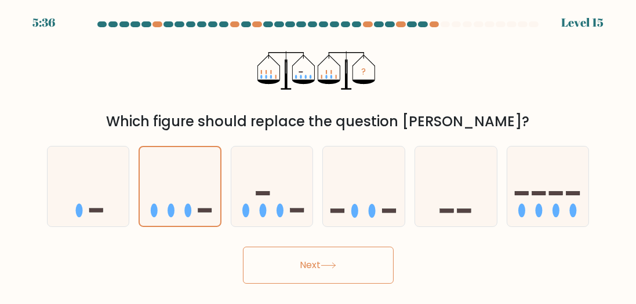
click at [281, 264] on button "Next" at bounding box center [318, 265] width 151 height 37
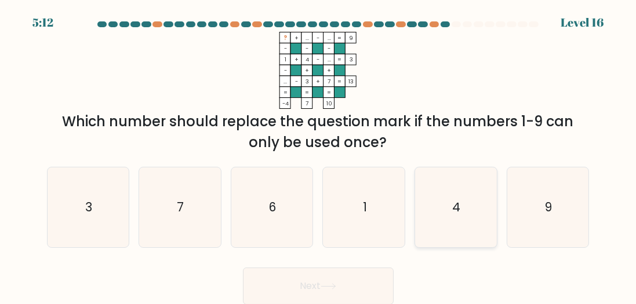
click at [480, 204] on icon "4" at bounding box center [456, 208] width 80 height 80
click at [319, 155] on input "e. 4" at bounding box center [318, 153] width 1 height 3
radio input "true"
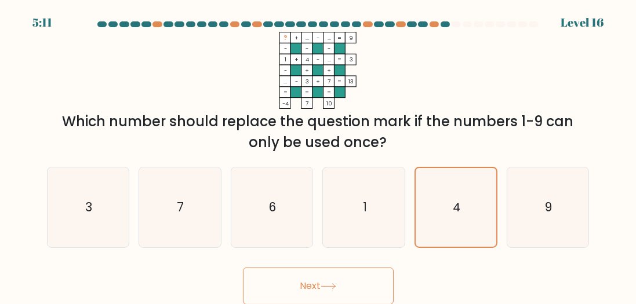
click at [332, 282] on button "Next" at bounding box center [318, 286] width 151 height 37
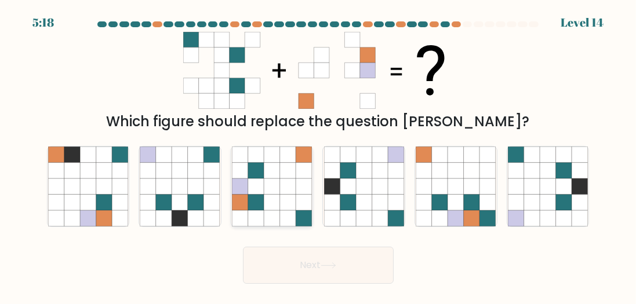
drag, startPoint x: 269, startPoint y: 178, endPoint x: 289, endPoint y: 209, distance: 36.5
click at [269, 177] on icon at bounding box center [272, 170] width 16 height 16
click at [318, 155] on input "c." at bounding box center [318, 153] width 1 height 3
radio input "true"
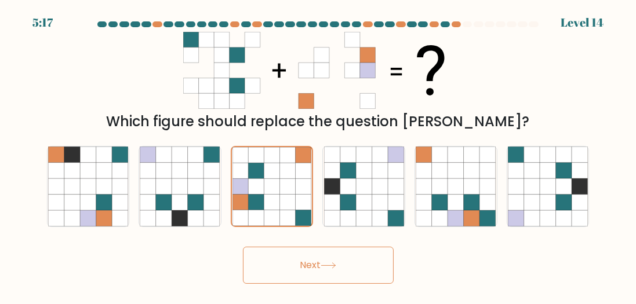
click at [356, 260] on button "Next" at bounding box center [318, 265] width 151 height 37
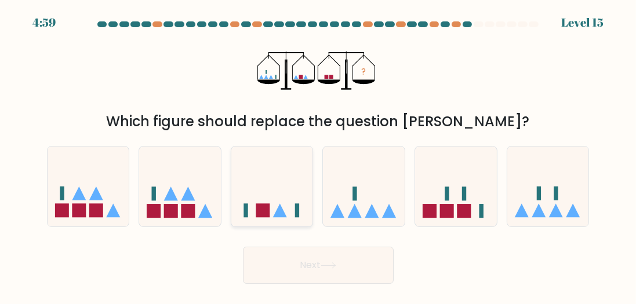
click at [284, 211] on icon at bounding box center [272, 186] width 82 height 68
click at [318, 155] on input "c." at bounding box center [318, 153] width 1 height 3
radio input "true"
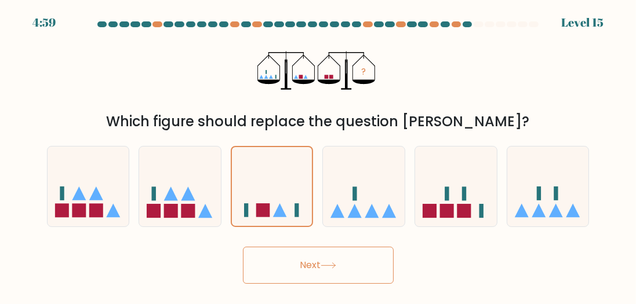
click at [291, 261] on button "Next" at bounding box center [318, 265] width 151 height 37
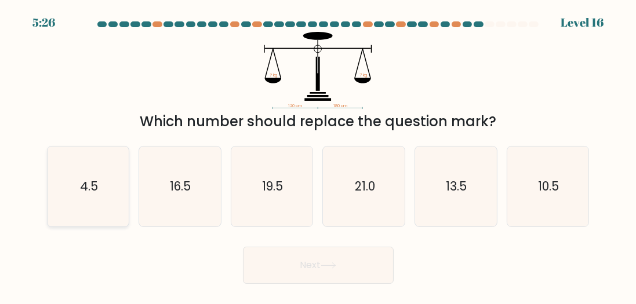
click at [86, 174] on icon "4.5" at bounding box center [88, 187] width 80 height 80
click at [318, 155] on input "a. 4.5" at bounding box center [318, 153] width 1 height 3
radio input "true"
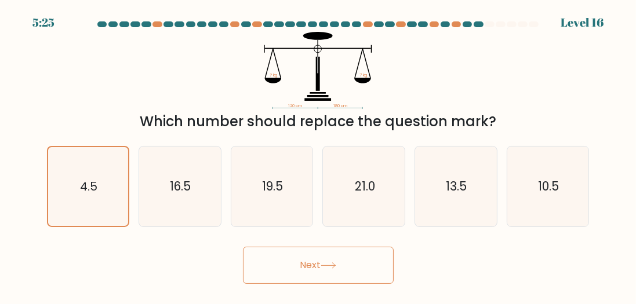
click at [296, 249] on button "Next" at bounding box center [318, 265] width 151 height 37
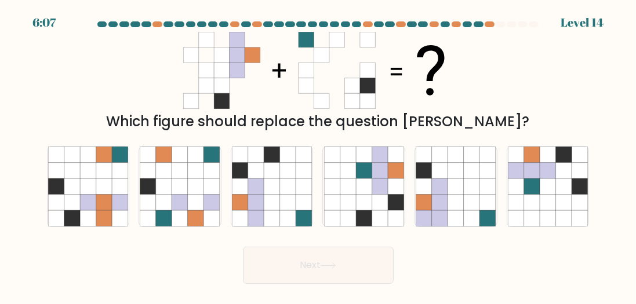
click at [481, 23] on div at bounding box center [479, 24] width 10 height 6
click at [273, 174] on icon at bounding box center [272, 170] width 16 height 16
click at [318, 155] on input "c." at bounding box center [318, 153] width 1 height 3
radio input "true"
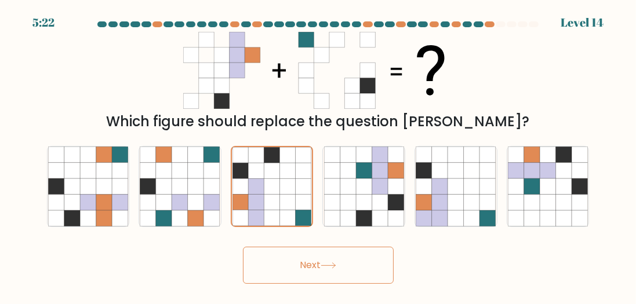
click at [326, 275] on button "Next" at bounding box center [318, 265] width 151 height 37
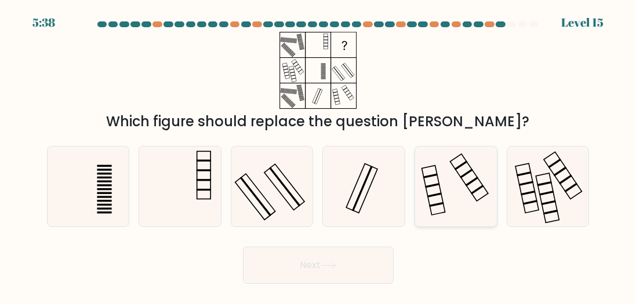
click at [448, 165] on icon at bounding box center [456, 187] width 80 height 80
click at [319, 155] on input "e." at bounding box center [318, 153] width 1 height 3
radio input "true"
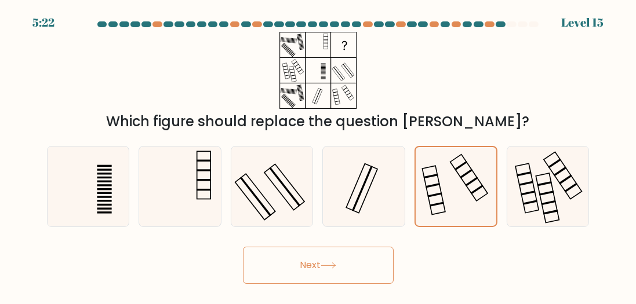
click at [339, 261] on button "Next" at bounding box center [318, 265] width 151 height 37
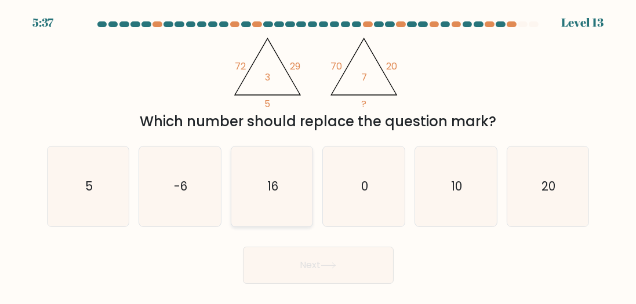
click at [264, 177] on icon "16" at bounding box center [272, 187] width 80 height 80
click at [318, 155] on input "c. 16" at bounding box center [318, 153] width 1 height 3
radio input "true"
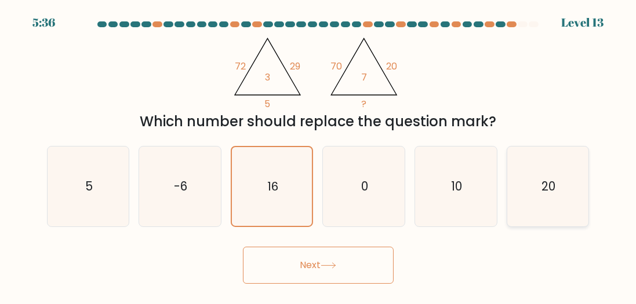
click at [532, 168] on icon "20" at bounding box center [548, 187] width 80 height 80
click at [319, 155] on input "f. 20" at bounding box center [318, 153] width 1 height 3
radio input "true"
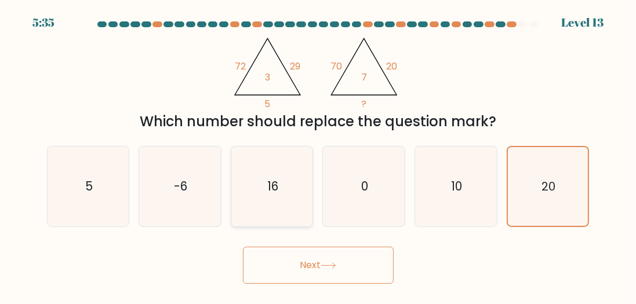
click at [302, 221] on icon "16" at bounding box center [272, 187] width 80 height 80
click at [318, 155] on input "c. 16" at bounding box center [318, 153] width 1 height 3
radio input "true"
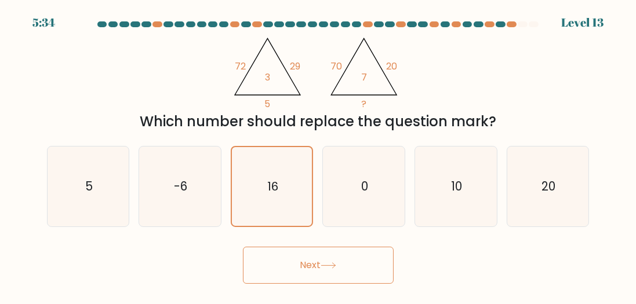
click at [314, 265] on button "Next" at bounding box center [318, 265] width 151 height 37
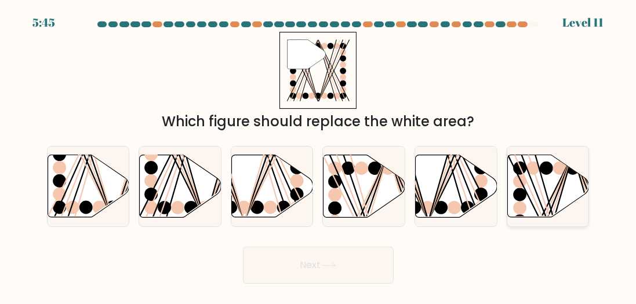
click at [535, 177] on line at bounding box center [550, 221] width 45 height 132
click at [319, 155] on input "f." at bounding box center [318, 153] width 1 height 3
radio input "true"
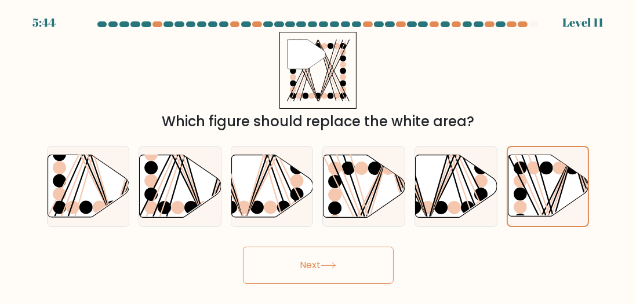
click at [351, 261] on button "Next" at bounding box center [318, 265] width 151 height 37
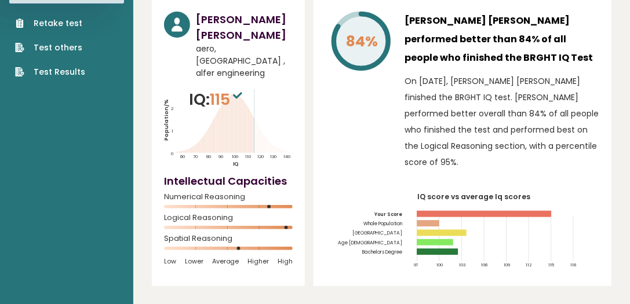
scroll to position [99, 0]
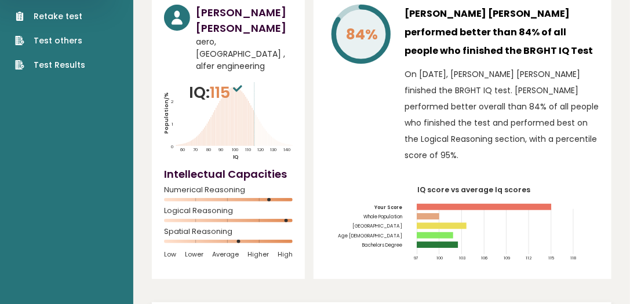
click at [176, 230] on span "Spatial Reasoning" at bounding box center [228, 232] width 129 height 5
copy div "Spatial Reasoning"
